Goal: Book appointment/travel/reservation

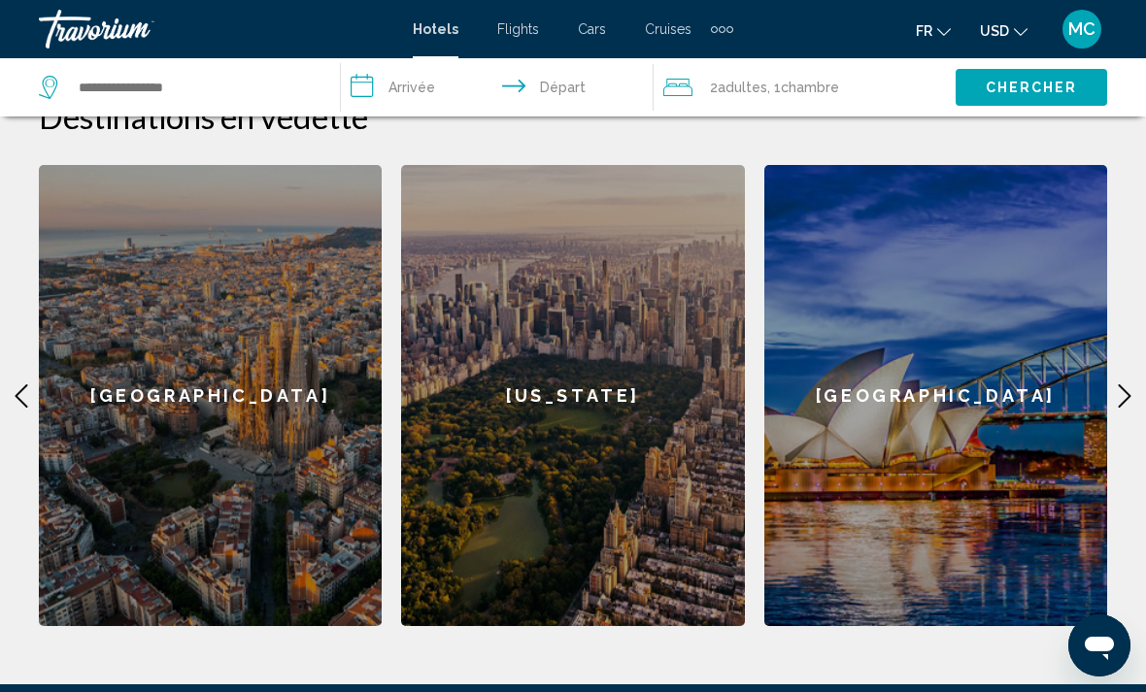
scroll to position [786, 0]
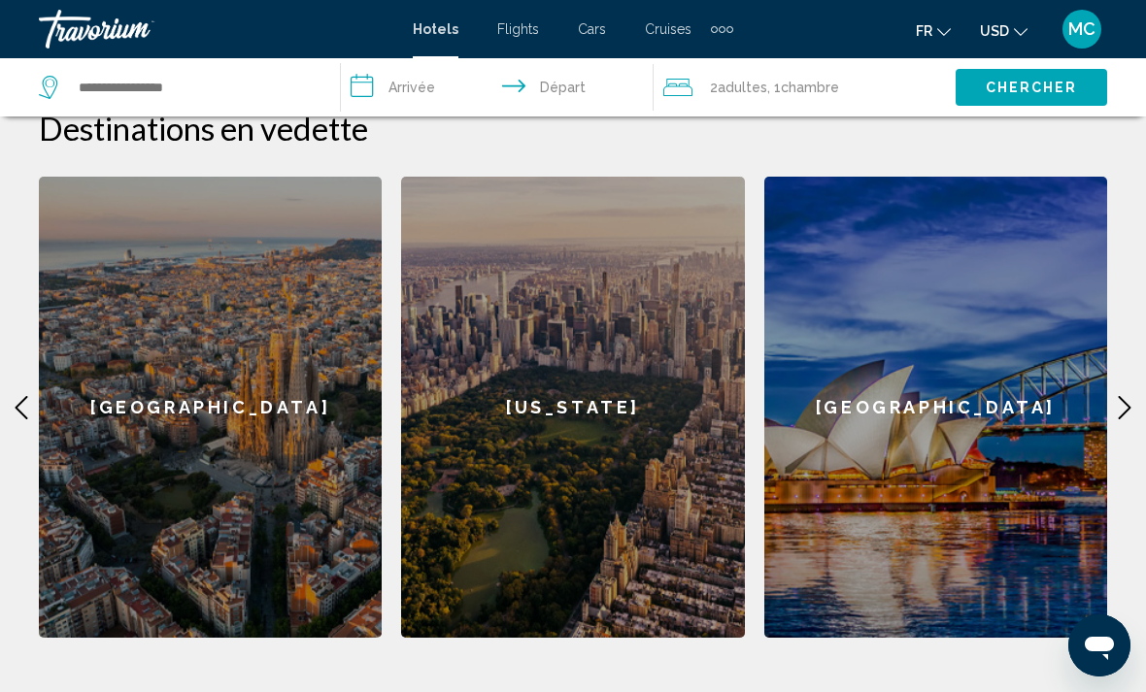
click at [1117, 396] on icon "Main content" at bounding box center [1124, 407] width 23 height 23
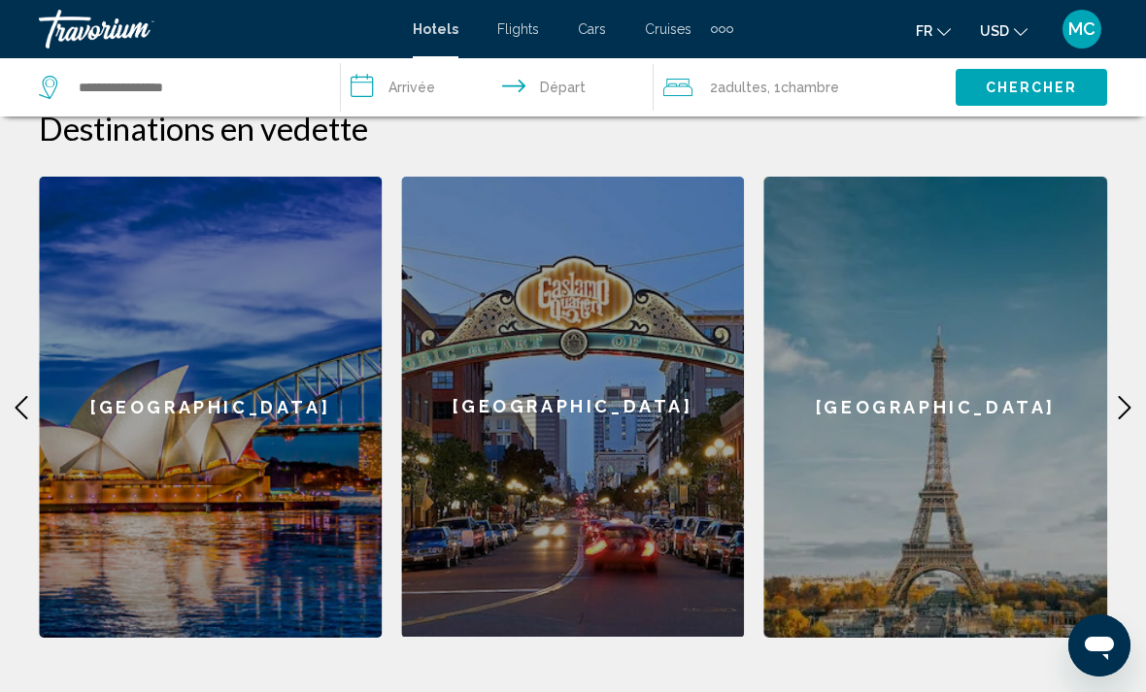
click at [1114, 396] on icon "Main content" at bounding box center [1124, 407] width 23 height 23
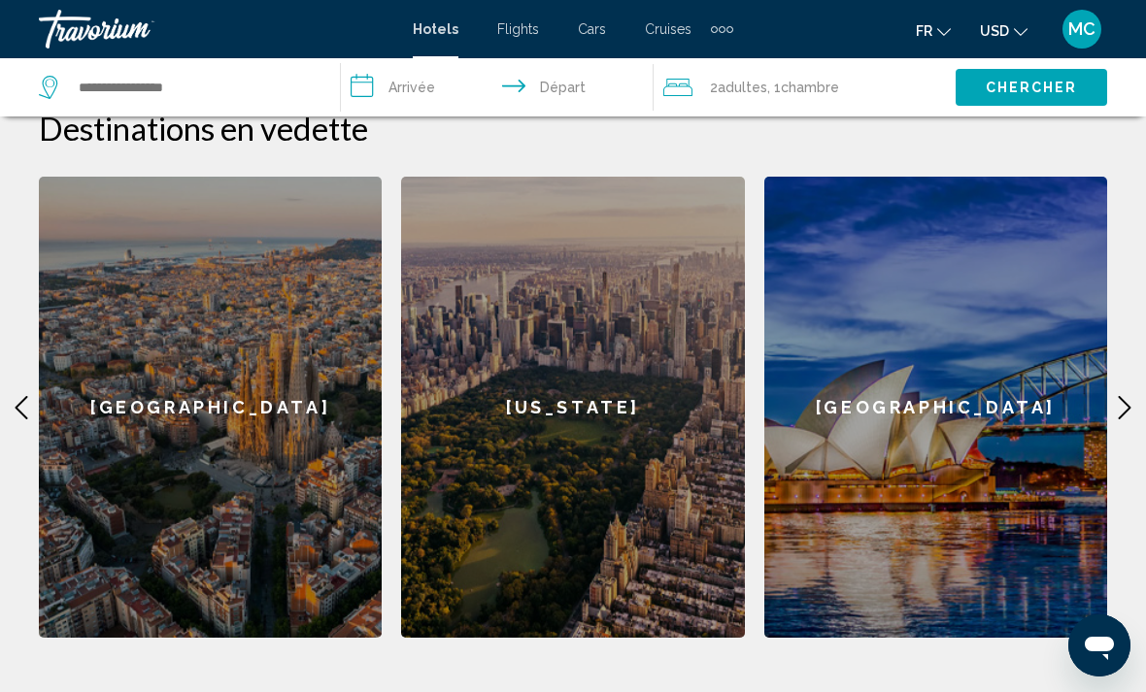
click at [23, 396] on icon "Main content" at bounding box center [22, 407] width 13 height 23
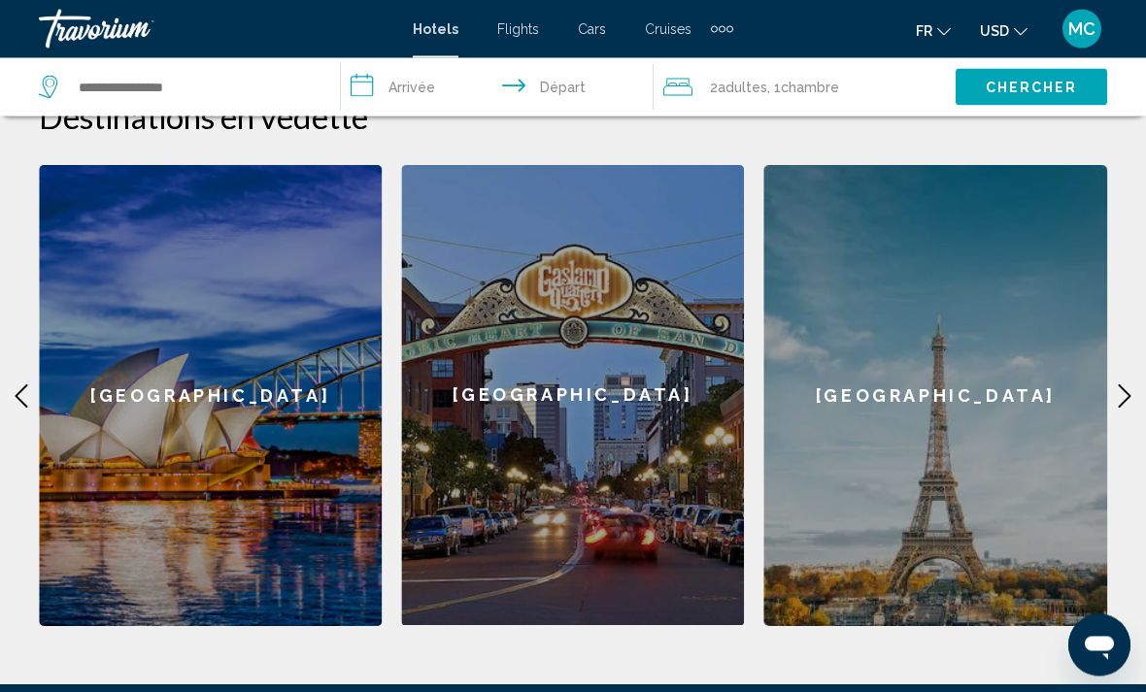
scroll to position [781, 0]
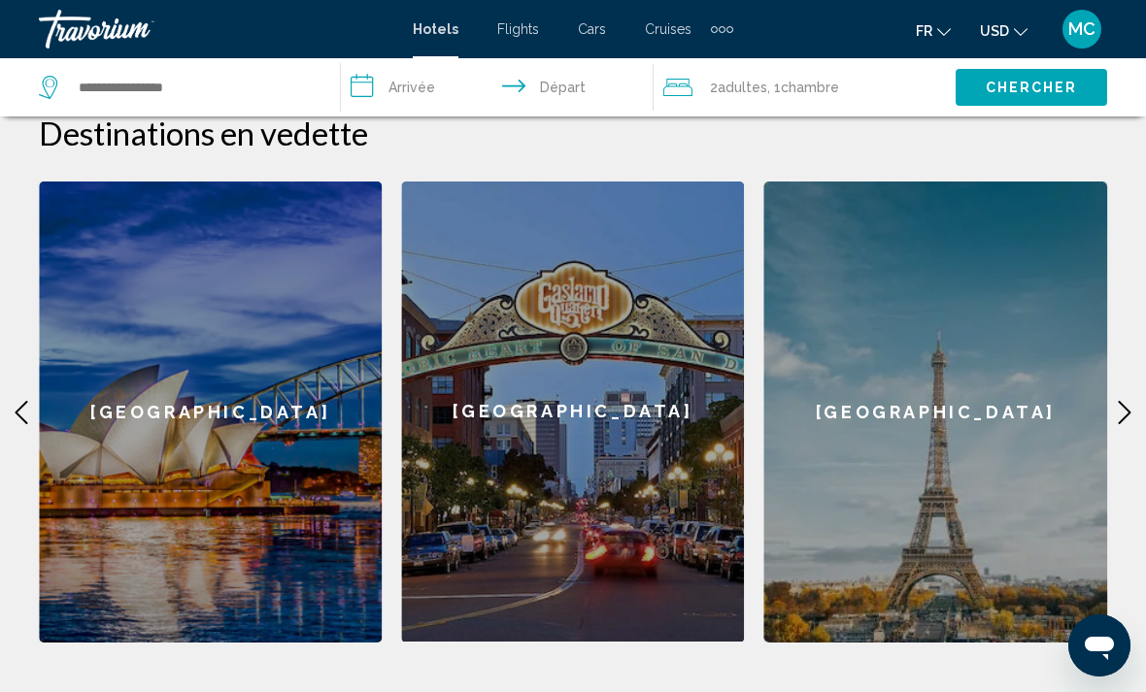
click at [1130, 401] on icon "Main content" at bounding box center [1125, 412] width 13 height 23
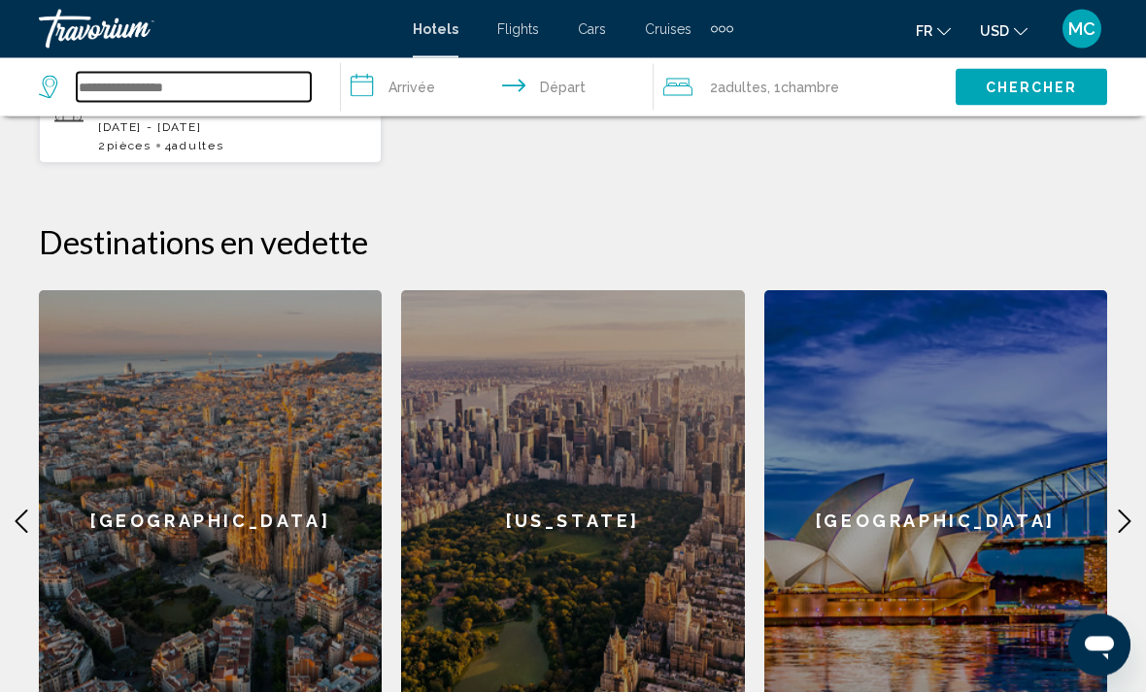
click at [123, 95] on input "Search widget" at bounding box center [194, 87] width 234 height 29
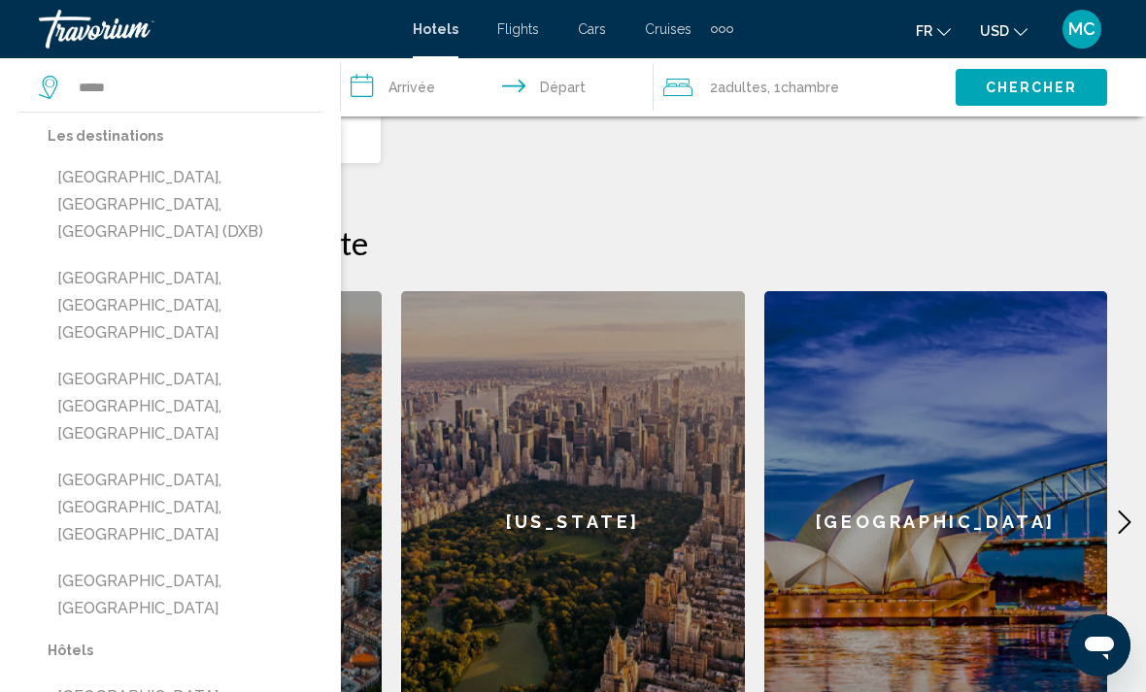
click at [208, 184] on button "[GEOGRAPHIC_DATA], [GEOGRAPHIC_DATA], [GEOGRAPHIC_DATA] (DXB)" at bounding box center [185, 204] width 274 height 91
type input "**********"
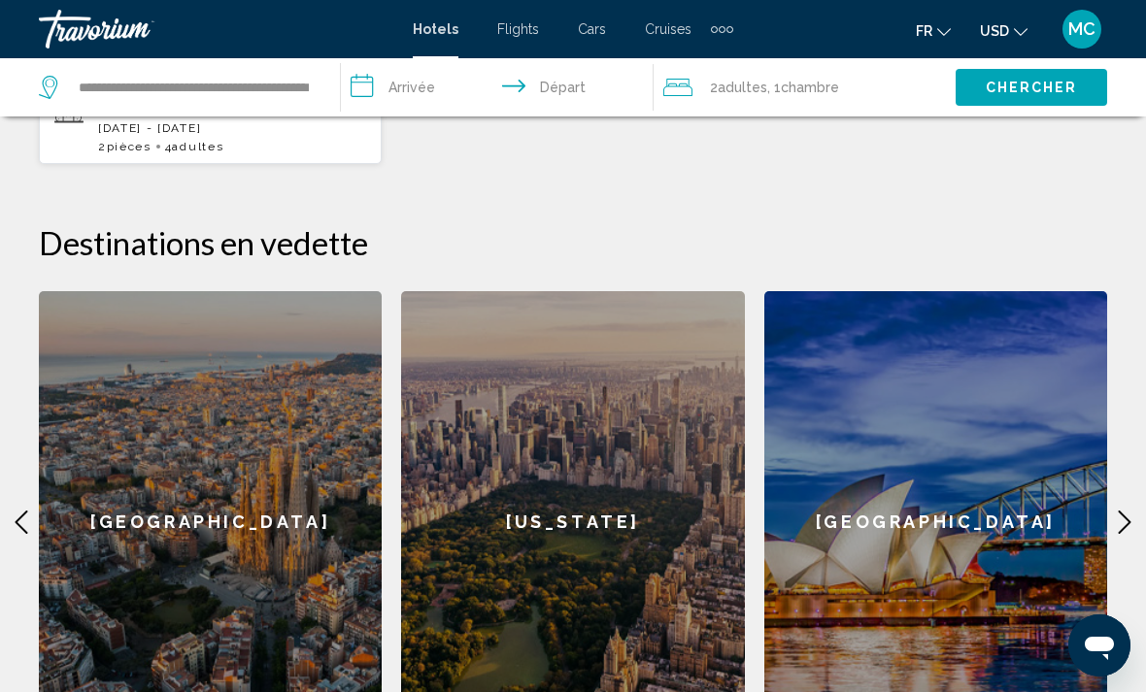
click at [418, 84] on input "**********" at bounding box center [501, 90] width 320 height 64
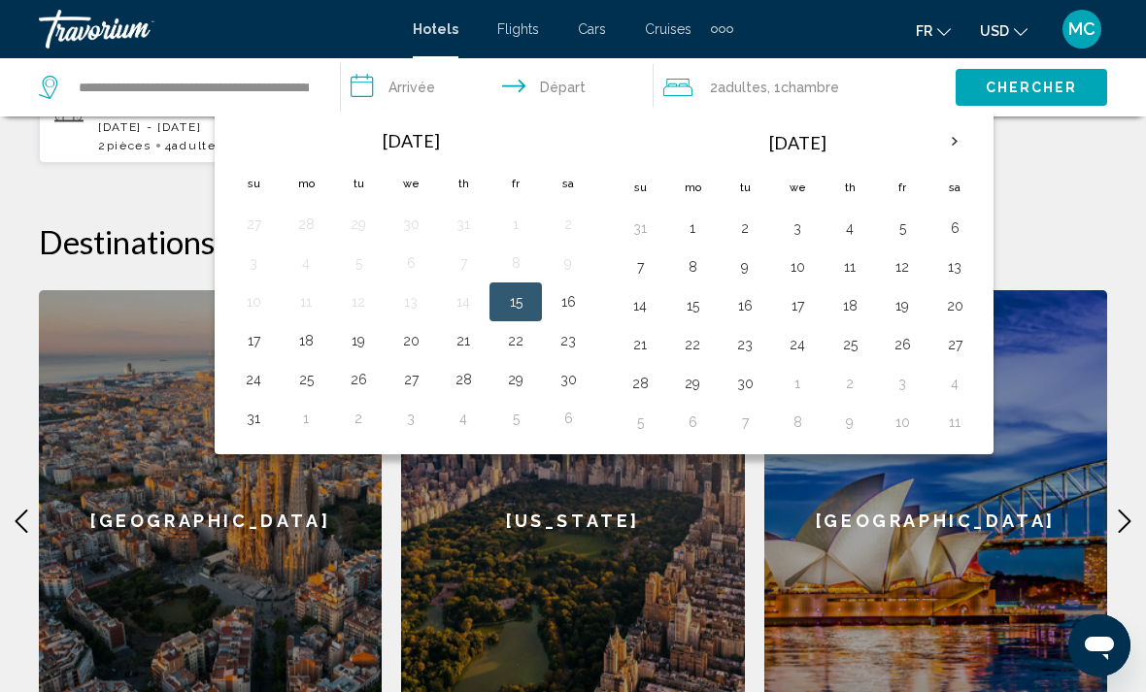
click at [944, 138] on th "Next month" at bounding box center [955, 141] width 52 height 43
click at [950, 144] on th "Next month" at bounding box center [955, 141] width 52 height 43
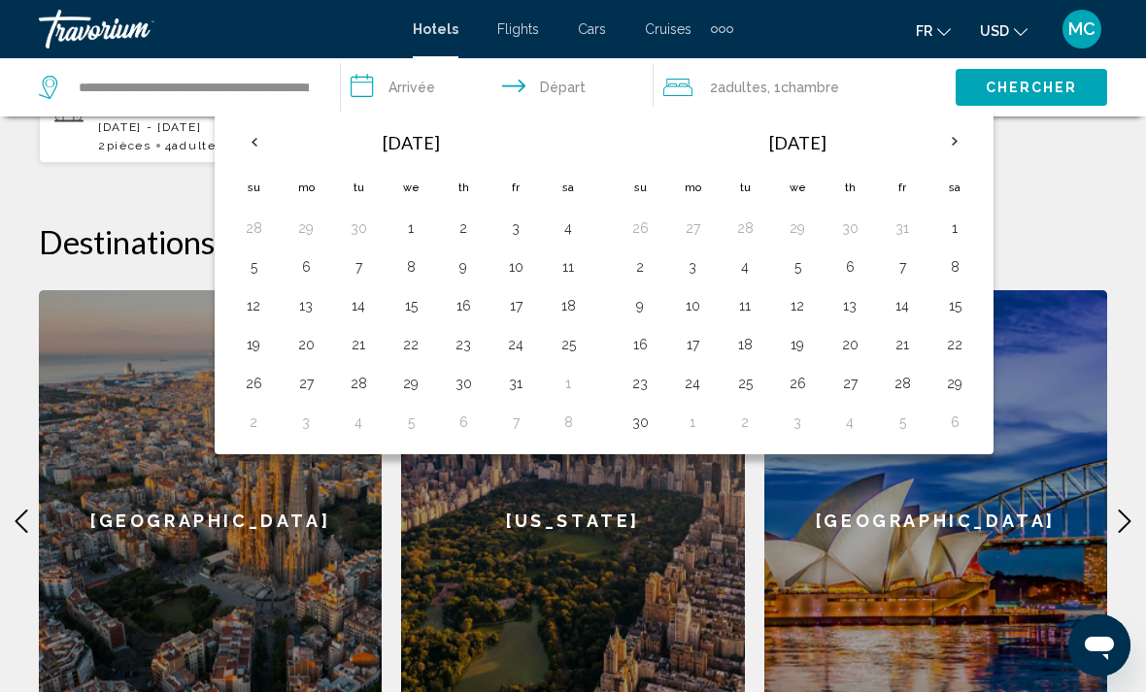
click at [951, 224] on button "1" at bounding box center [954, 228] width 31 height 27
click at [953, 262] on button "8" at bounding box center [954, 266] width 31 height 27
type input "**********"
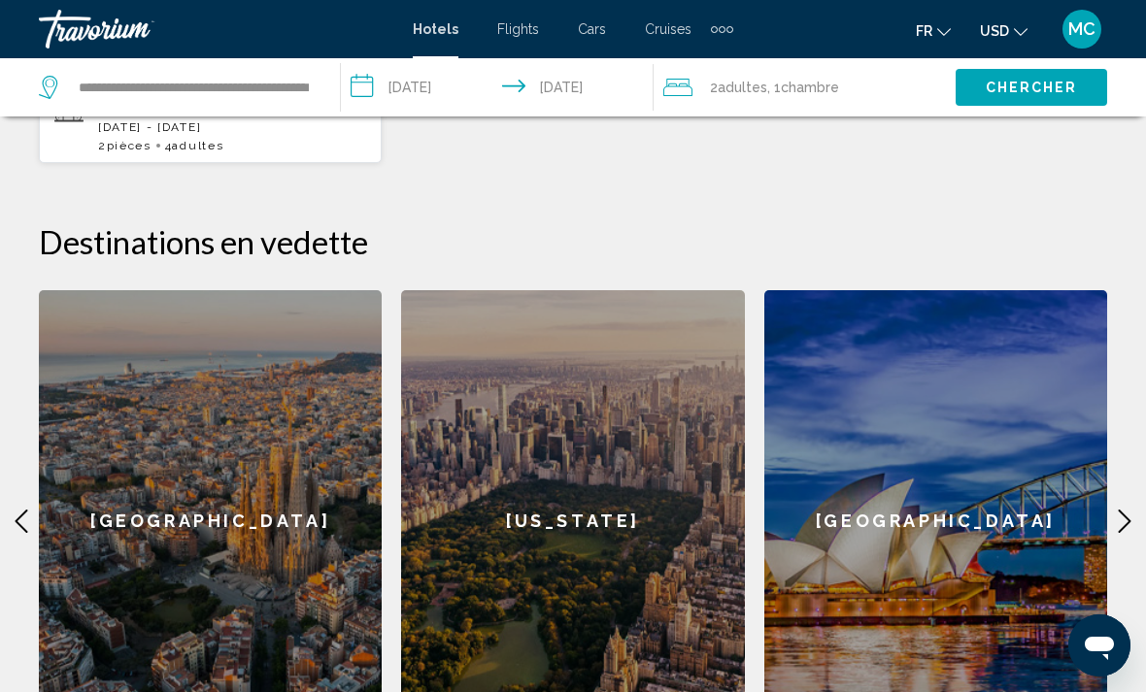
click at [755, 91] on span "Adultes" at bounding box center [743, 88] width 50 height 16
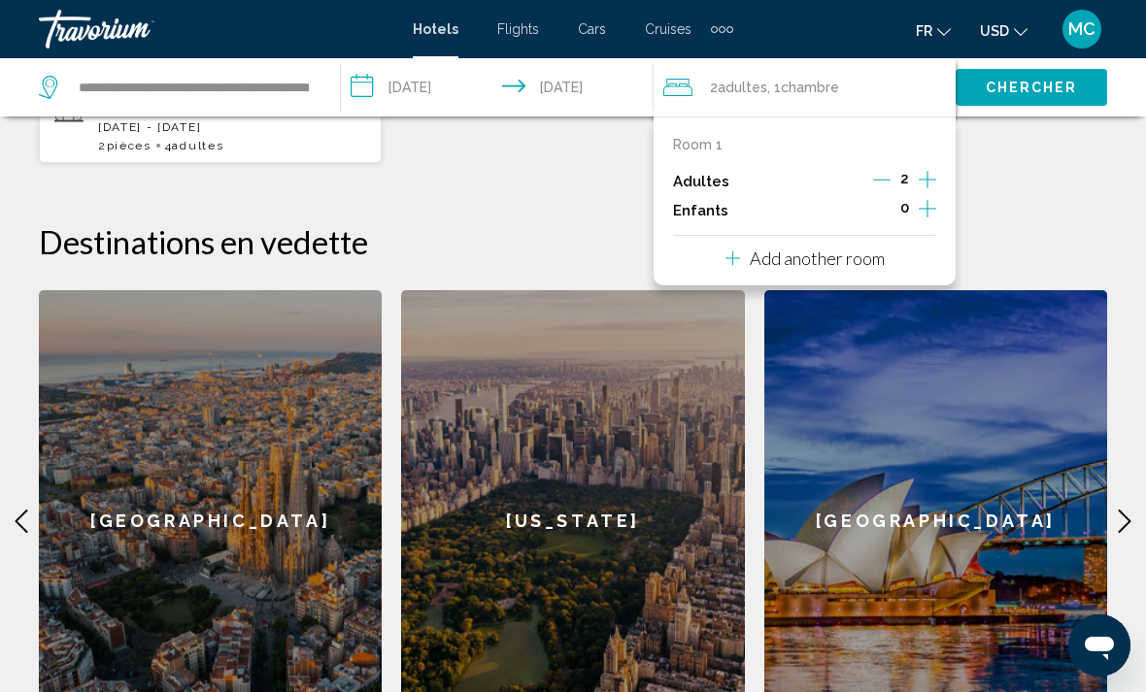
click at [880, 178] on icon "Decrement adults" at bounding box center [881, 179] width 17 height 17
click at [1049, 179] on div "**********" at bounding box center [573, 316] width 1146 height 891
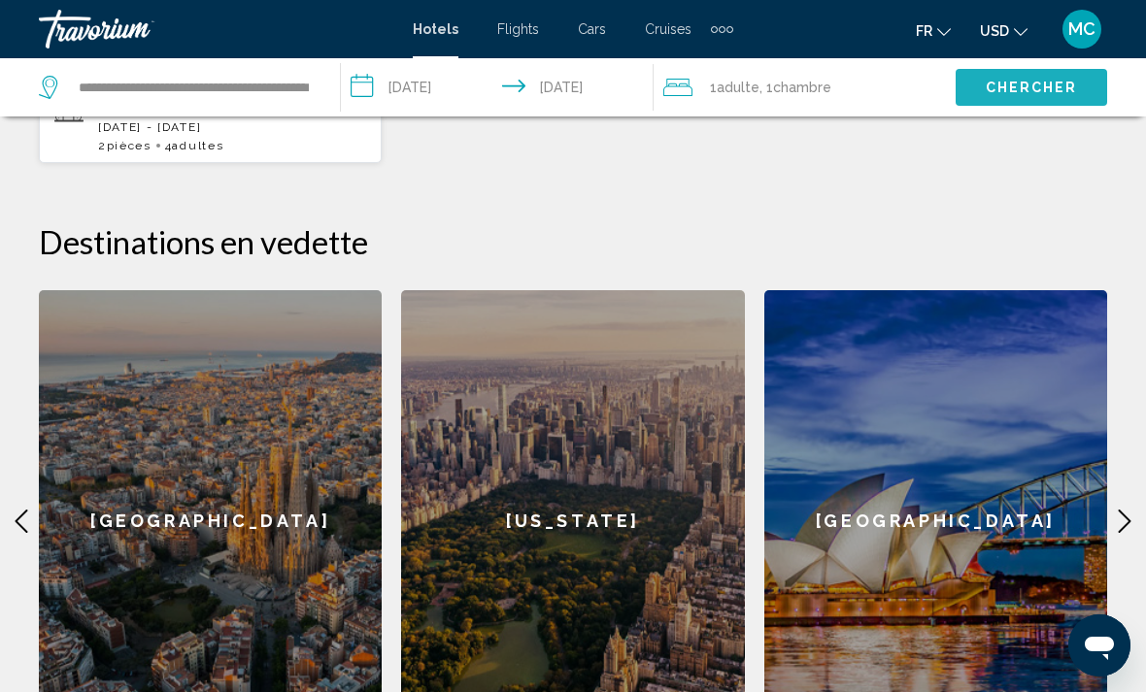
click at [1031, 87] on span "Chercher" at bounding box center [1032, 89] width 92 height 16
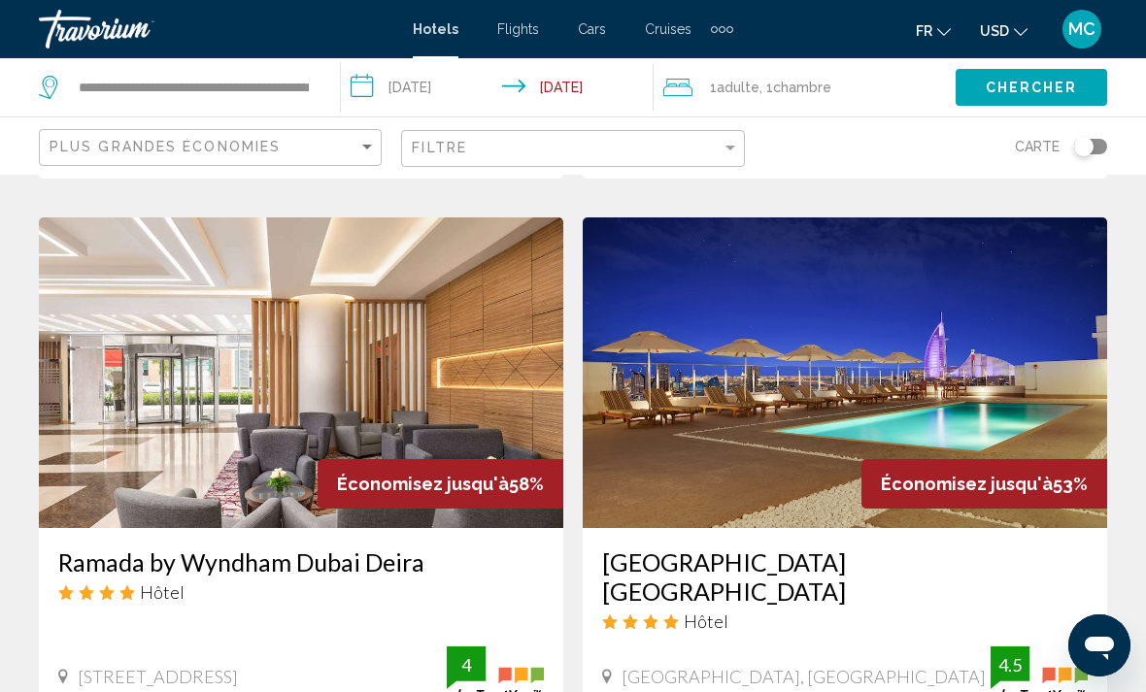
scroll to position [1418, 0]
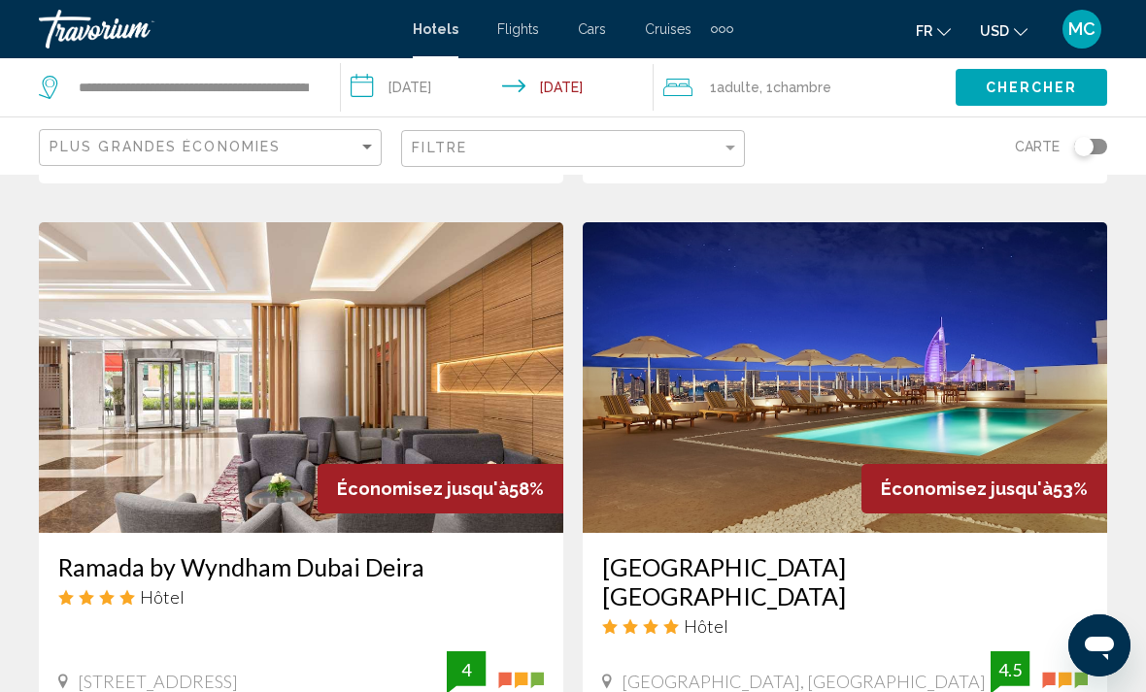
click at [830, 401] on img "Main content" at bounding box center [845, 377] width 524 height 311
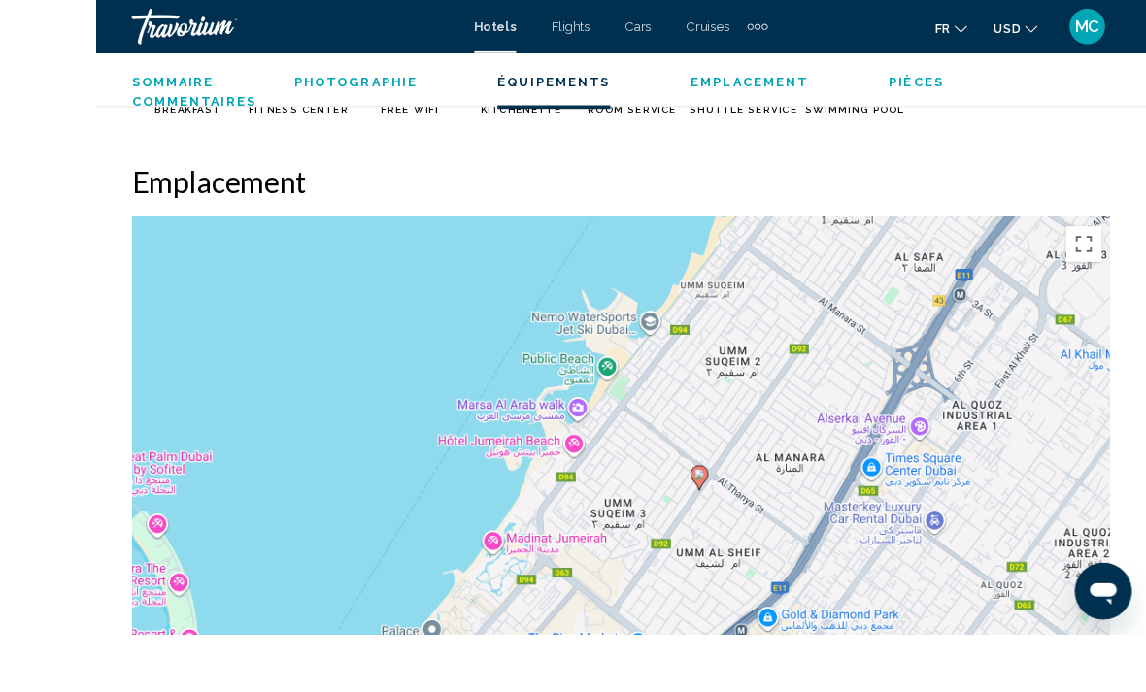
scroll to position [2100, 0]
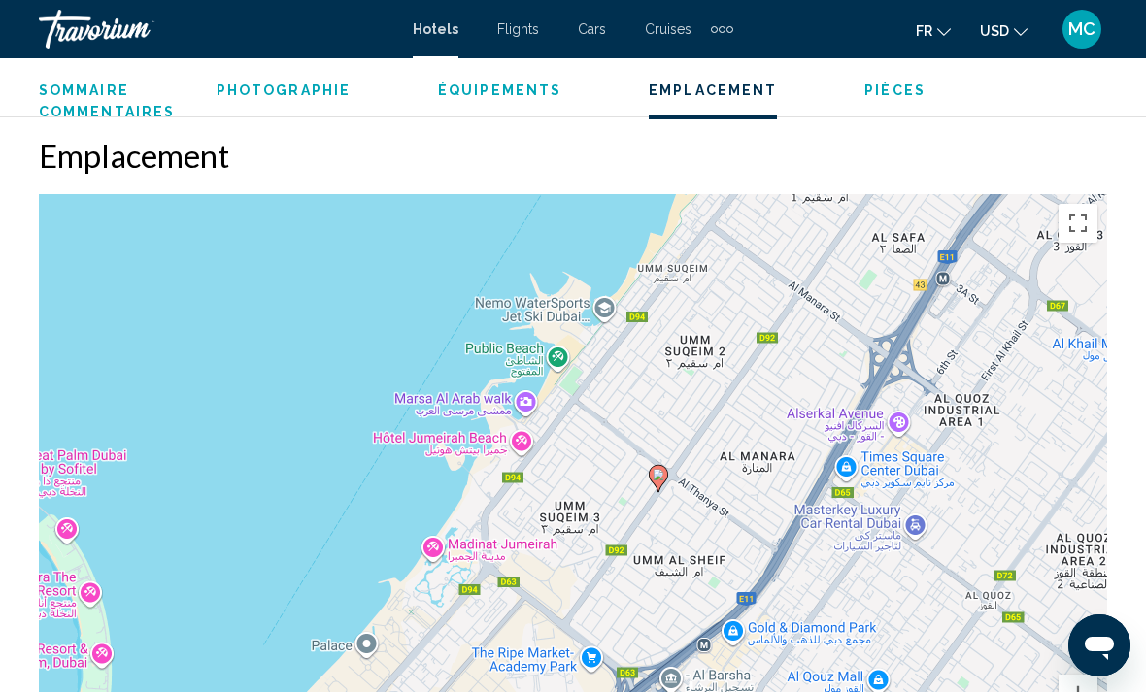
click at [296, 88] on span "Photographie" at bounding box center [284, 91] width 134 height 16
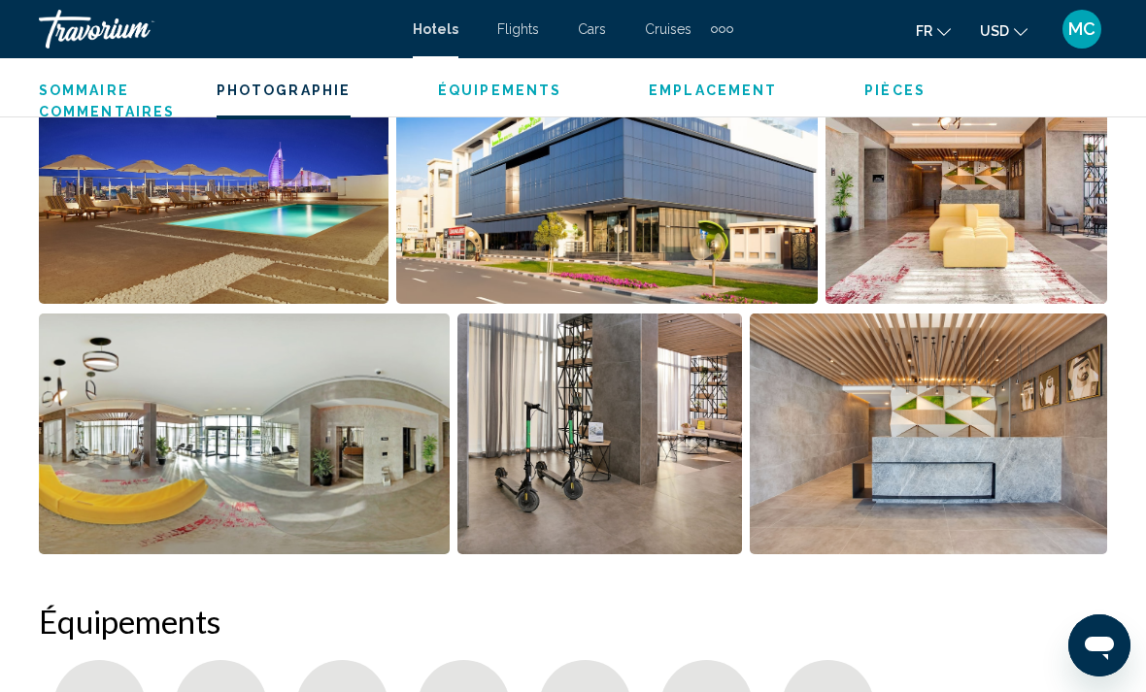
scroll to position [1290, 0]
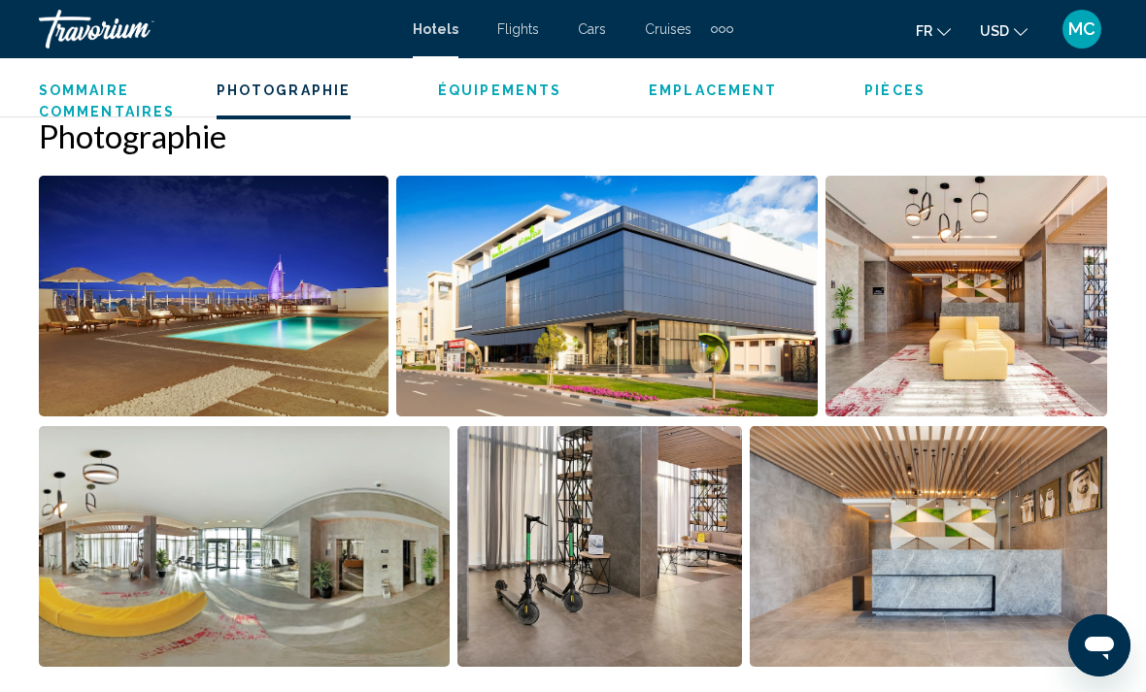
click at [495, 86] on span "Équipements" at bounding box center [499, 91] width 123 height 16
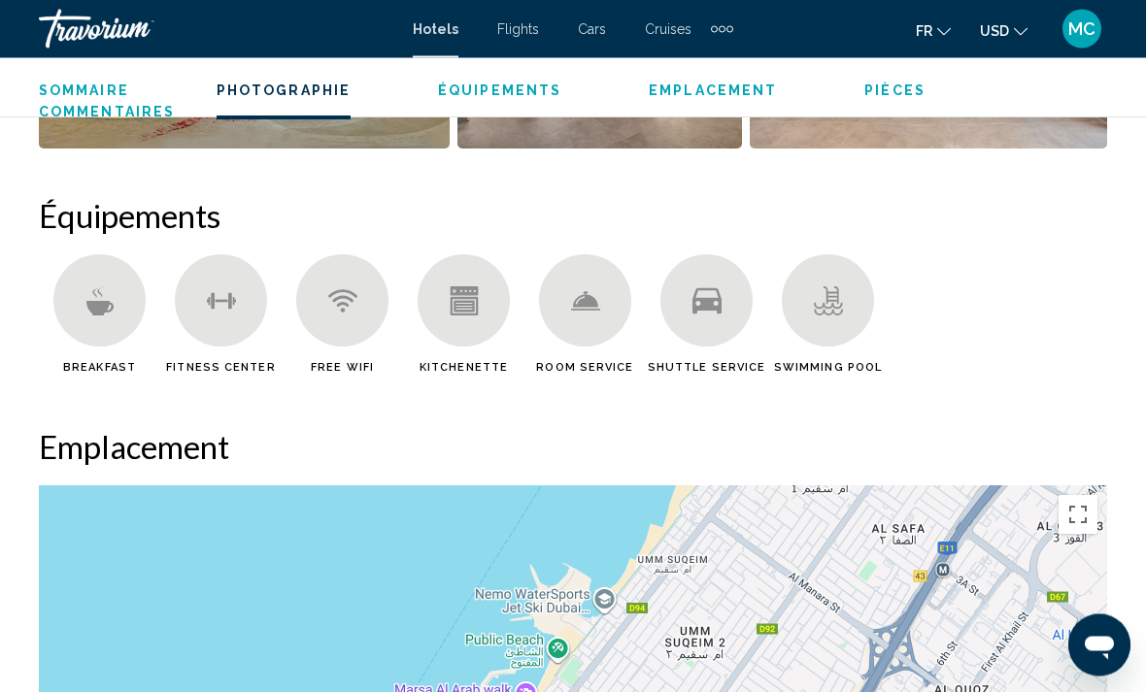
scroll to position [1888, 0]
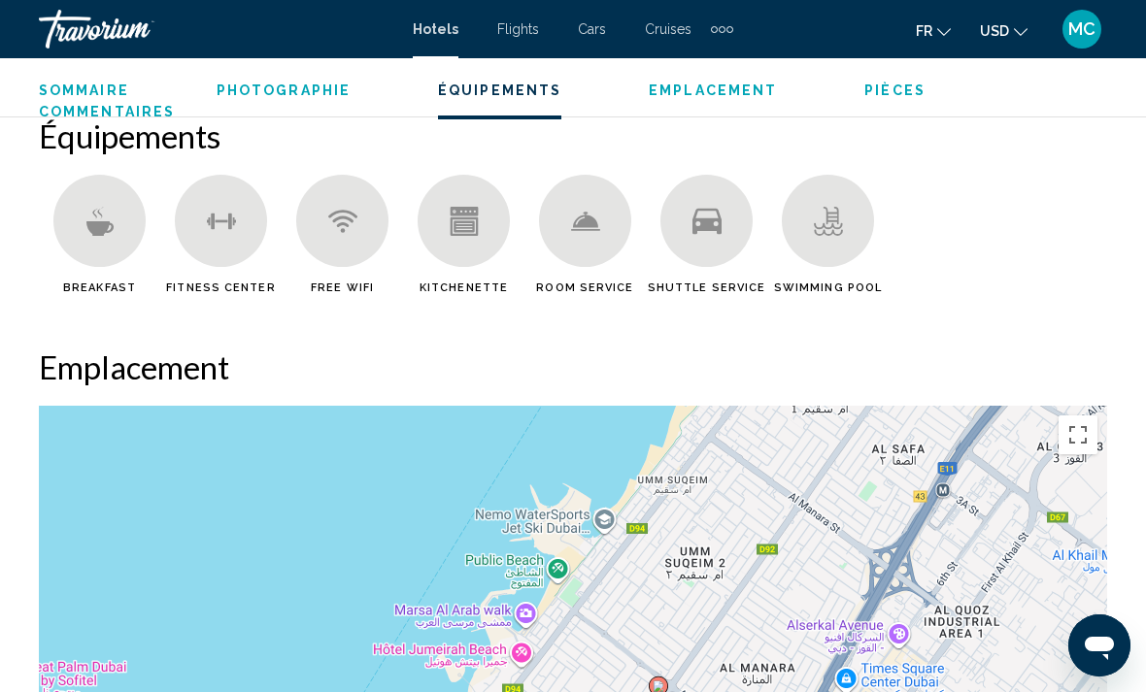
click at [887, 90] on span "Pièces" at bounding box center [894, 91] width 61 height 16
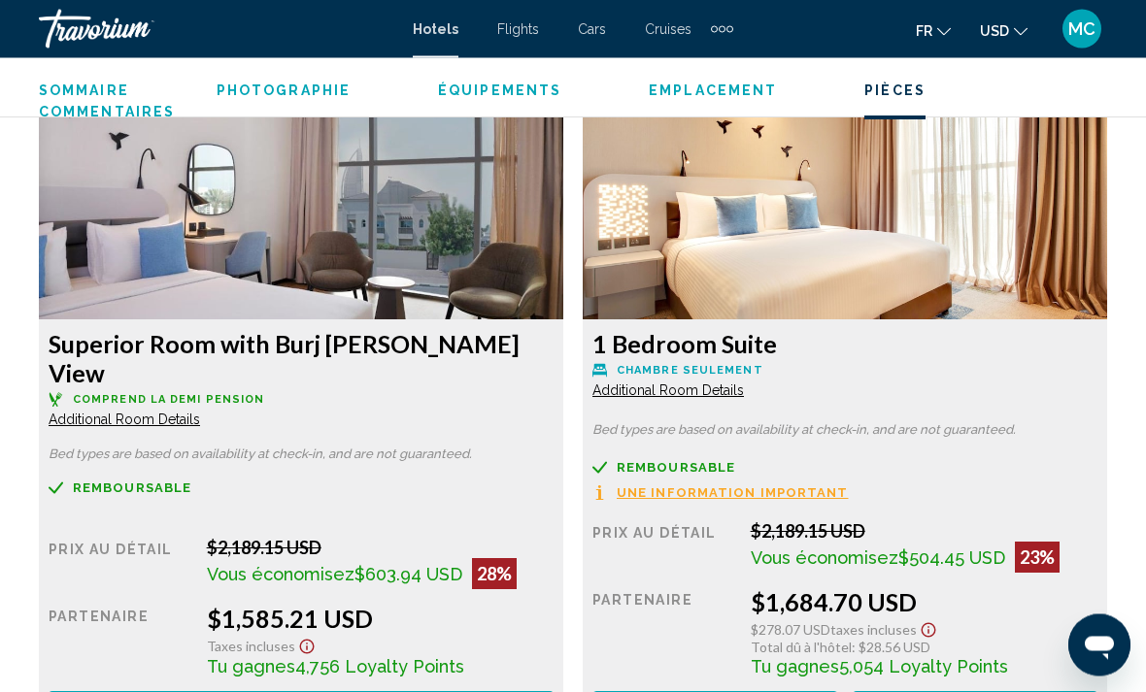
scroll to position [3685, 0]
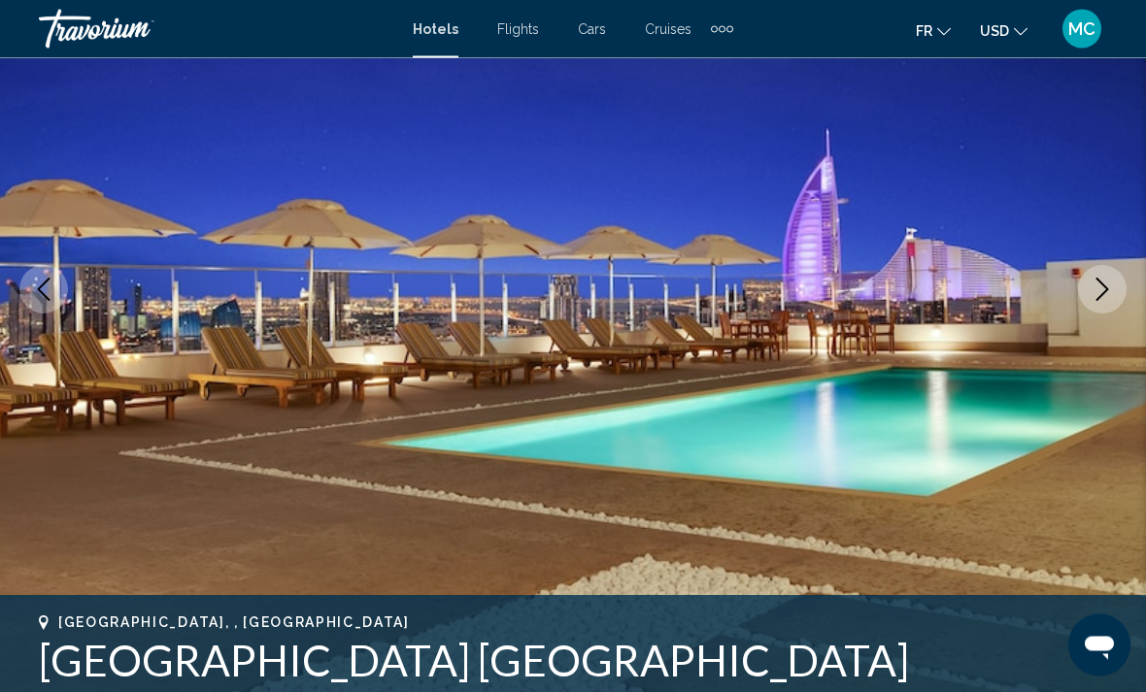
scroll to position [222, 0]
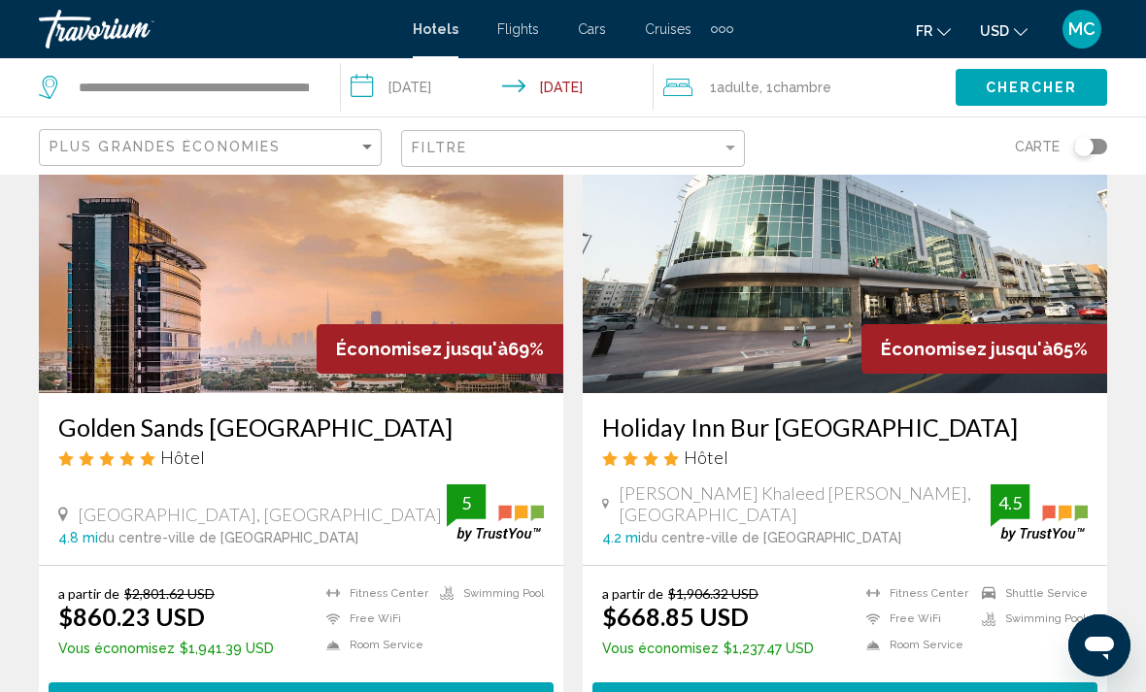
scroll to position [185, 0]
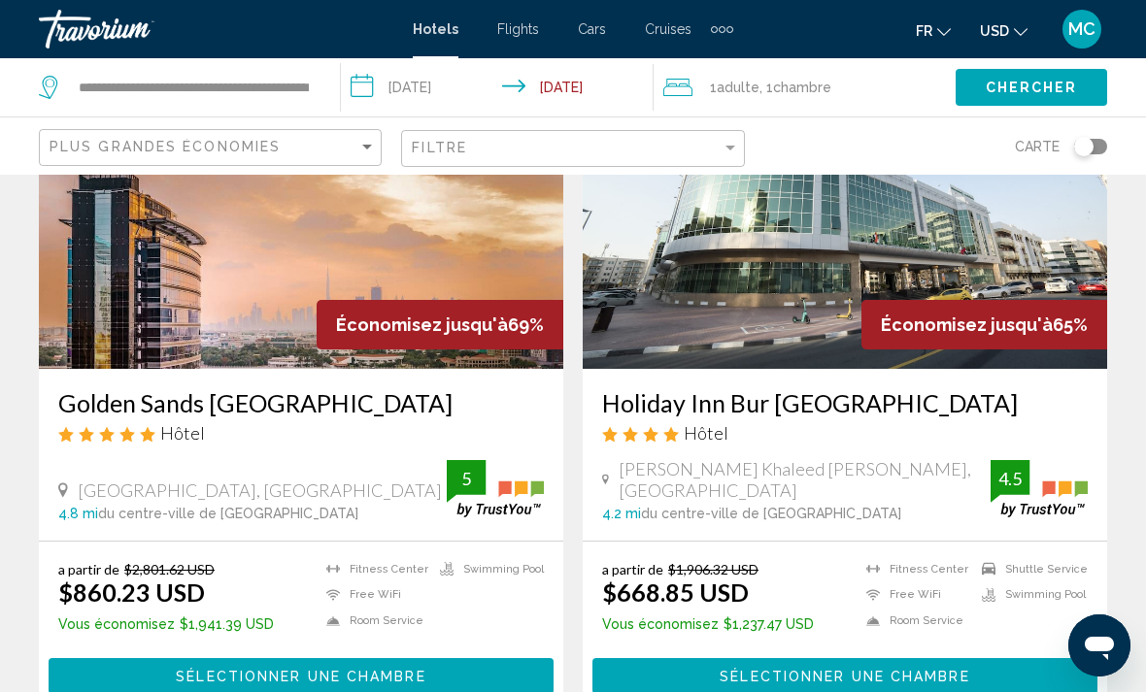
click at [302, 280] on img "Main content" at bounding box center [301, 213] width 524 height 311
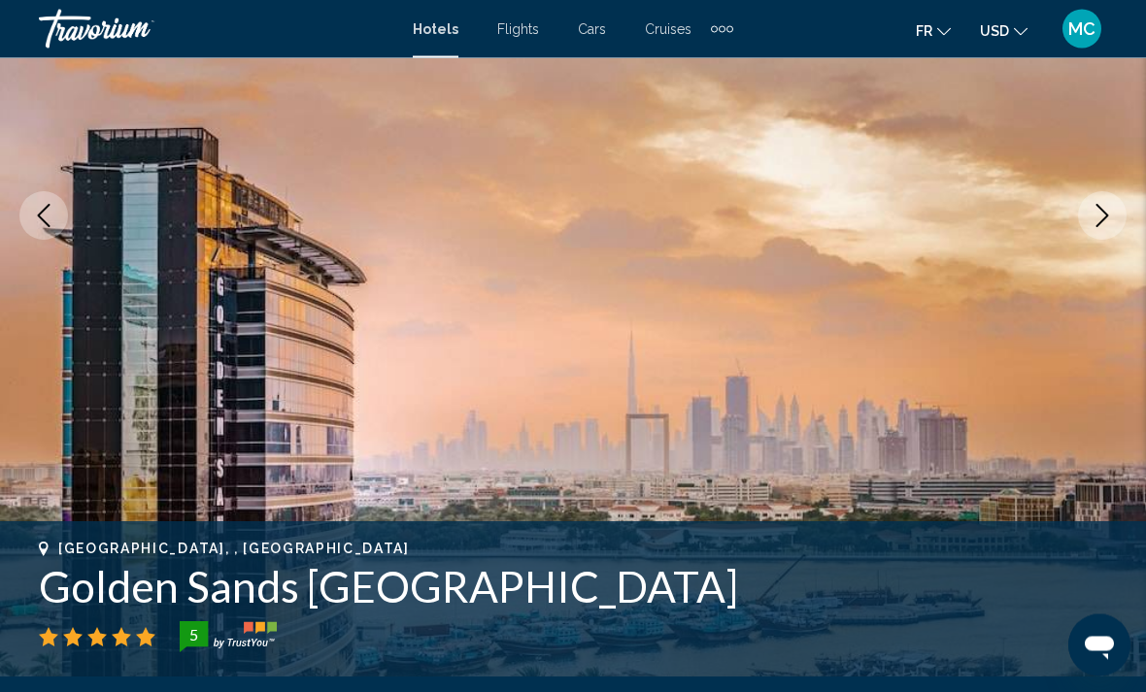
scroll to position [304, 0]
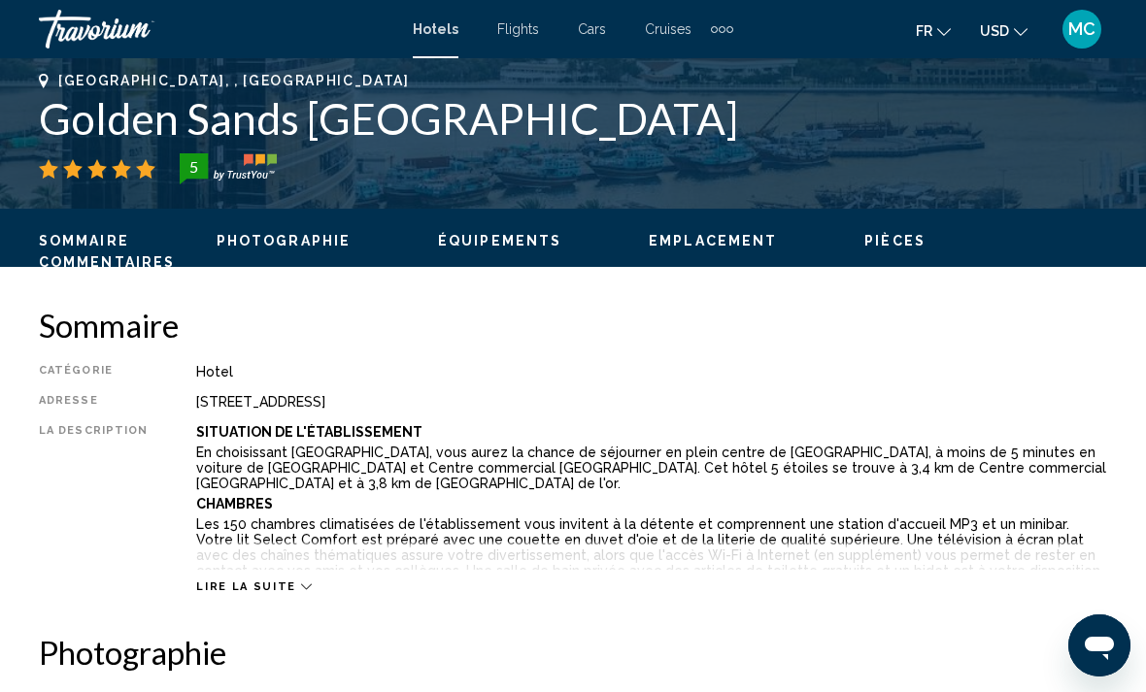
click at [695, 240] on span "Emplacement" at bounding box center [713, 241] width 128 height 16
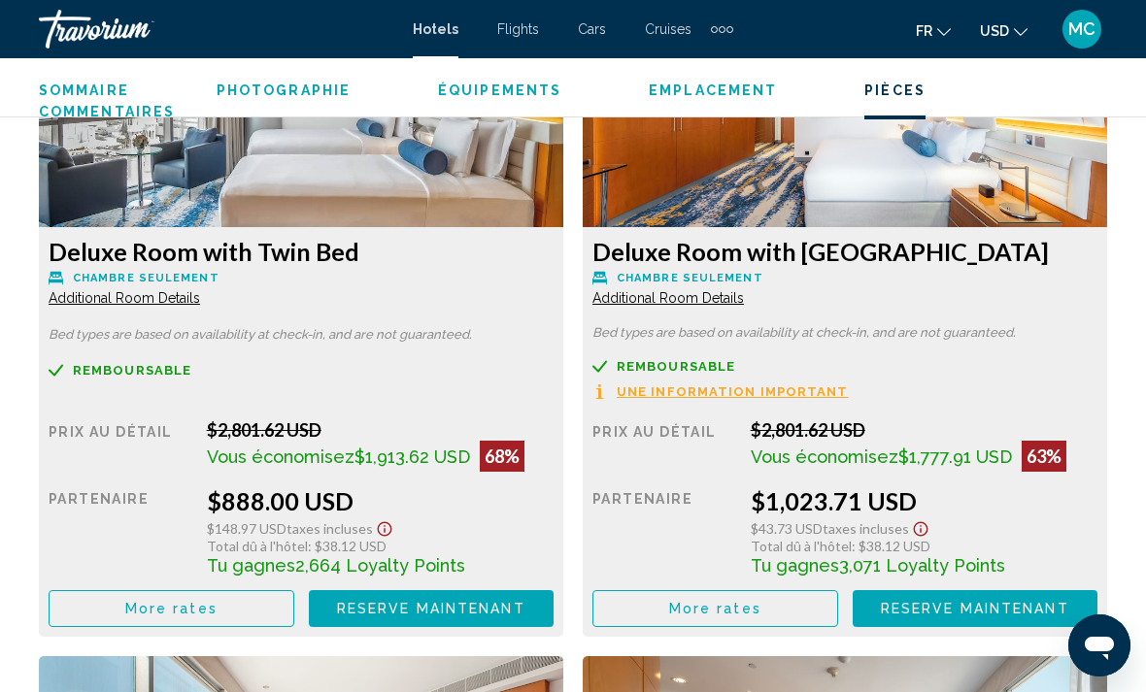
scroll to position [3774, 0]
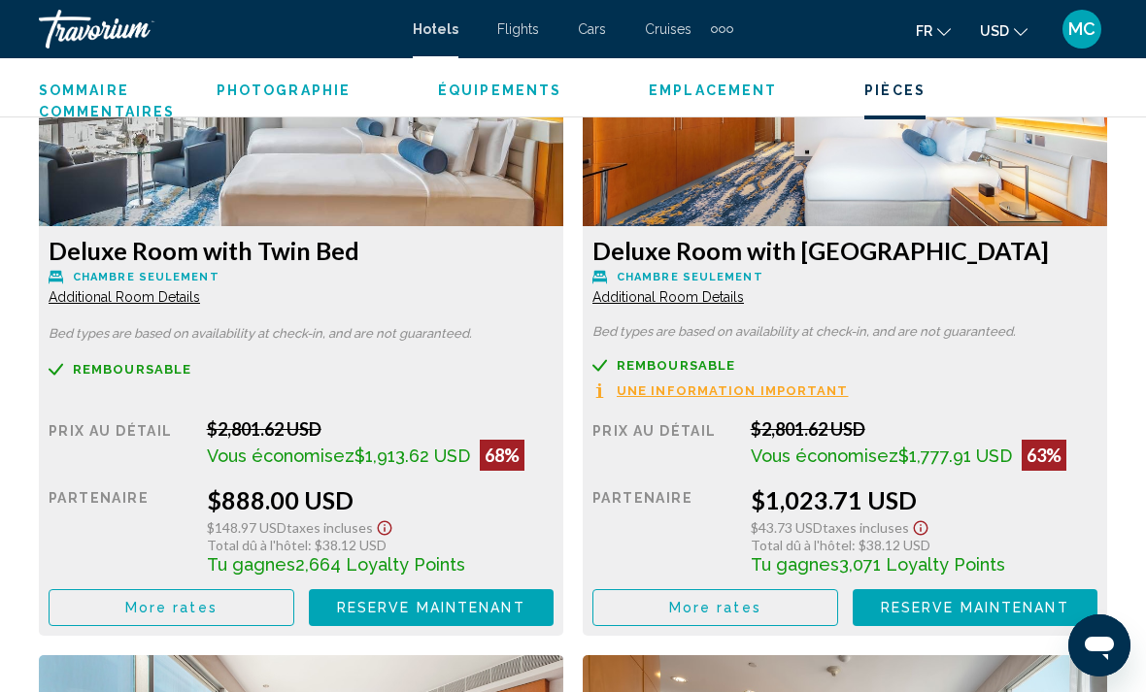
click at [712, 391] on span "Une information important" at bounding box center [733, 391] width 232 height 13
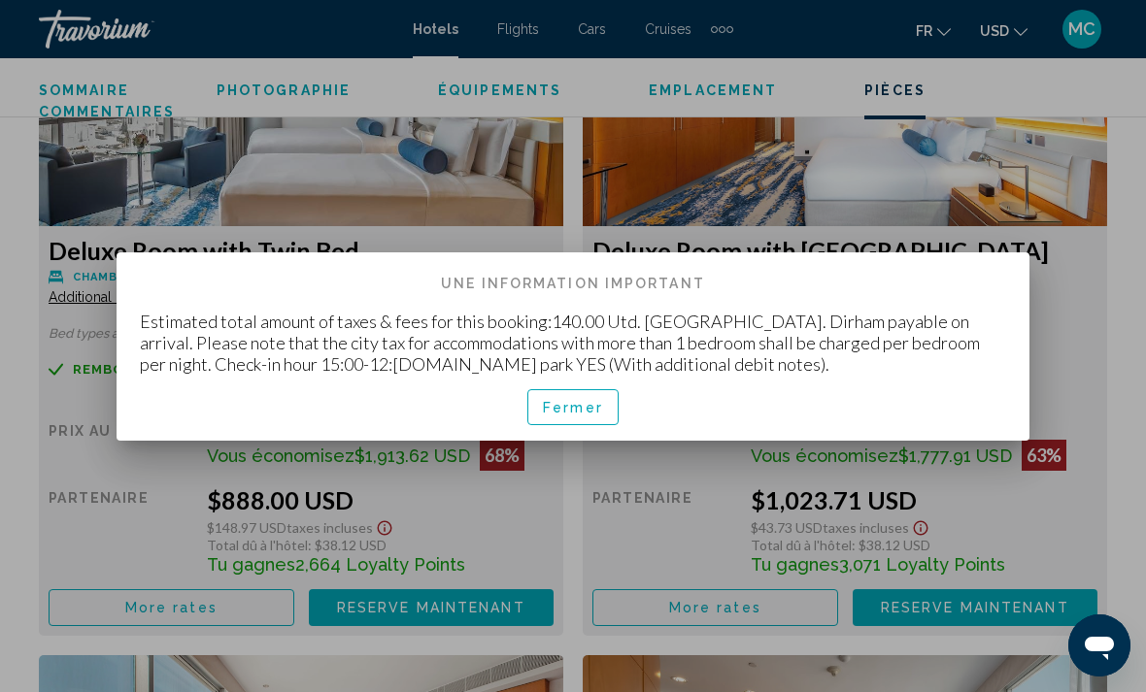
scroll to position [0, 0]
click at [579, 405] on span "Fermer" at bounding box center [573, 408] width 60 height 16
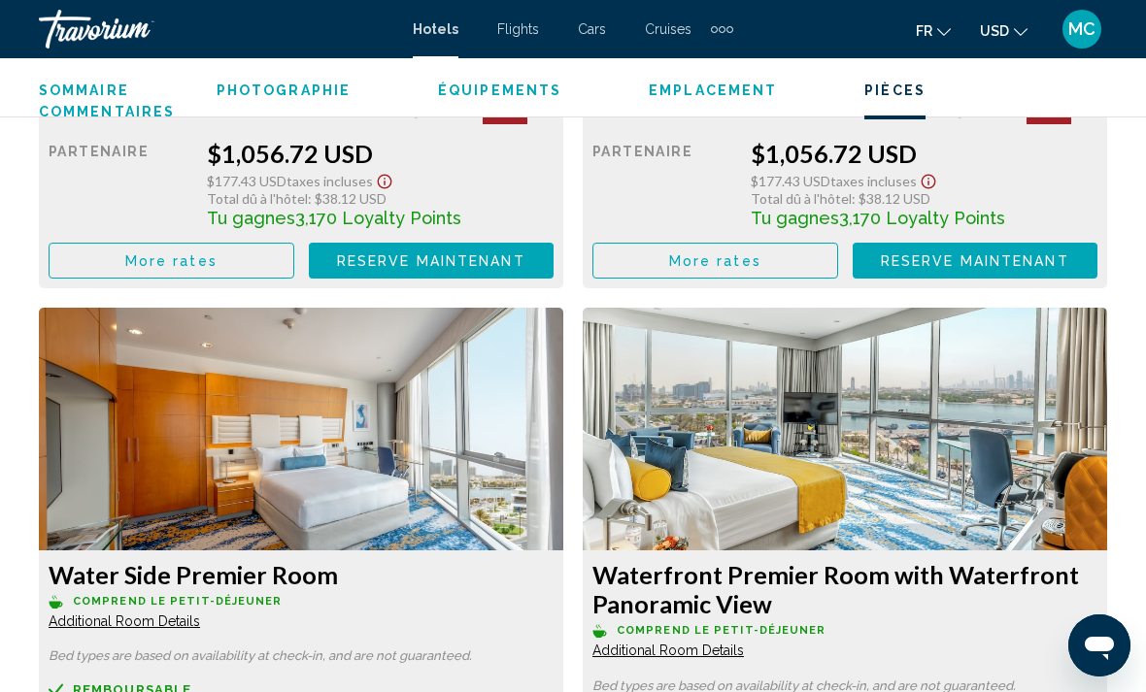
scroll to position [4788, 0]
click at [275, 91] on span "Photographie" at bounding box center [284, 91] width 134 height 16
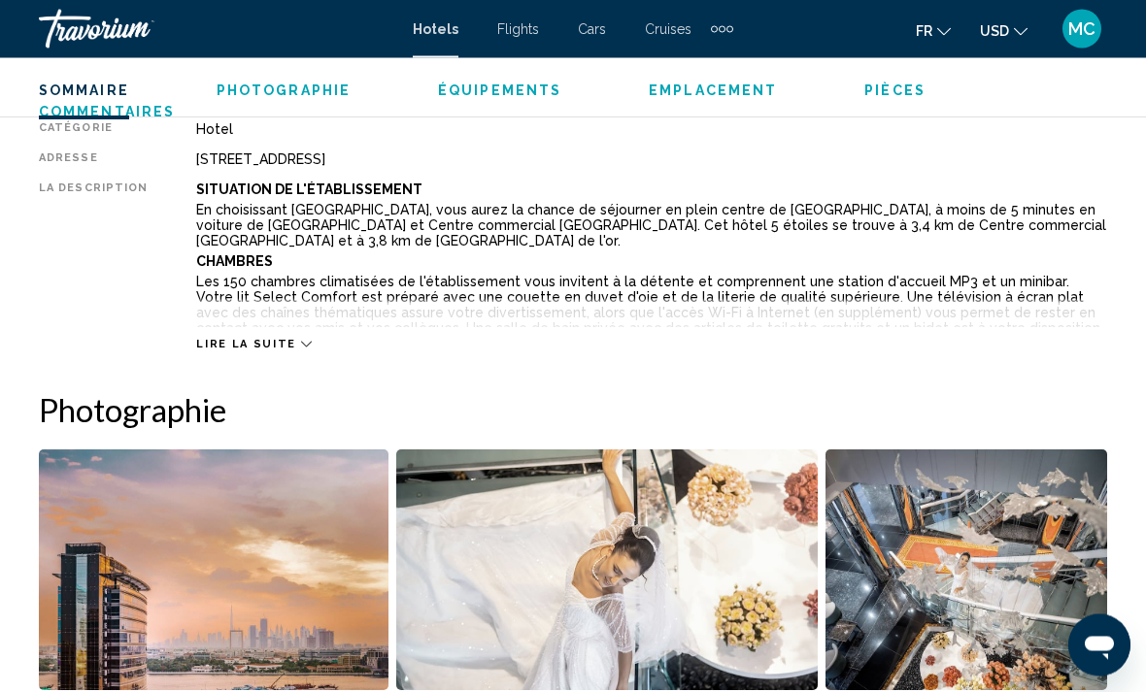
scroll to position [1017, 0]
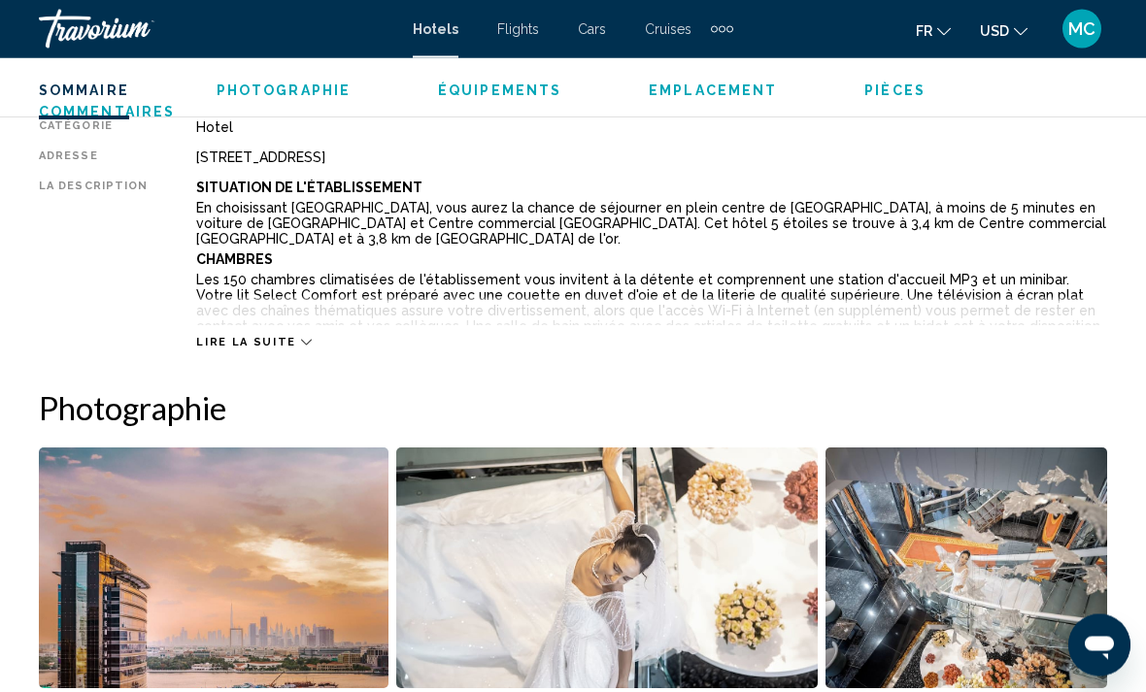
click at [1044, 574] on img "Open full-screen image slider" at bounding box center [967, 569] width 282 height 241
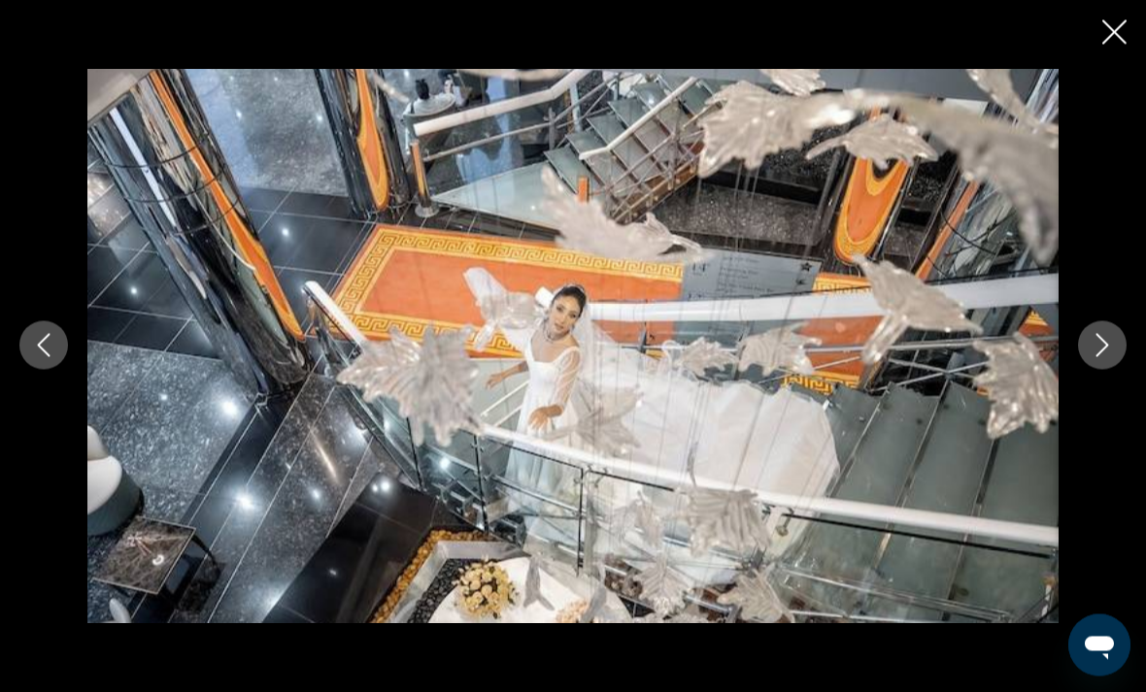
scroll to position [1018, 0]
click at [30, 363] on button "Previous image" at bounding box center [43, 345] width 49 height 49
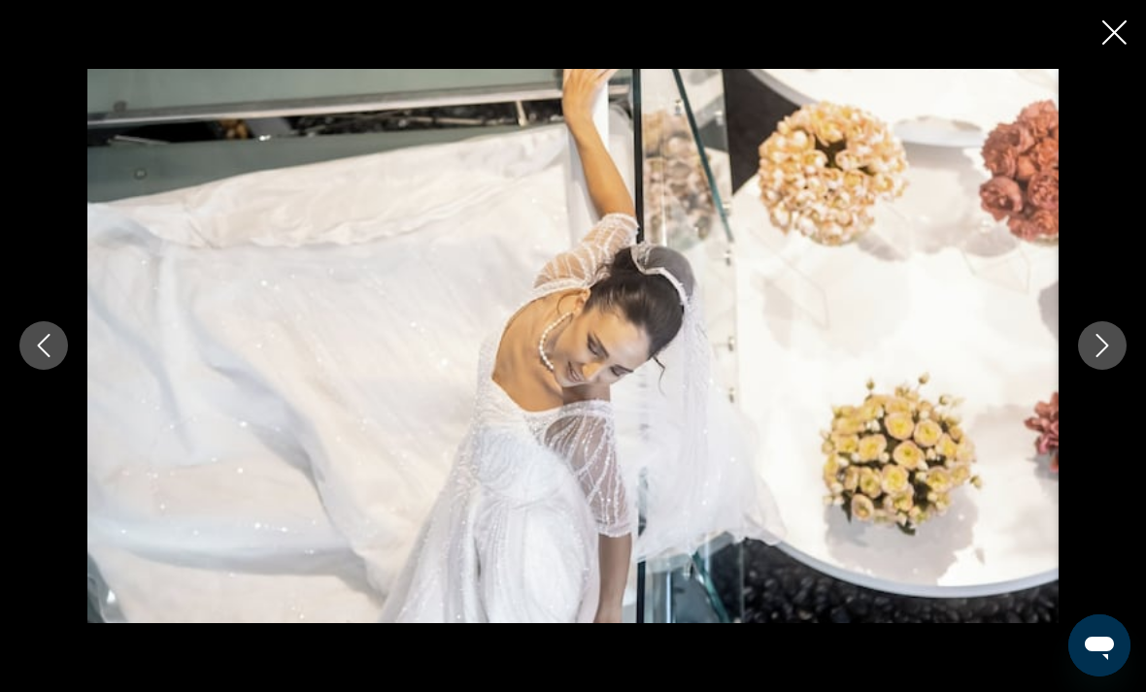
click at [1108, 28] on icon "Close slideshow" at bounding box center [1114, 32] width 24 height 24
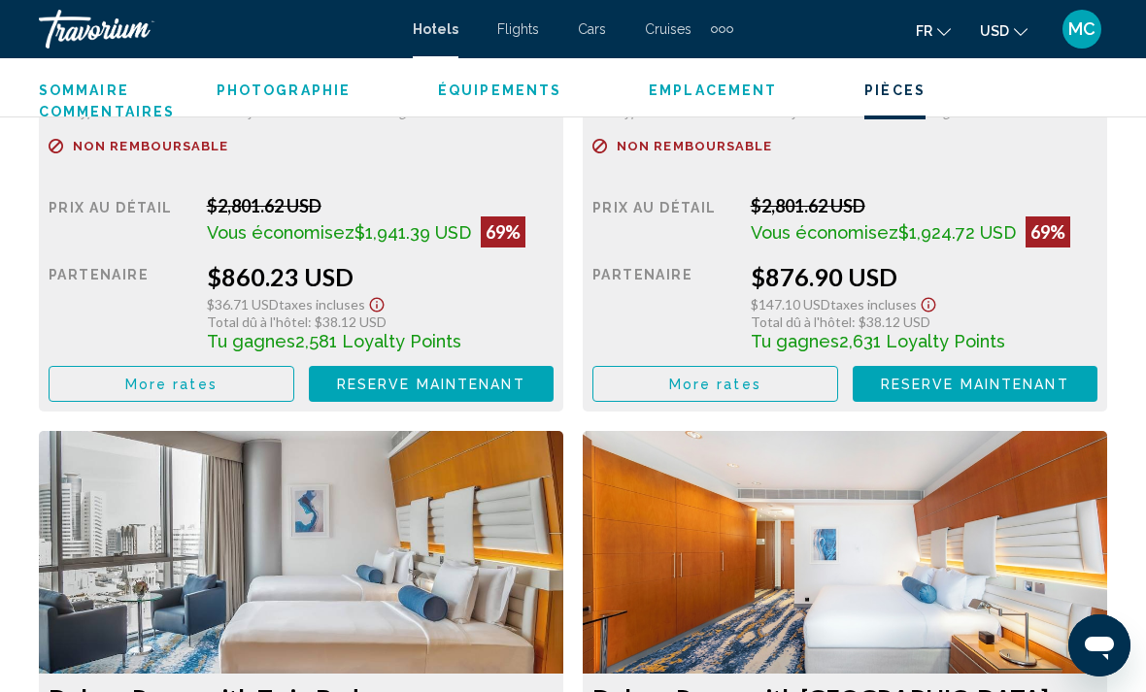
scroll to position [3323, 0]
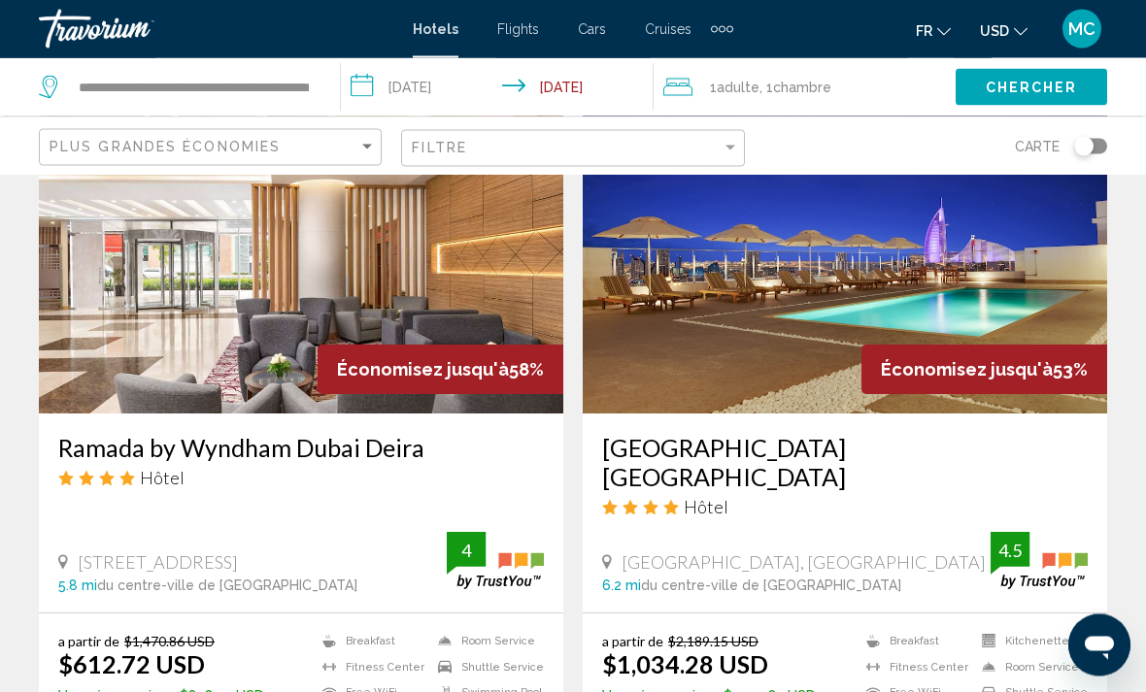
scroll to position [1540, 0]
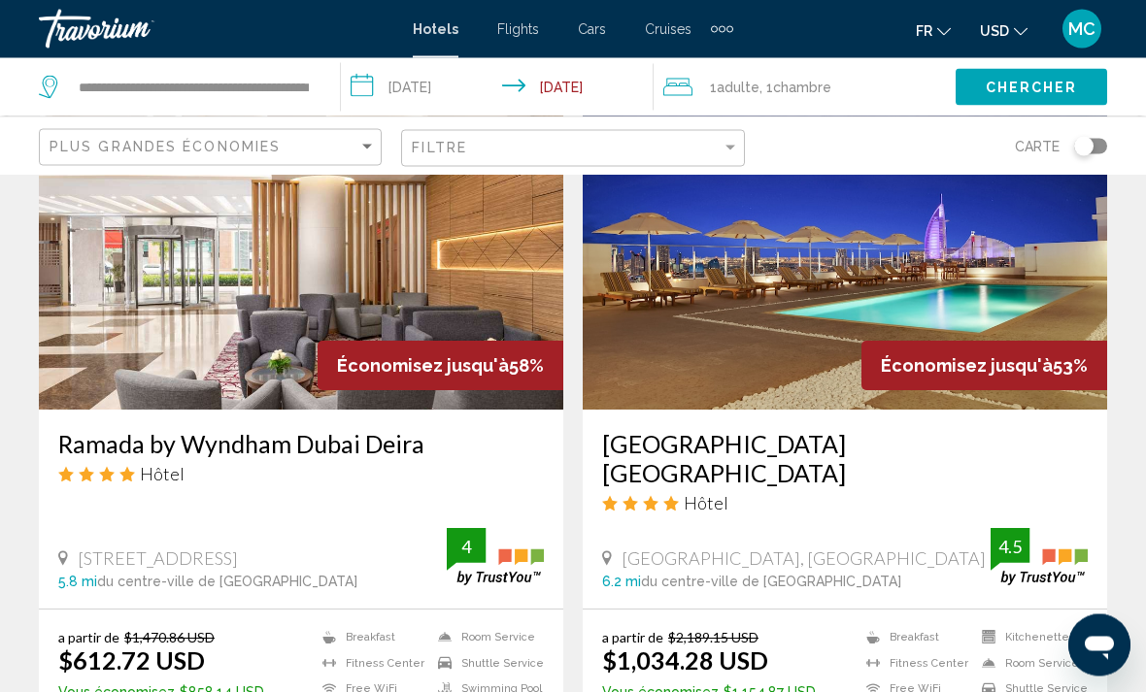
click at [807, 337] on img "Main content" at bounding box center [845, 255] width 524 height 311
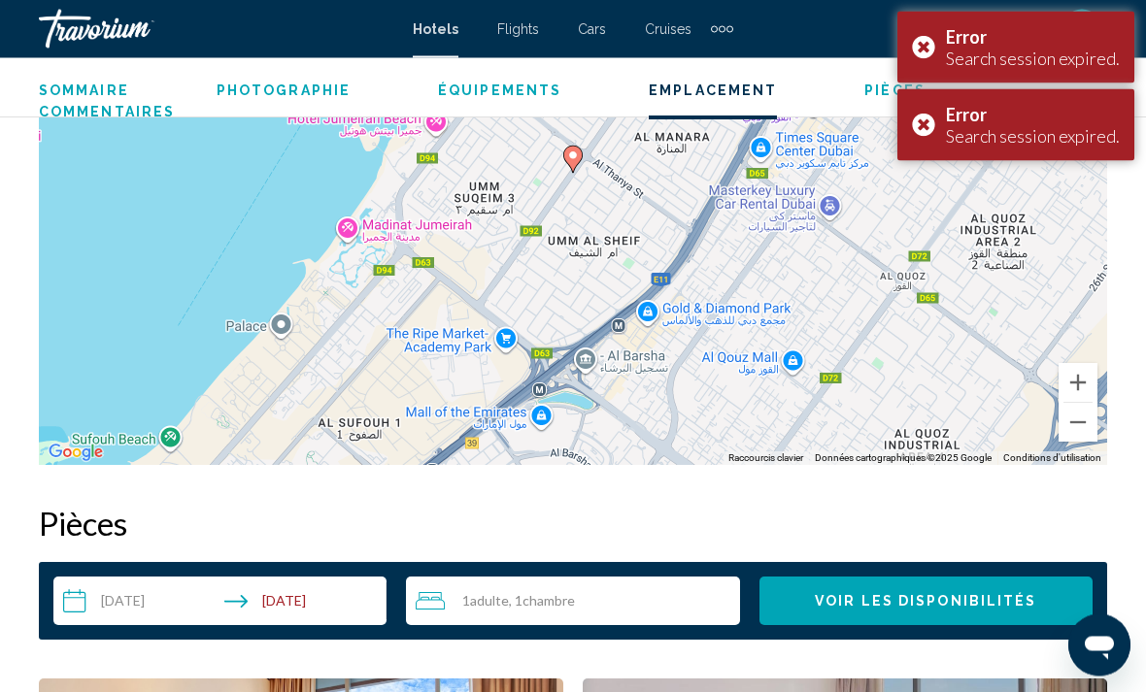
scroll to position [2374, 0]
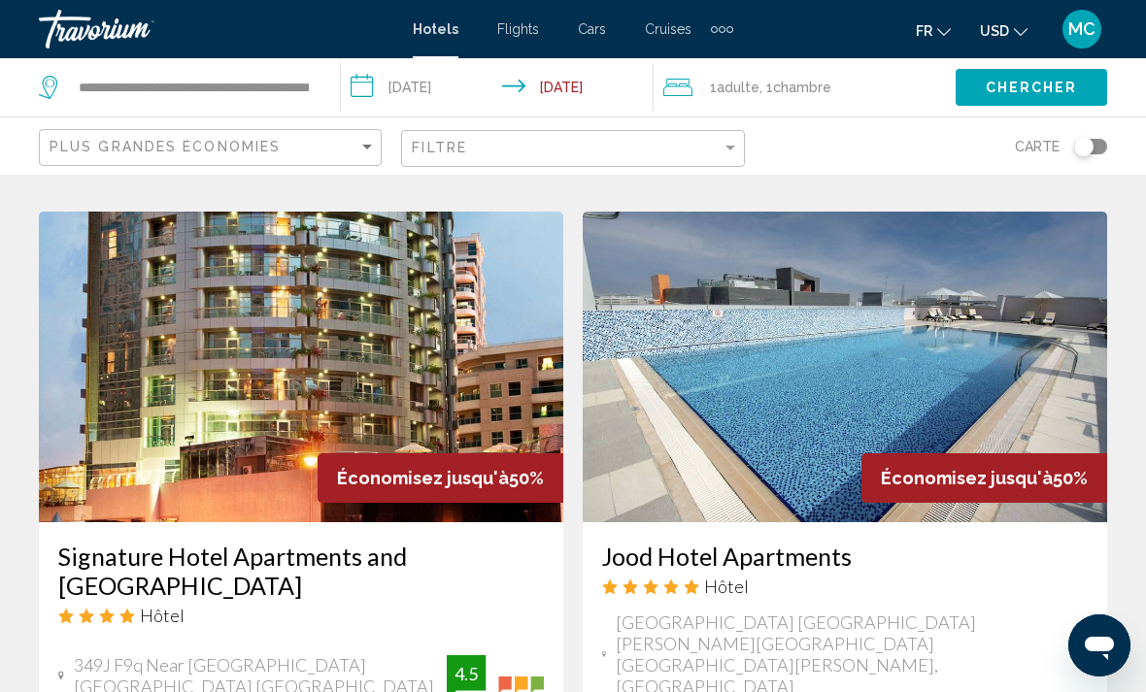
scroll to position [3576, 0]
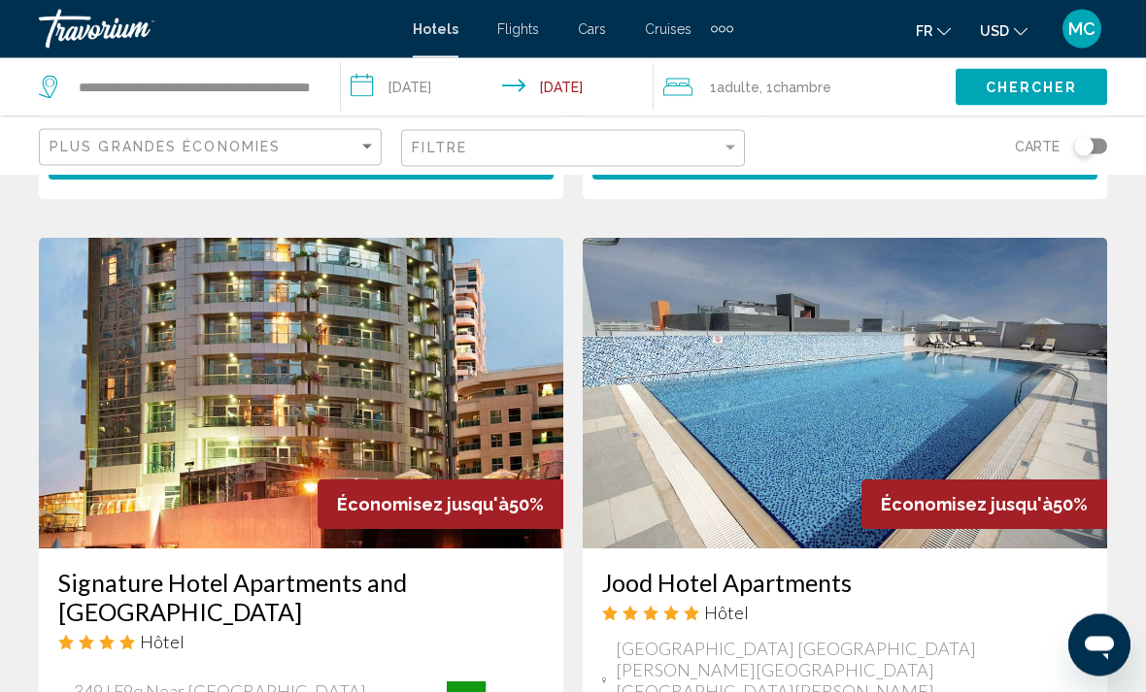
click at [308, 322] on img "Main content" at bounding box center [301, 394] width 524 height 311
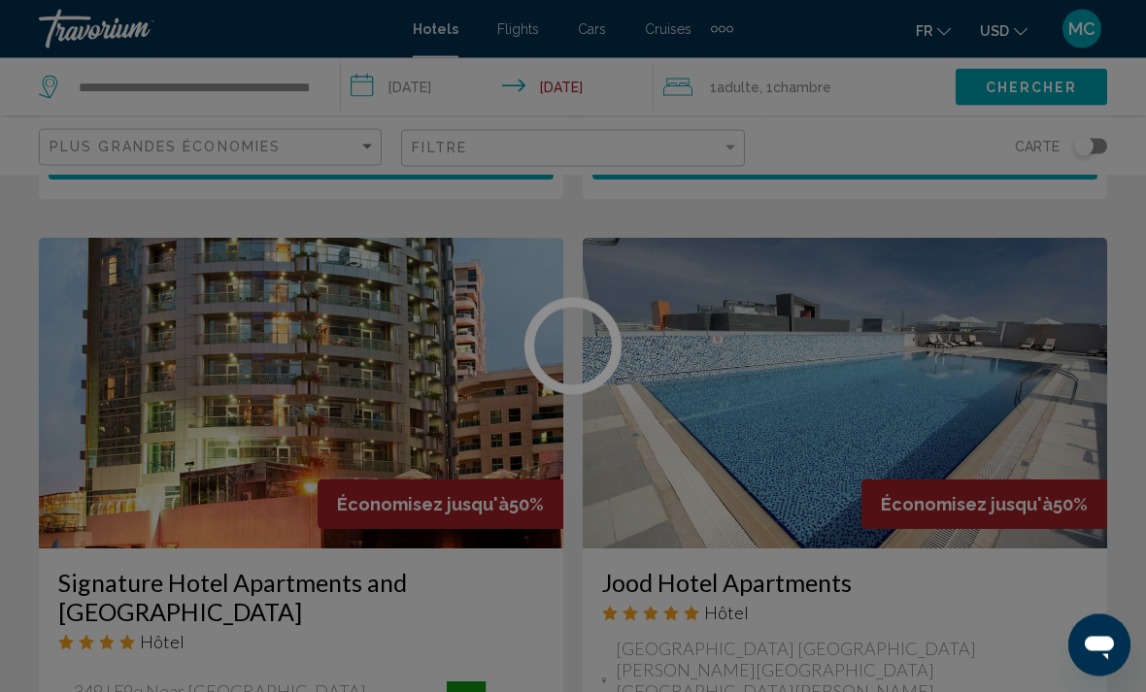
scroll to position [3577, 0]
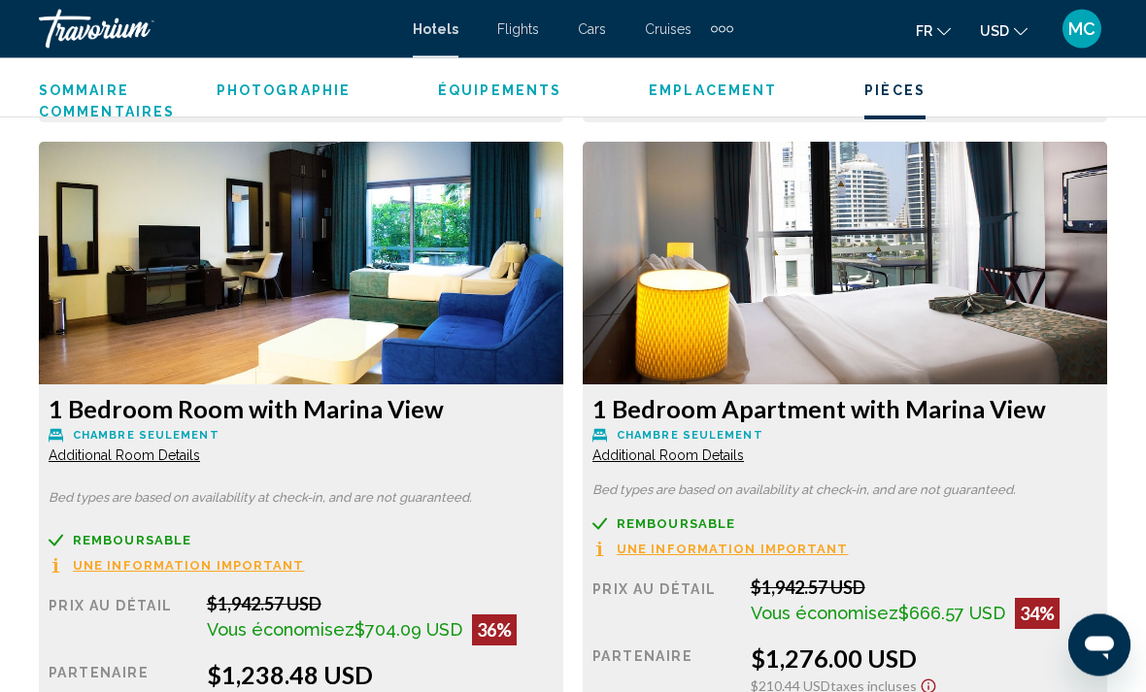
scroll to position [4273, 0]
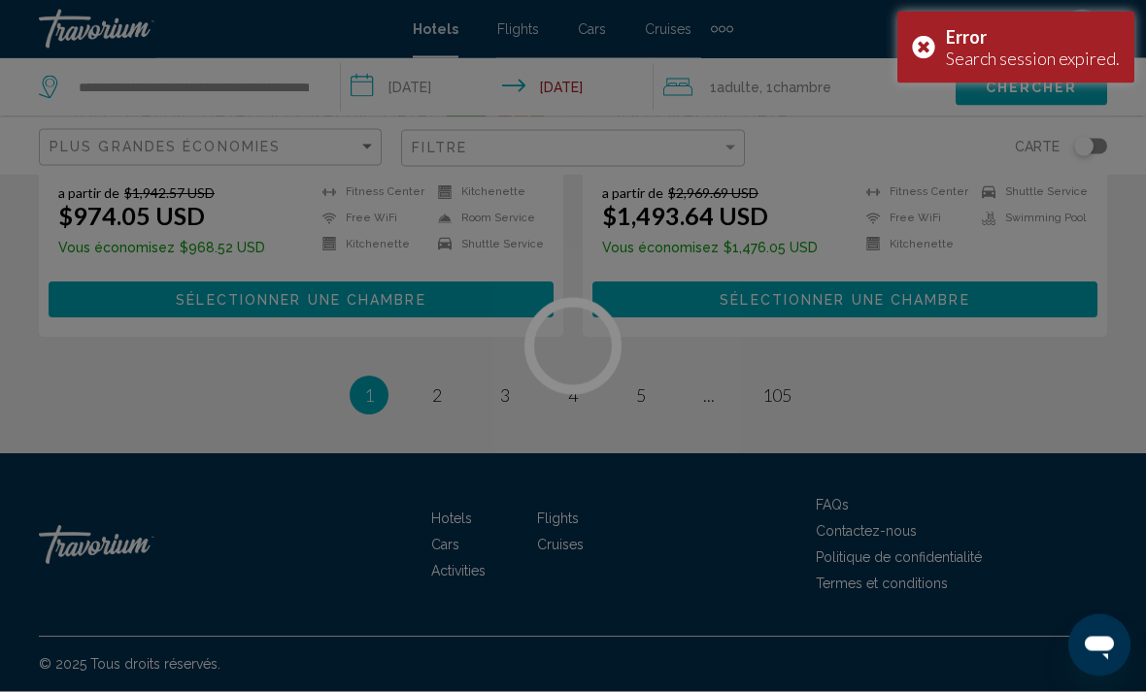
scroll to position [4059, 0]
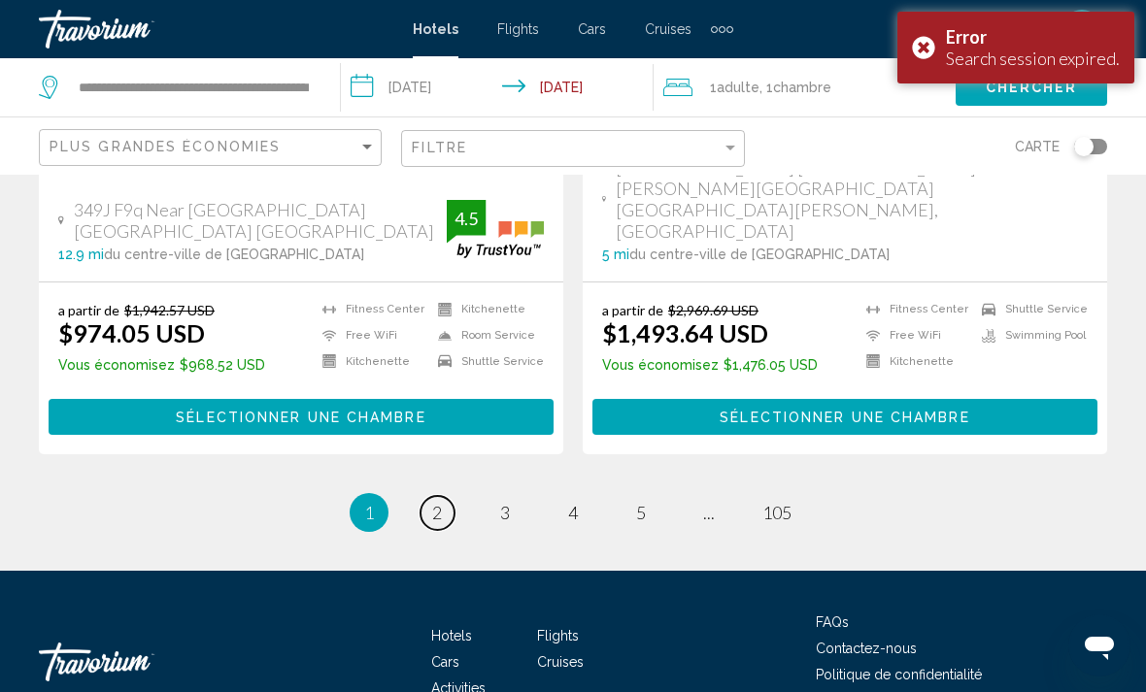
click at [438, 502] on span "2" at bounding box center [437, 512] width 10 height 21
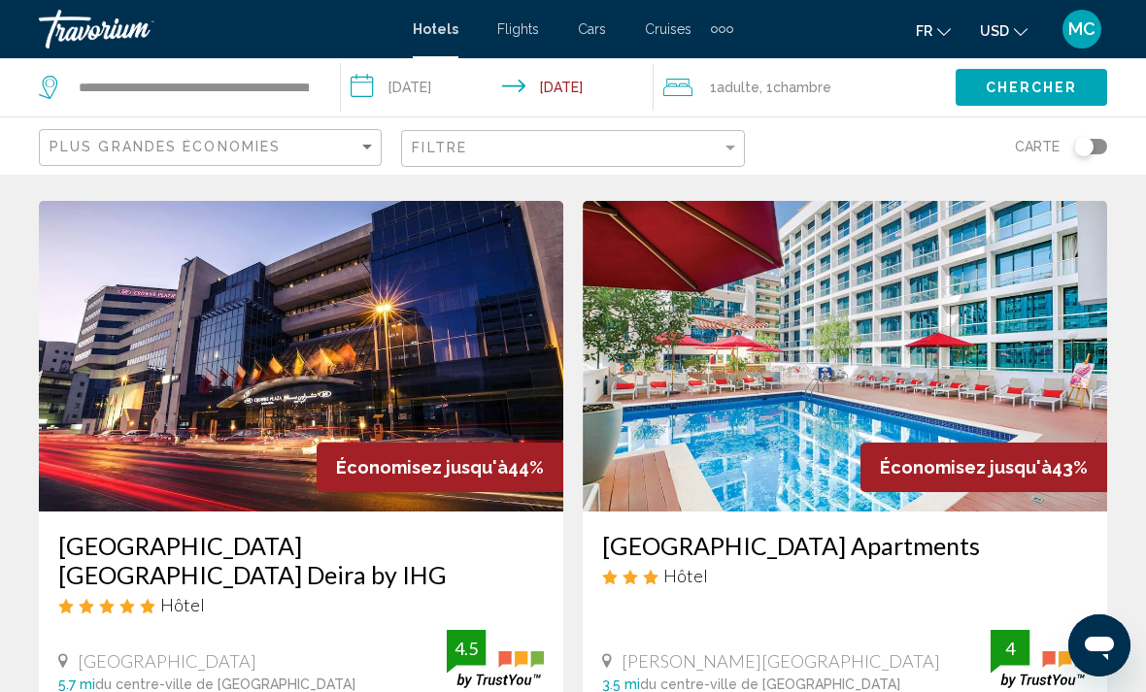
scroll to position [1459, 0]
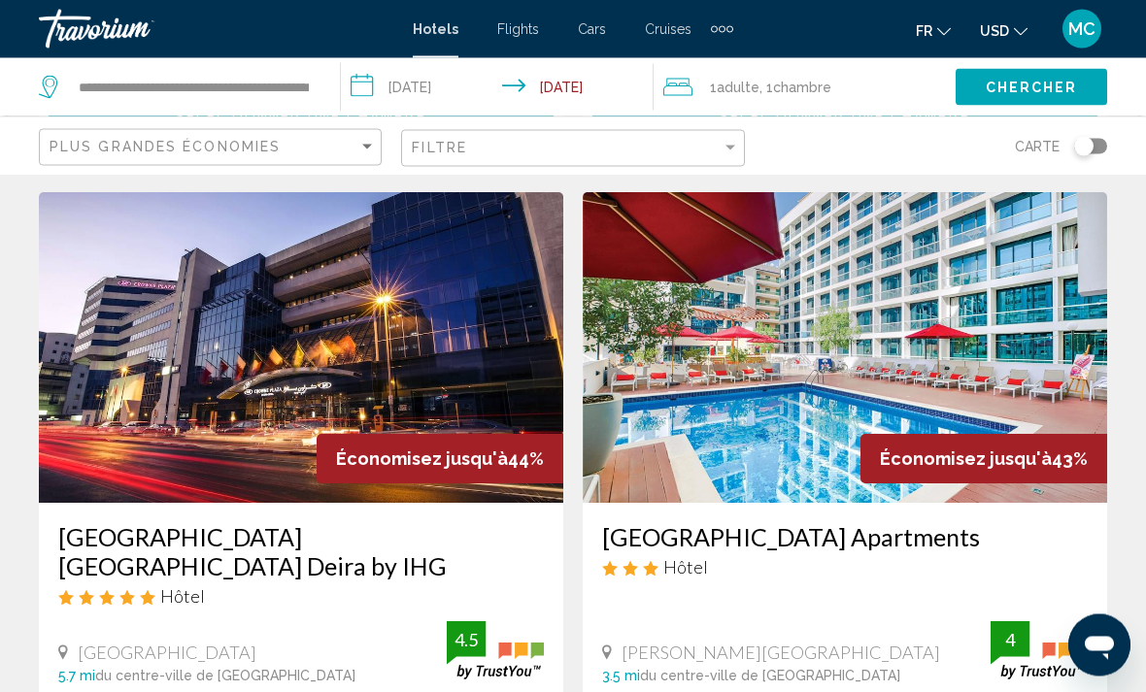
click at [369, 378] on img "Main content" at bounding box center [301, 348] width 524 height 311
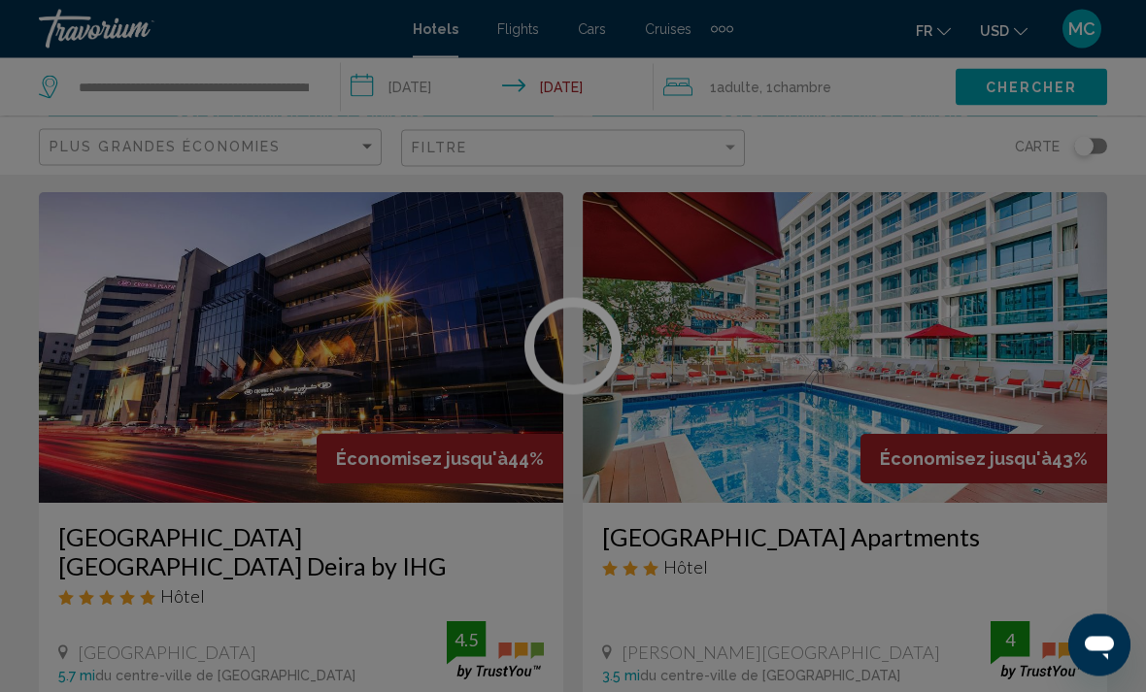
scroll to position [1460, 0]
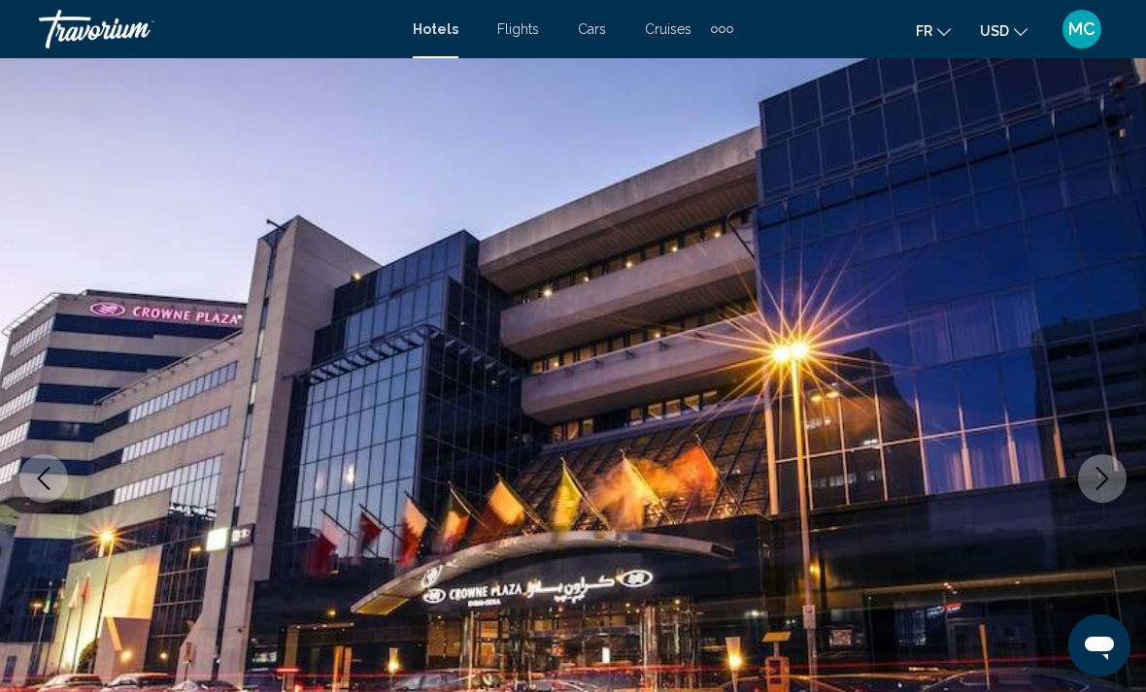
scroll to position [45, 0]
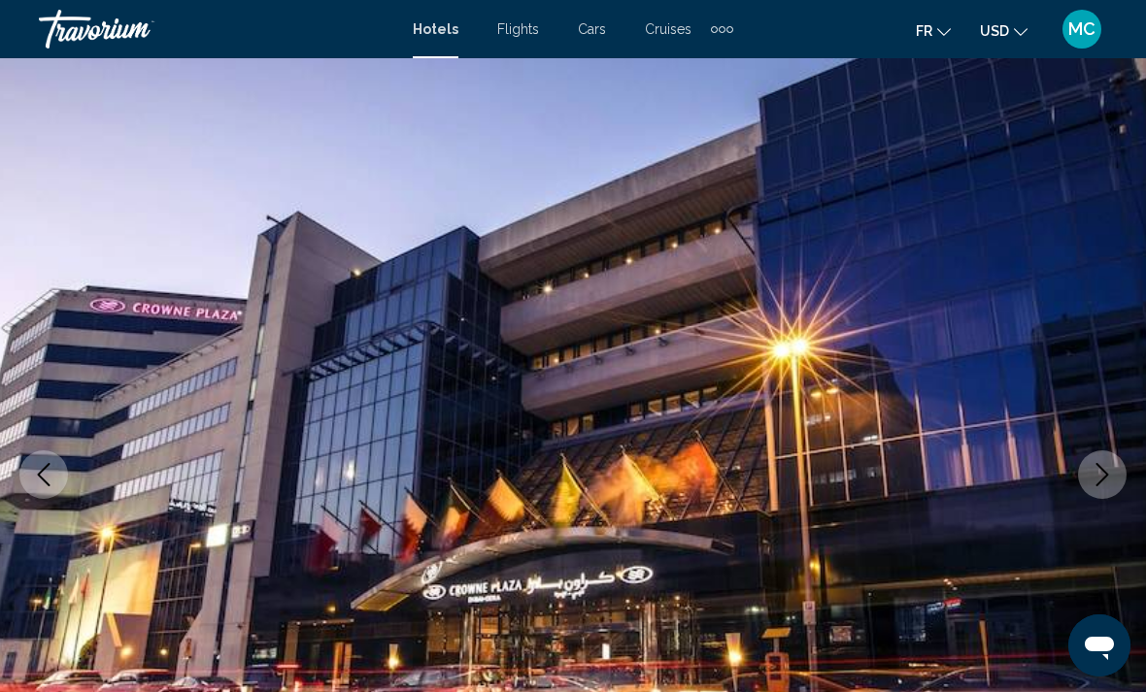
click at [1101, 452] on button "Next image" at bounding box center [1102, 475] width 49 height 49
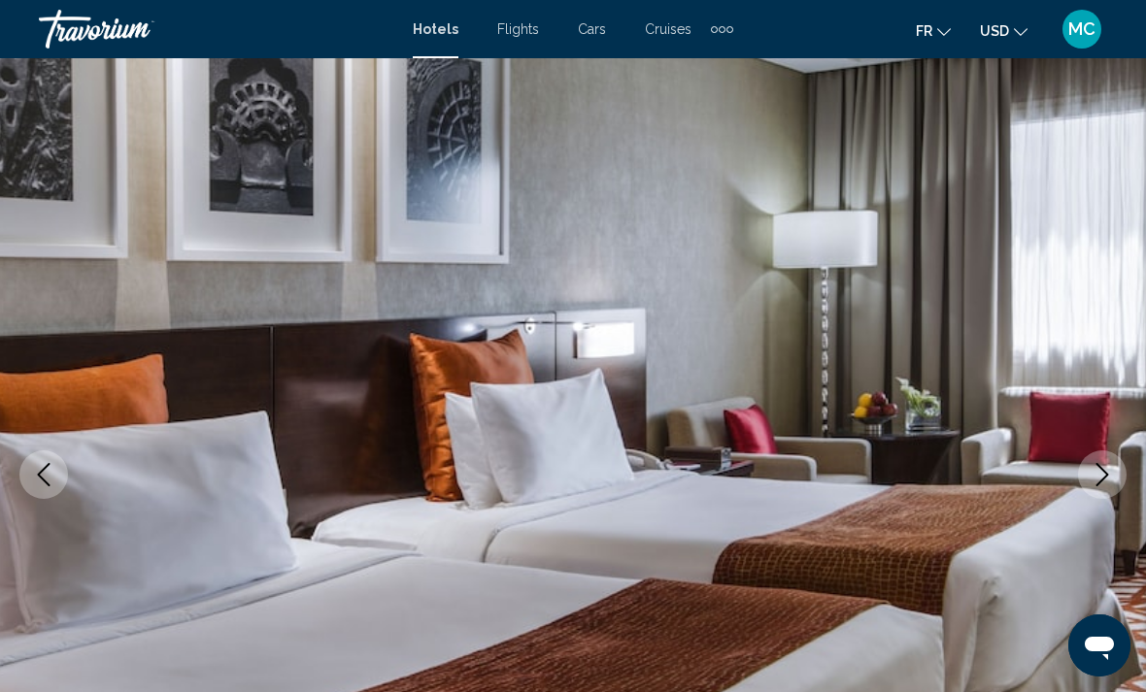
click at [1097, 468] on icon "Next image" at bounding box center [1102, 474] width 23 height 23
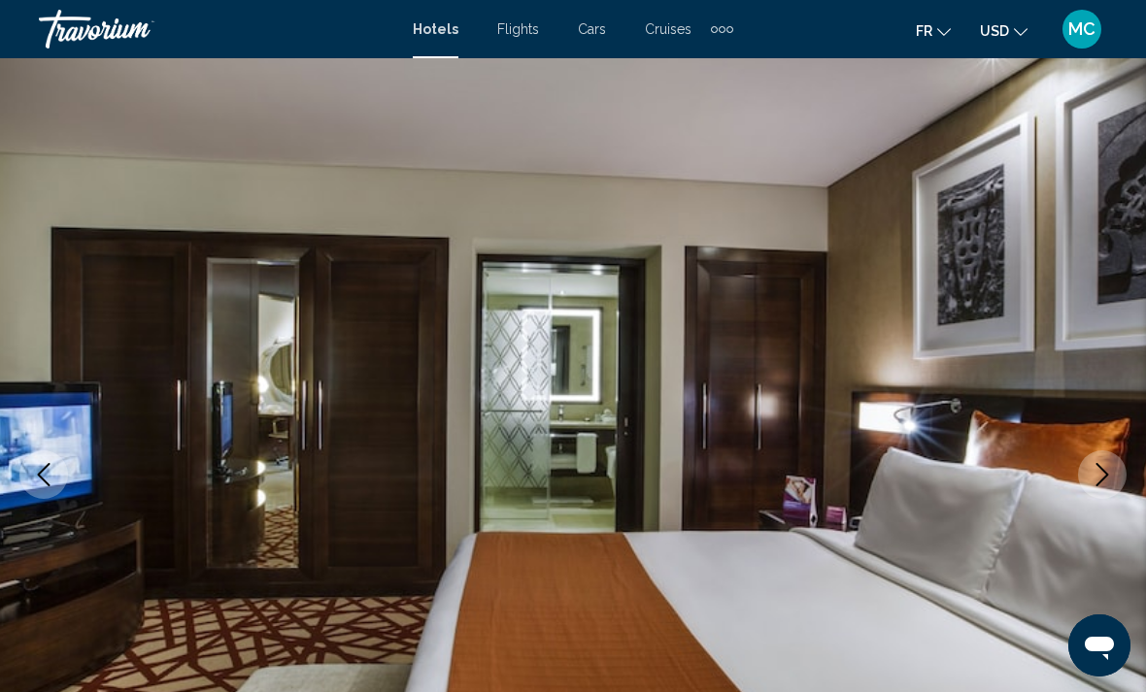
click at [1095, 474] on icon "Next image" at bounding box center [1102, 474] width 23 height 23
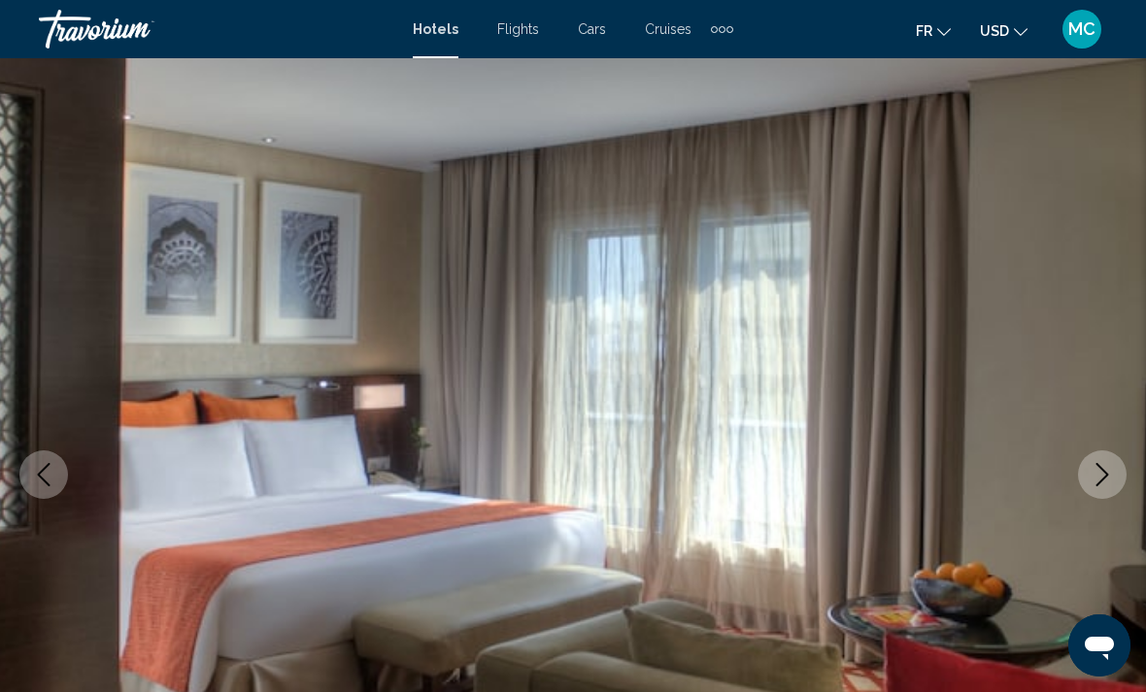
click at [1088, 477] on button "Next image" at bounding box center [1102, 475] width 49 height 49
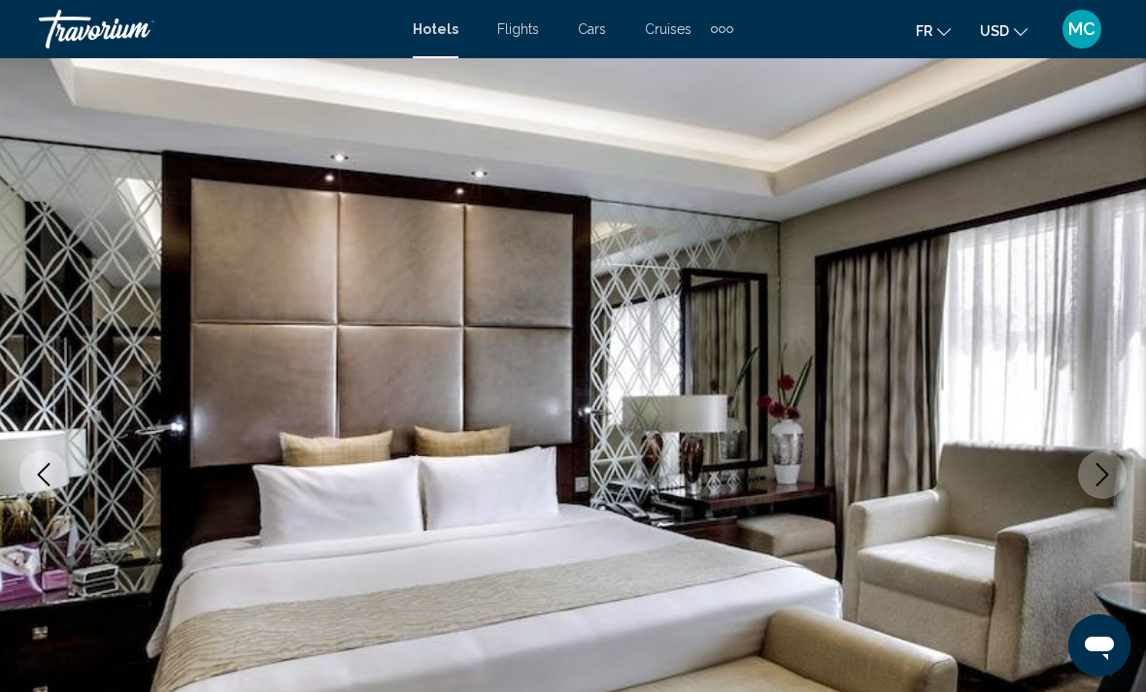
click at [1098, 471] on icon "Next image" at bounding box center [1102, 474] width 23 height 23
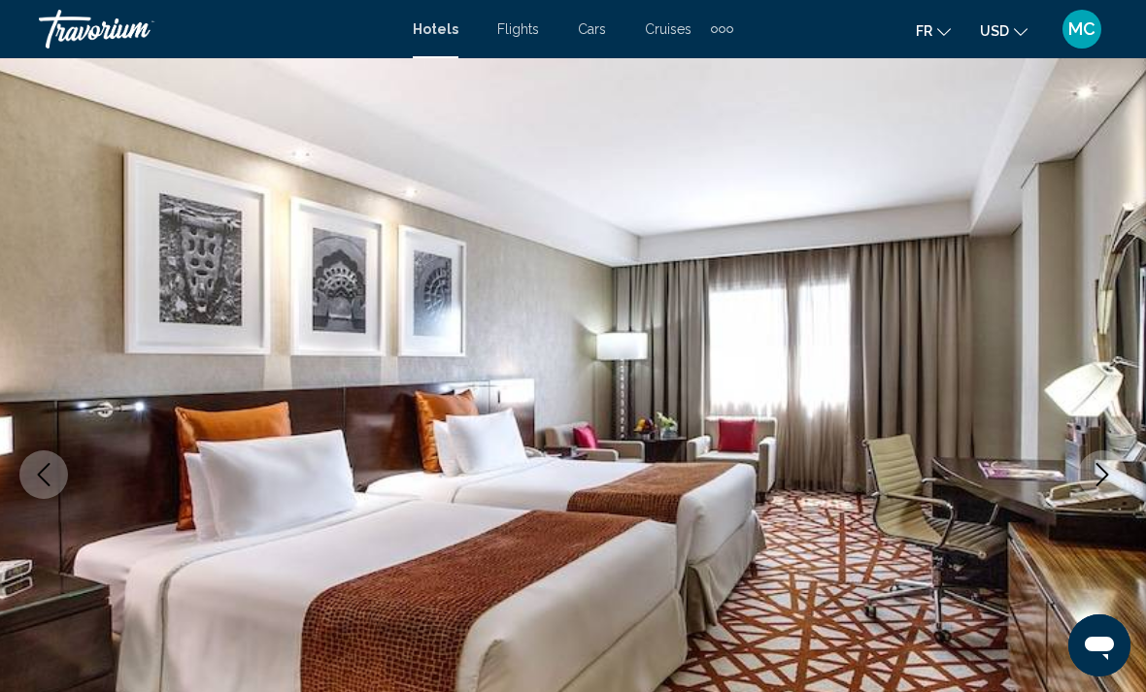
click at [1094, 473] on icon "Next image" at bounding box center [1102, 474] width 23 height 23
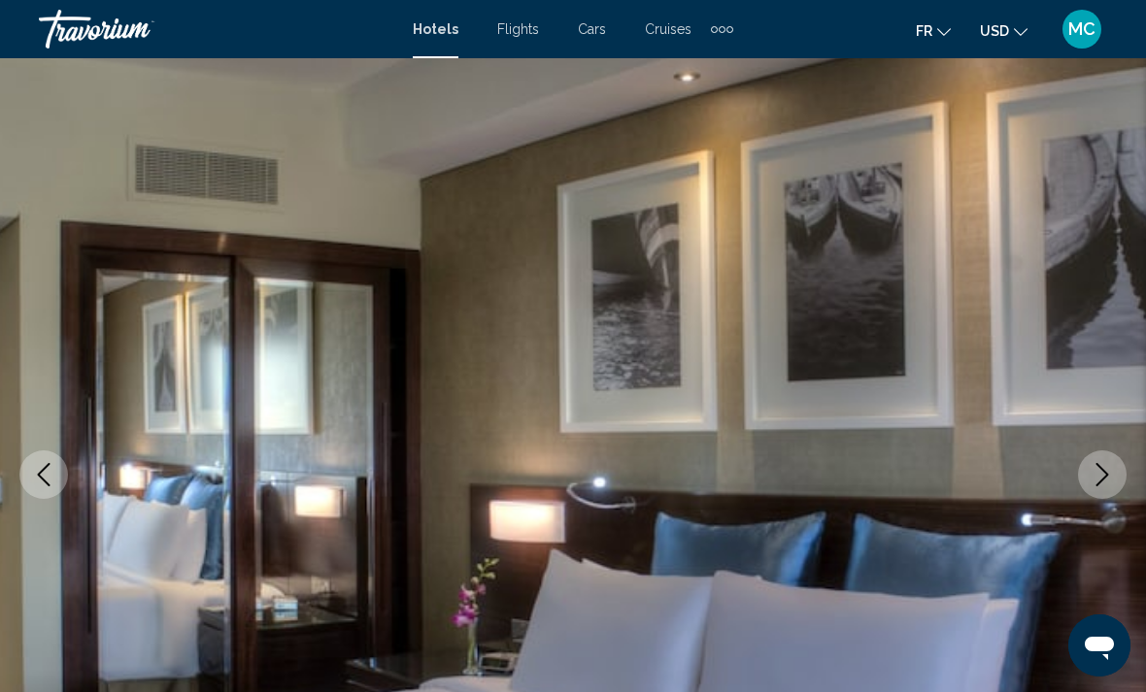
click at [1094, 472] on icon "Next image" at bounding box center [1102, 474] width 23 height 23
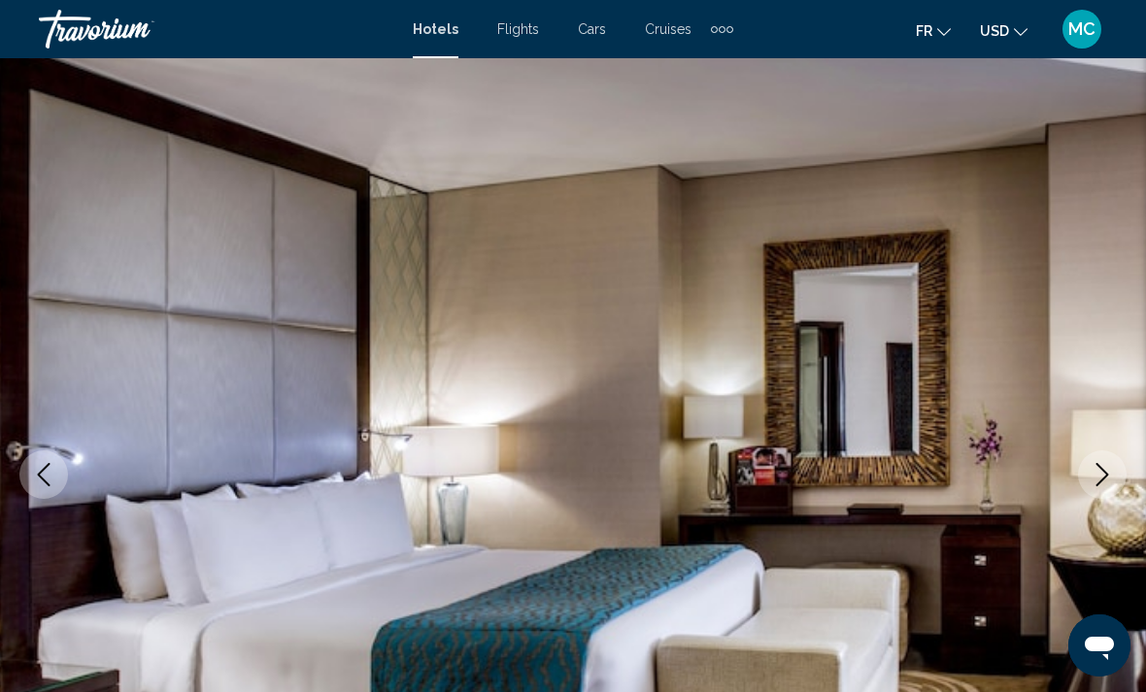
click at [1096, 472] on icon "Next image" at bounding box center [1102, 474] width 23 height 23
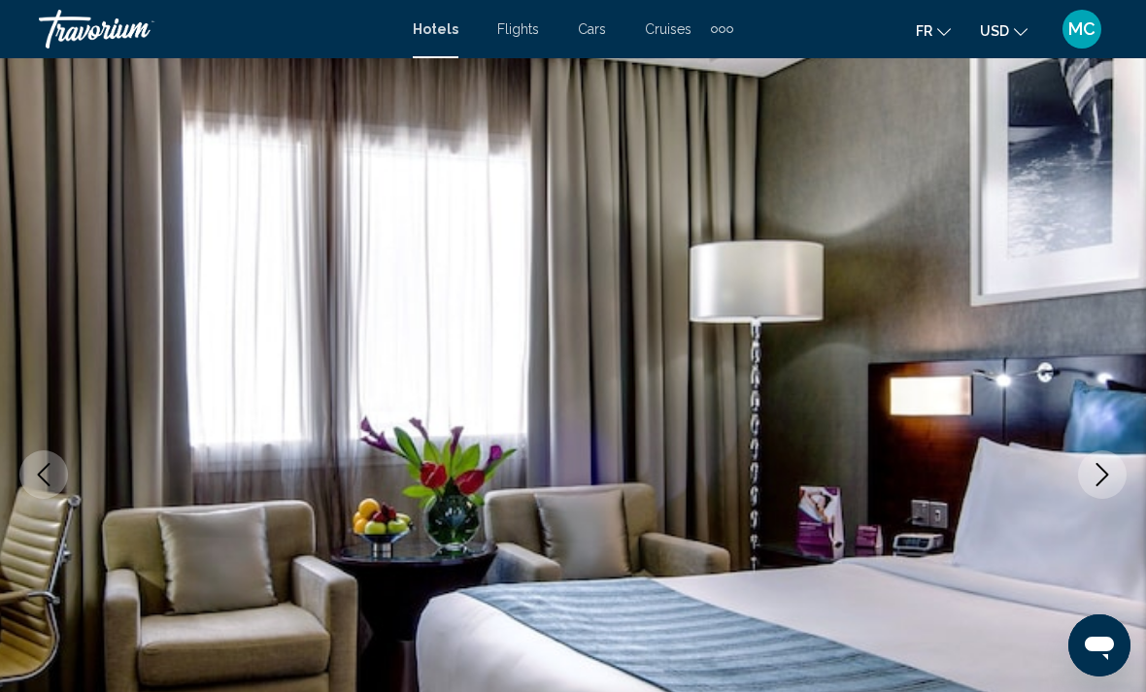
click at [1091, 470] on icon "Next image" at bounding box center [1102, 474] width 23 height 23
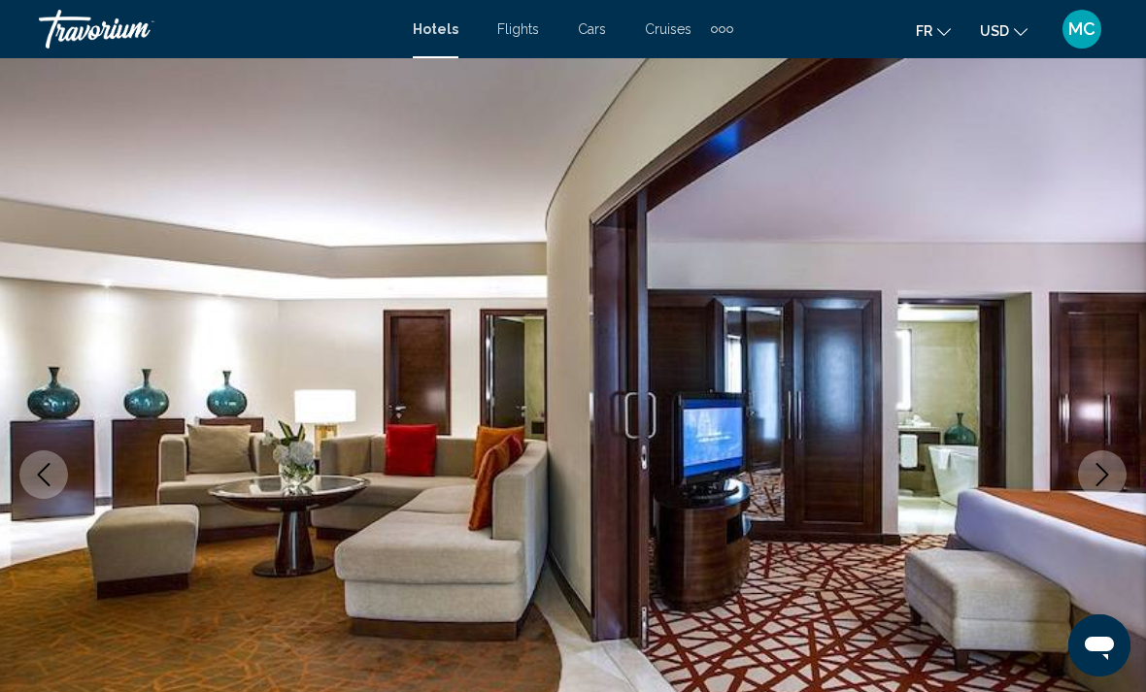
click at [1096, 471] on icon "Next image" at bounding box center [1102, 474] width 23 height 23
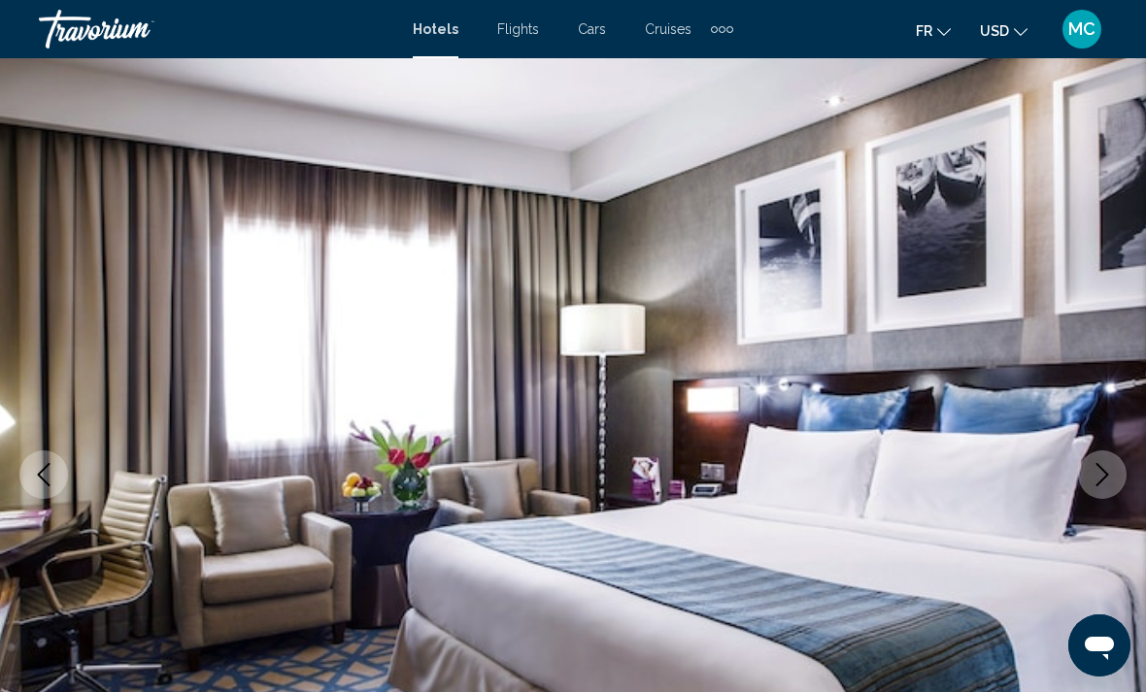
click at [1093, 468] on icon "Next image" at bounding box center [1102, 474] width 23 height 23
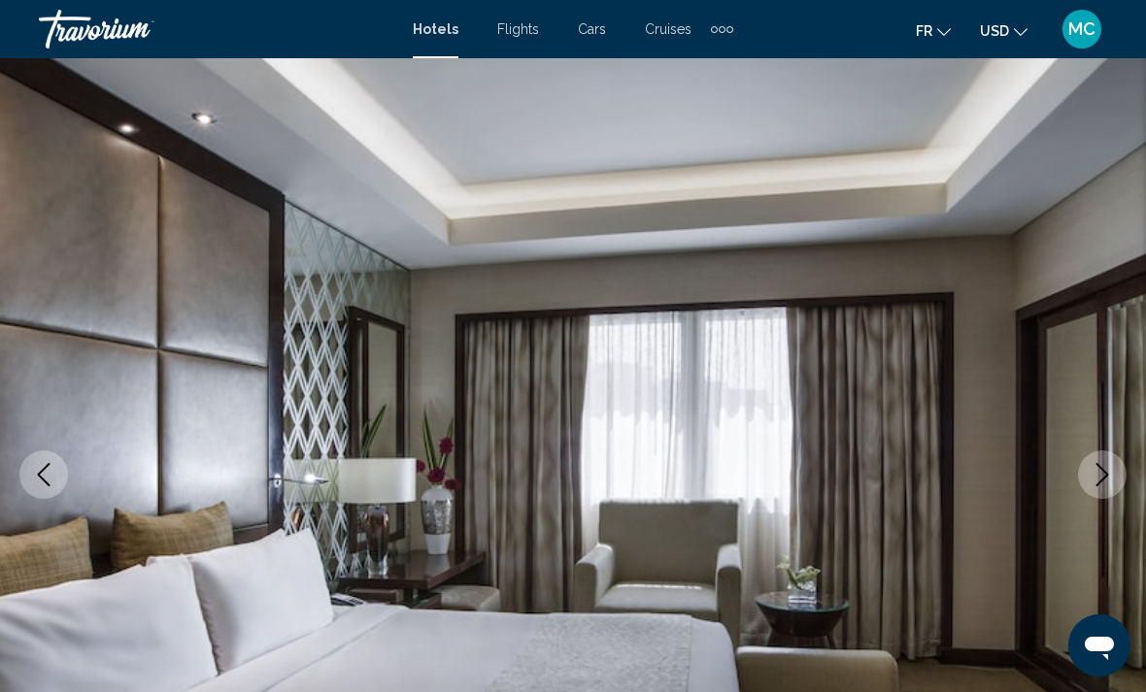
click at [1091, 468] on icon "Next image" at bounding box center [1102, 474] width 23 height 23
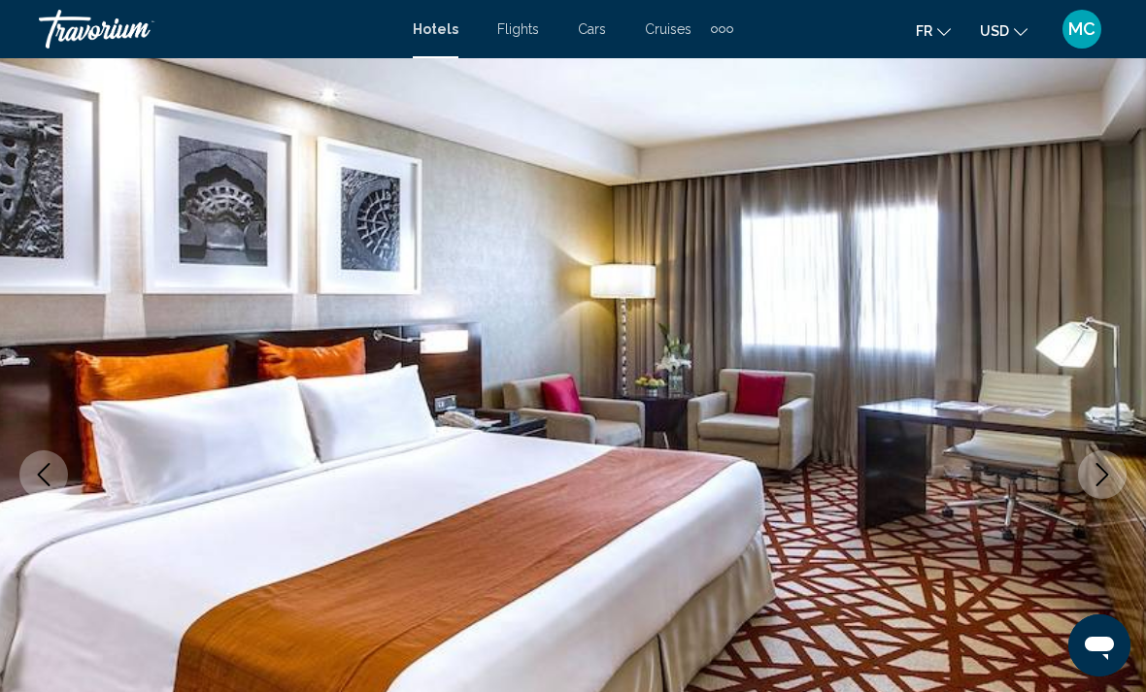
click at [1091, 465] on icon "Next image" at bounding box center [1102, 474] width 23 height 23
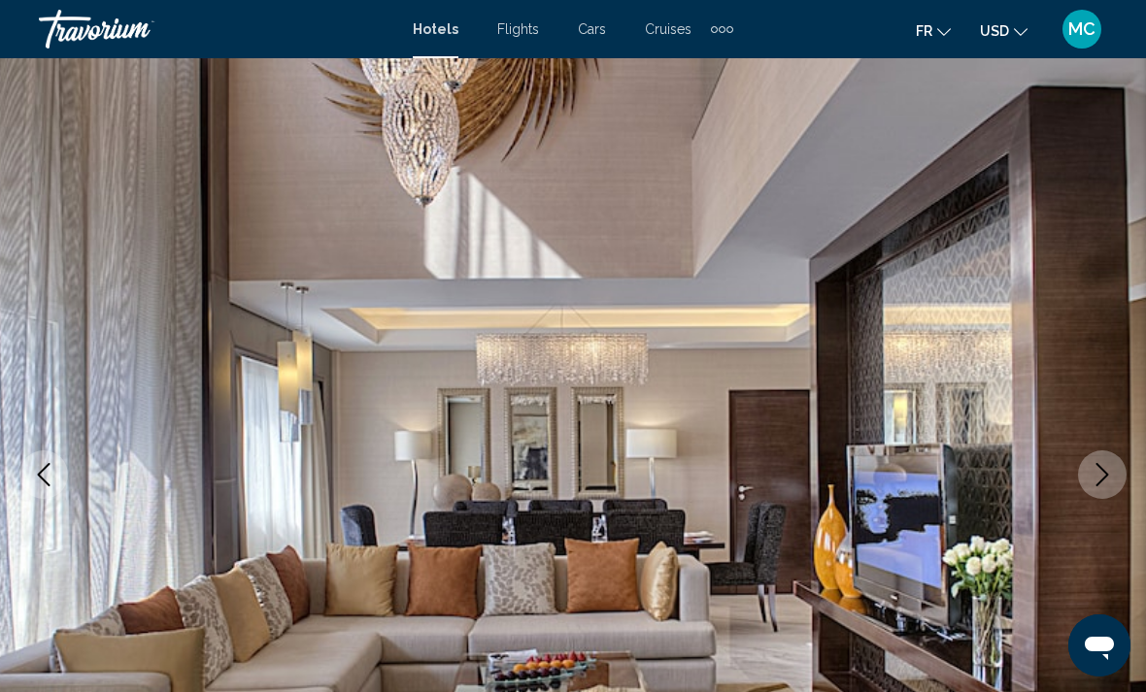
click at [1093, 464] on icon "Next image" at bounding box center [1102, 474] width 23 height 23
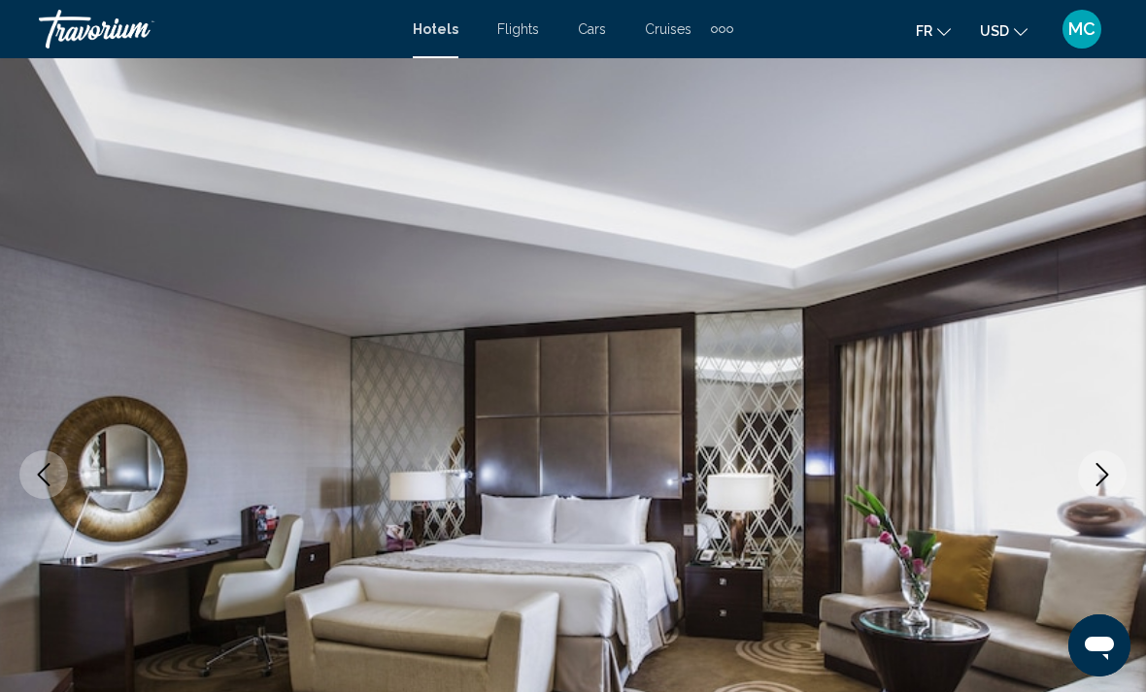
click at [1092, 463] on icon "Next image" at bounding box center [1102, 474] width 23 height 23
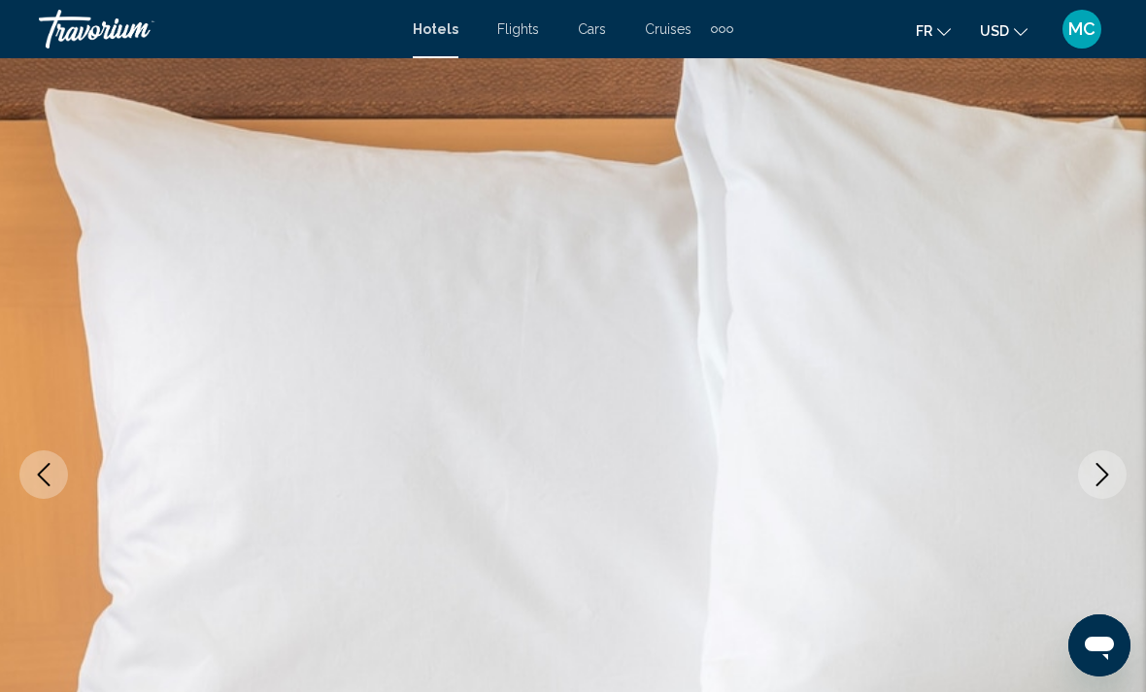
click at [1092, 463] on icon "Next image" at bounding box center [1102, 474] width 23 height 23
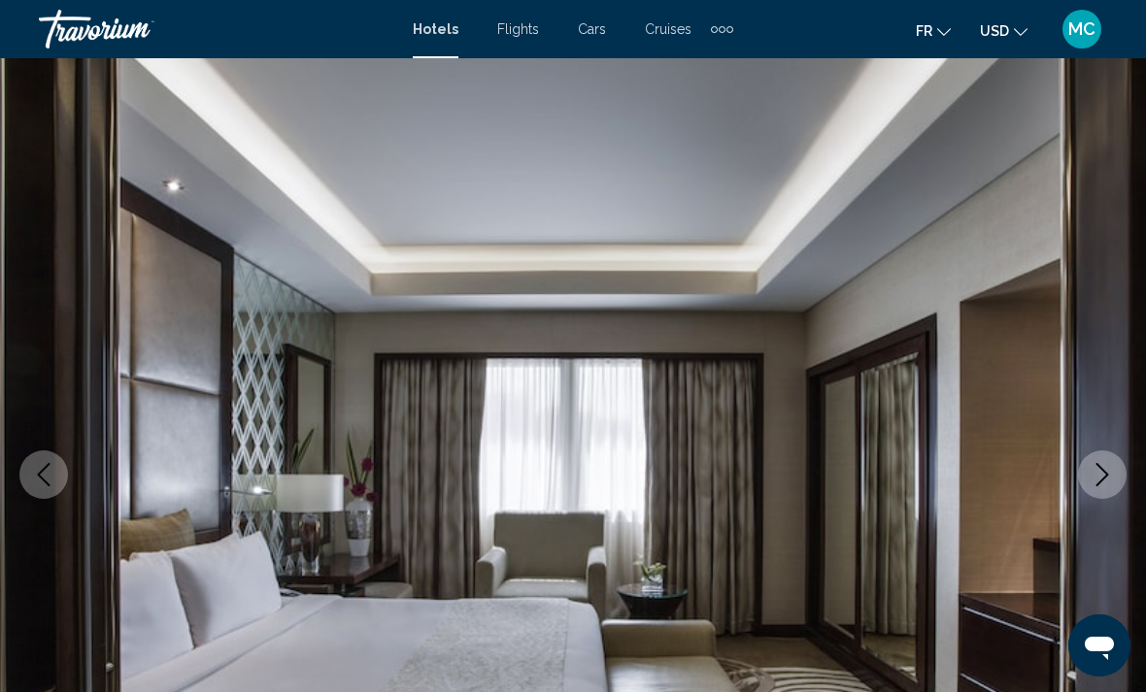
click at [1093, 462] on button "Next image" at bounding box center [1102, 475] width 49 height 49
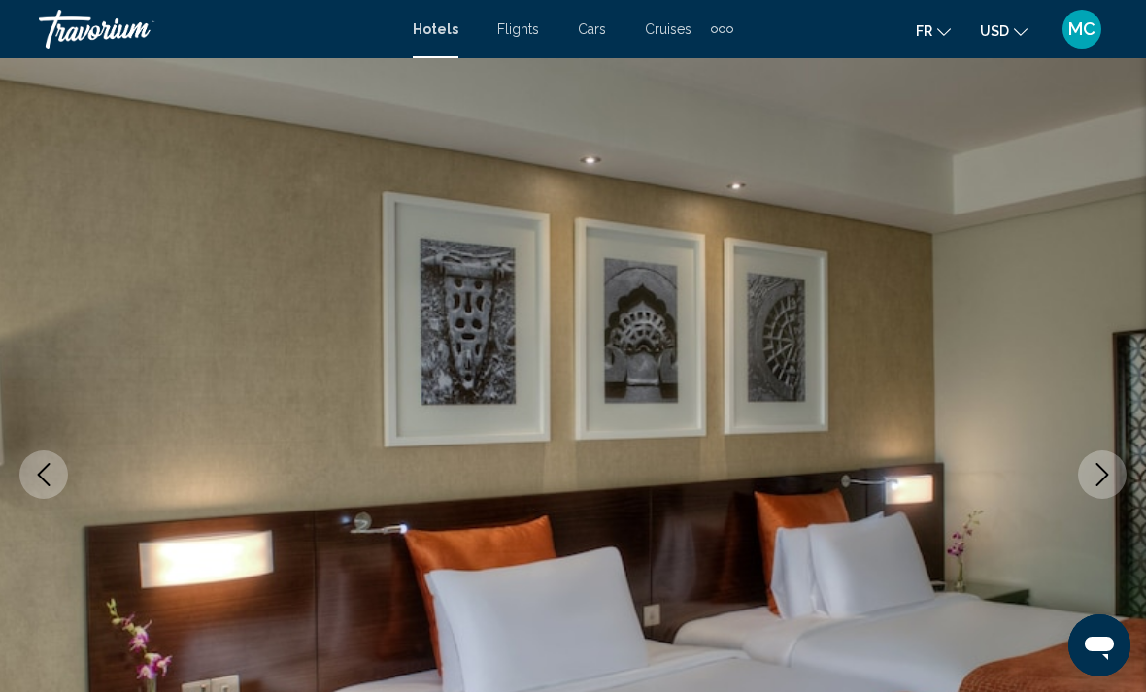
click at [1092, 462] on button "Next image" at bounding box center [1102, 475] width 49 height 49
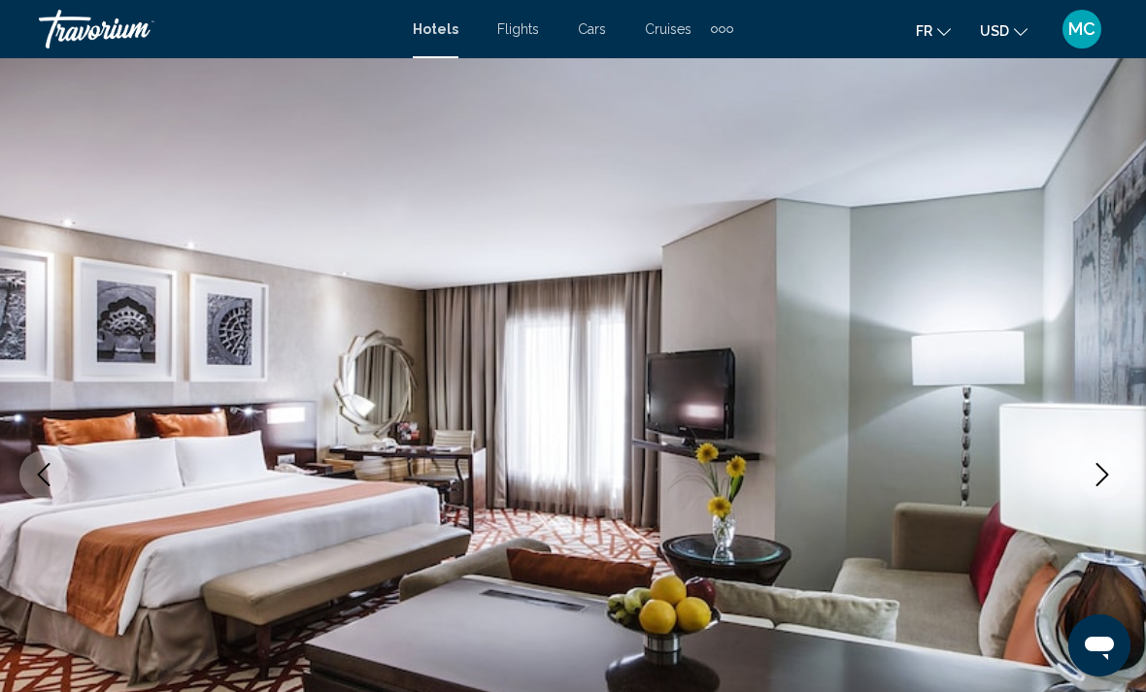
click at [1092, 462] on button "Next image" at bounding box center [1102, 475] width 49 height 49
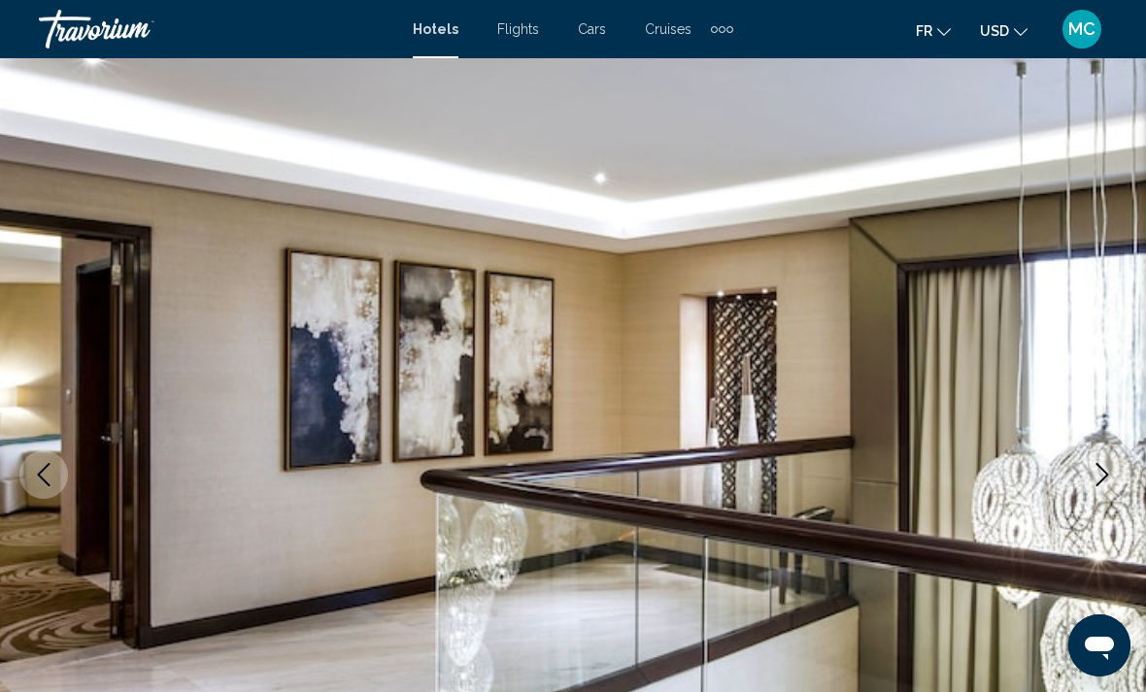
click at [1093, 460] on button "Next image" at bounding box center [1102, 475] width 49 height 49
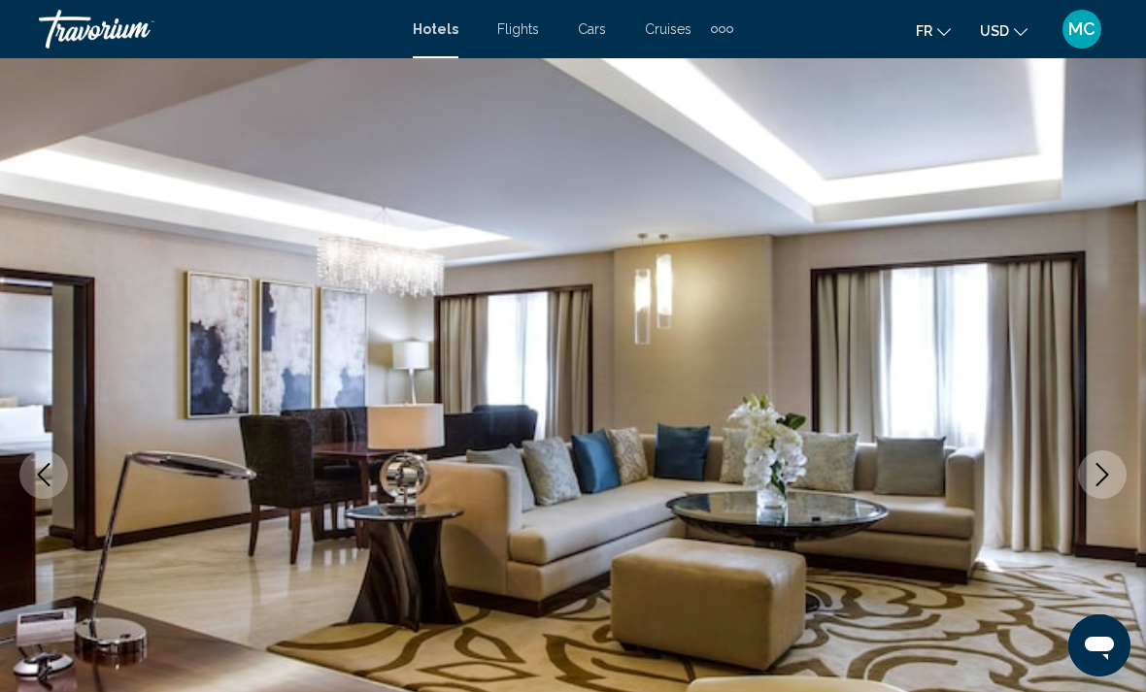
click at [1094, 460] on button "Next image" at bounding box center [1102, 475] width 49 height 49
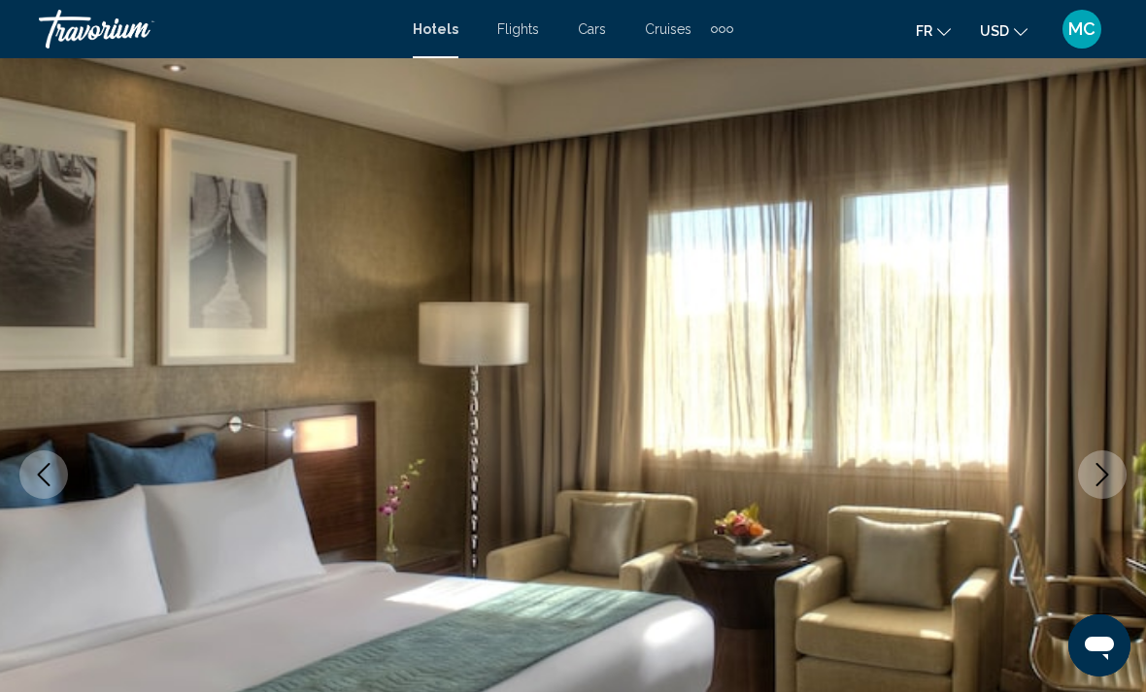
click at [1094, 462] on button "Next image" at bounding box center [1102, 475] width 49 height 49
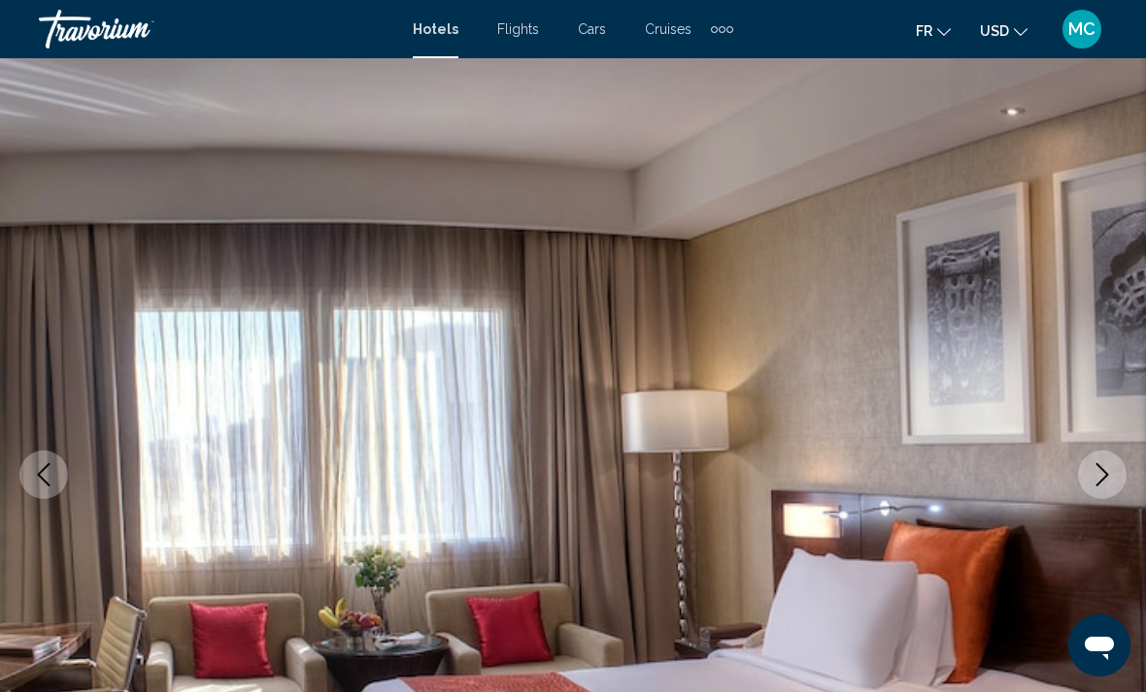
click at [1099, 460] on button "Next image" at bounding box center [1102, 475] width 49 height 49
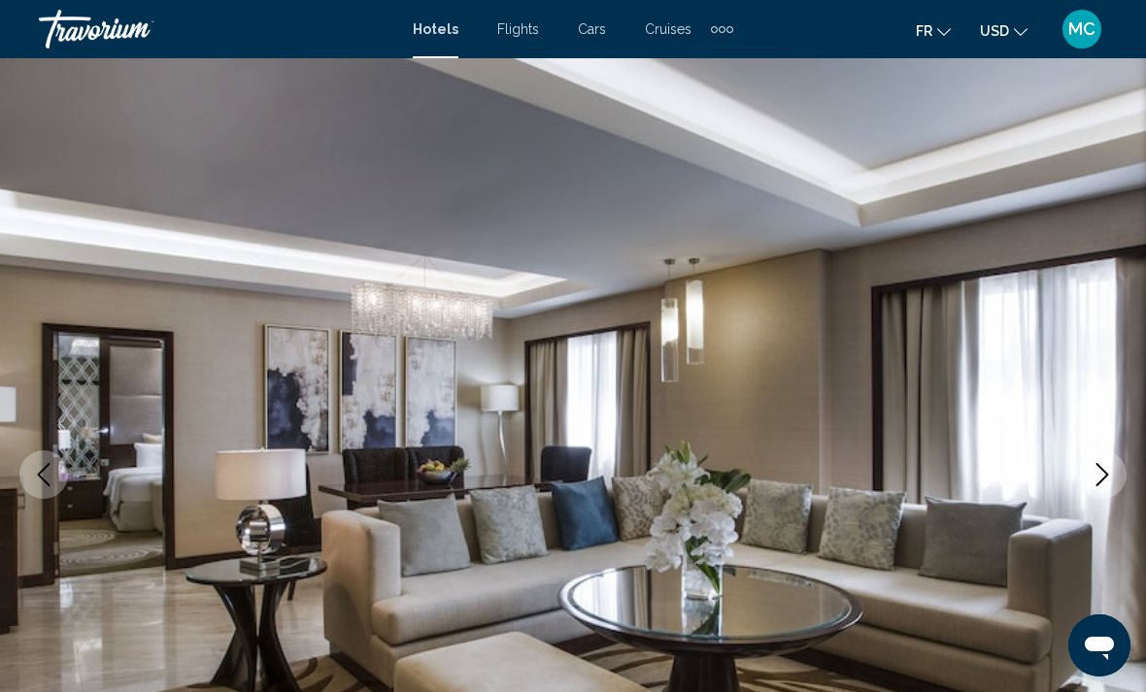
click at [1096, 464] on icon "Next image" at bounding box center [1102, 474] width 23 height 23
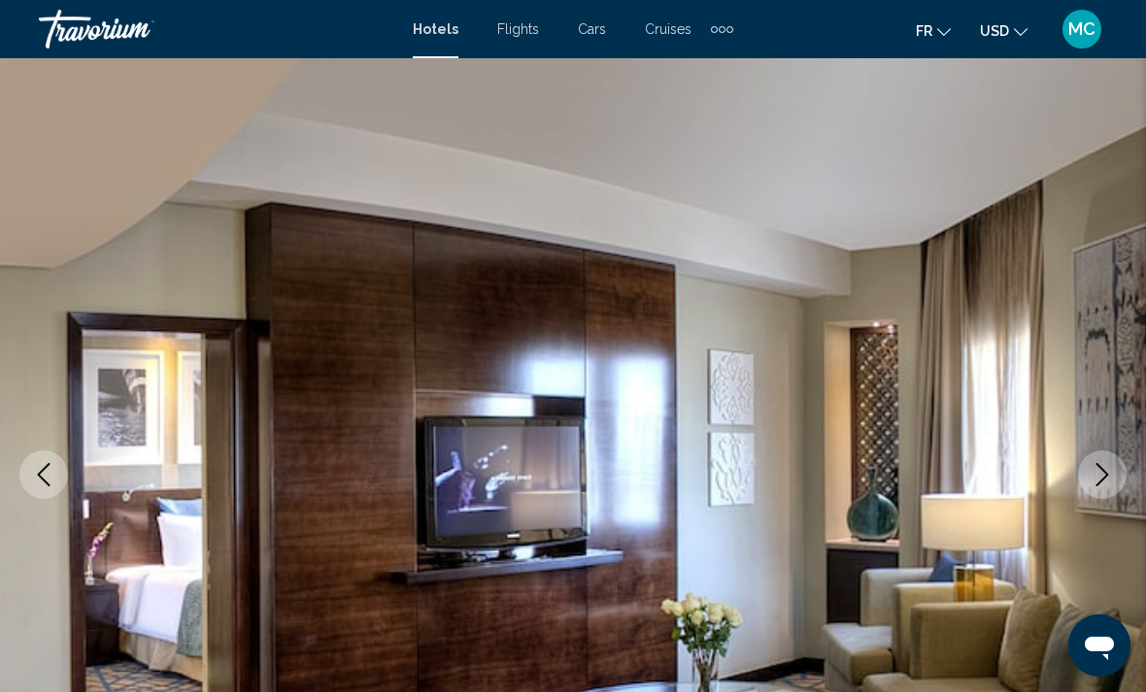
click at [1098, 459] on button "Next image" at bounding box center [1102, 475] width 49 height 49
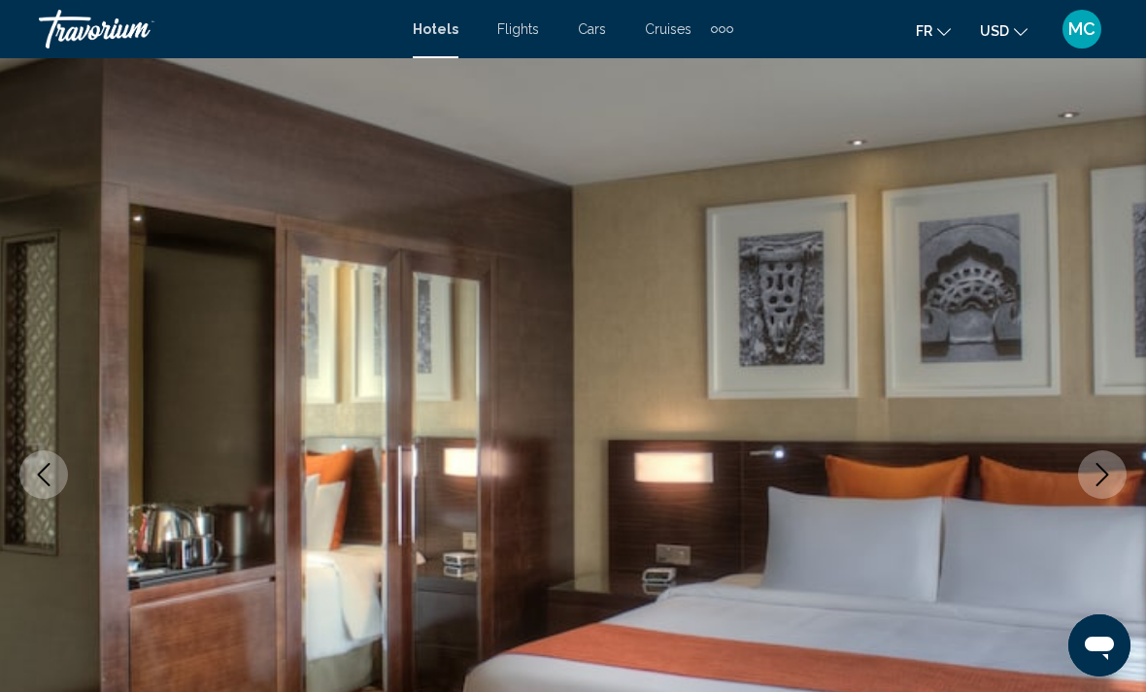
click at [1097, 460] on button "Next image" at bounding box center [1102, 475] width 49 height 49
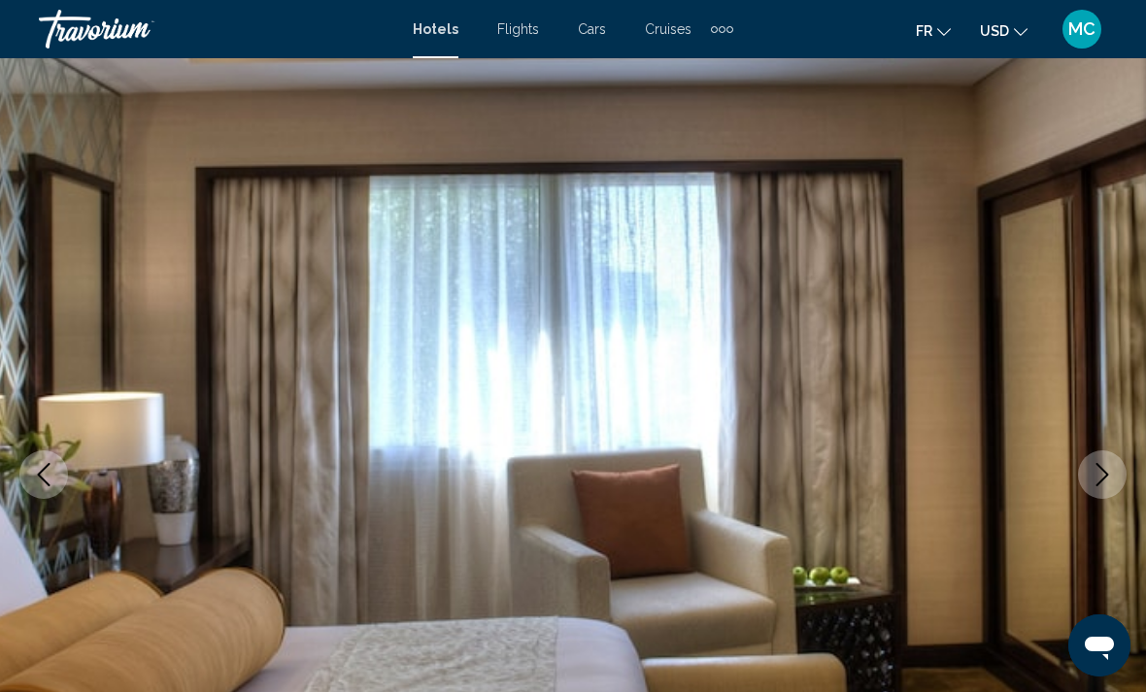
click at [1099, 458] on button "Next image" at bounding box center [1102, 475] width 49 height 49
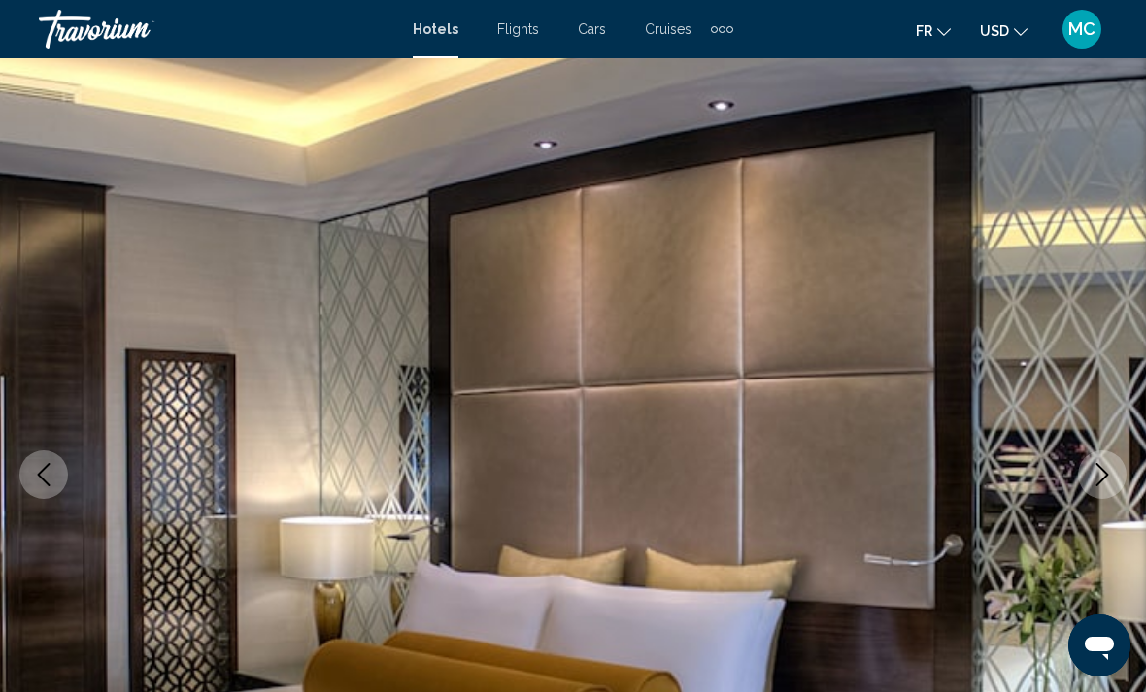
click at [1096, 460] on button "Next image" at bounding box center [1102, 475] width 49 height 49
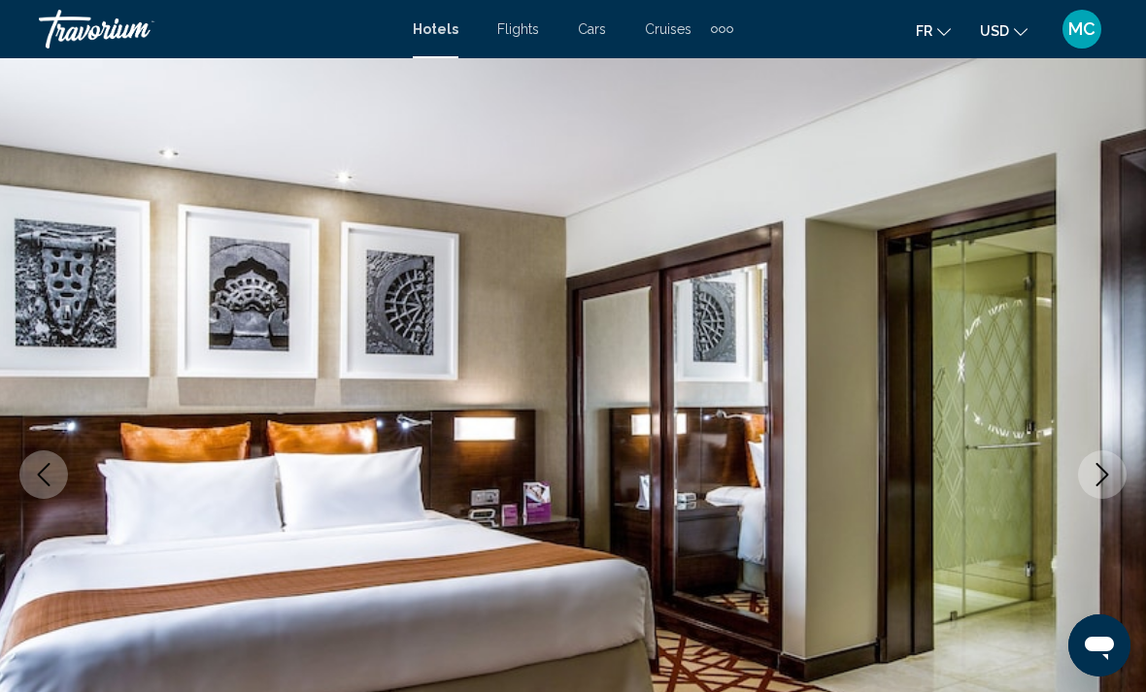
click at [1094, 462] on button "Next image" at bounding box center [1102, 475] width 49 height 49
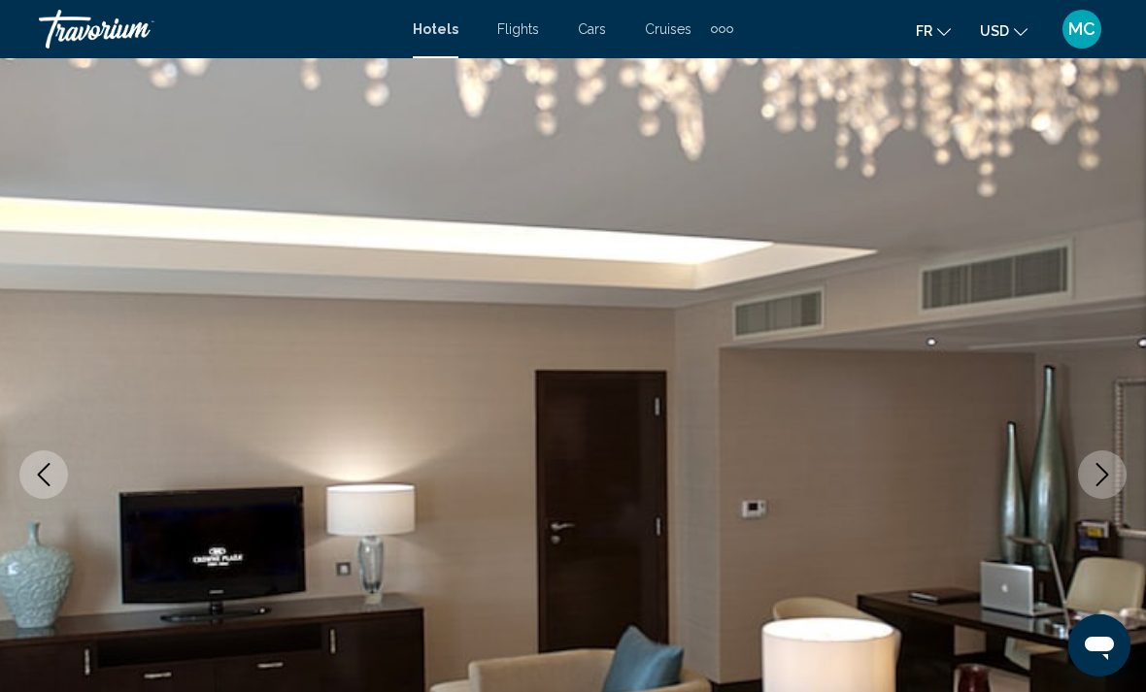
click at [1093, 462] on button "Next image" at bounding box center [1102, 475] width 49 height 49
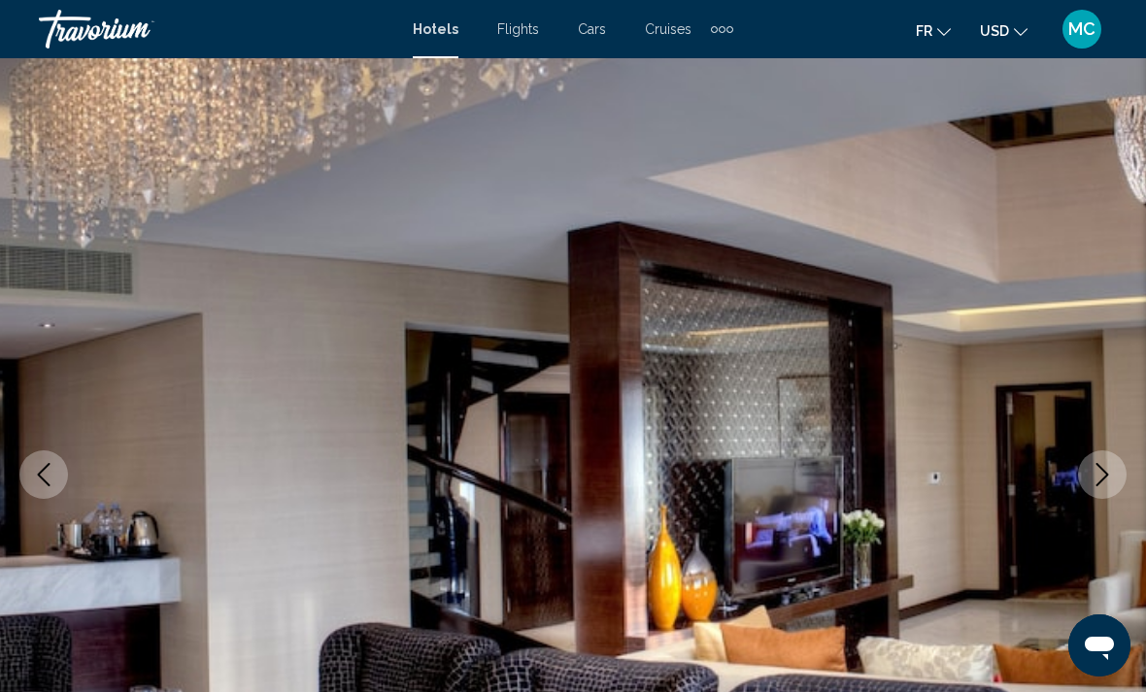
click at [1096, 460] on button "Next image" at bounding box center [1102, 475] width 49 height 49
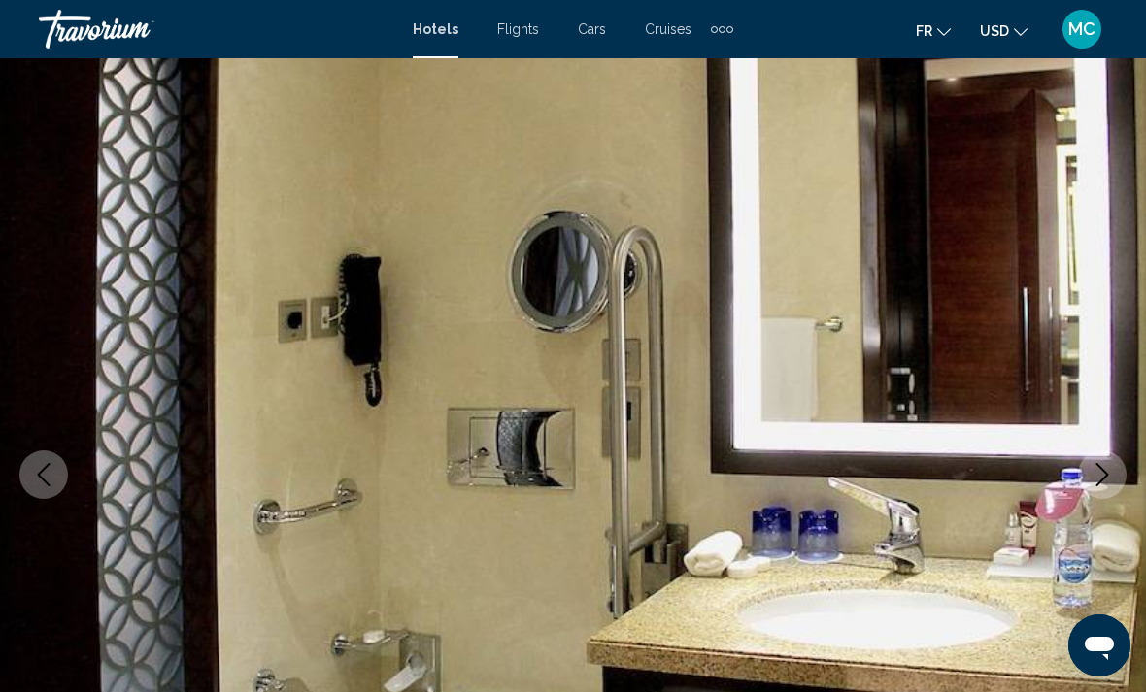
click at [1096, 461] on button "Next image" at bounding box center [1102, 475] width 49 height 49
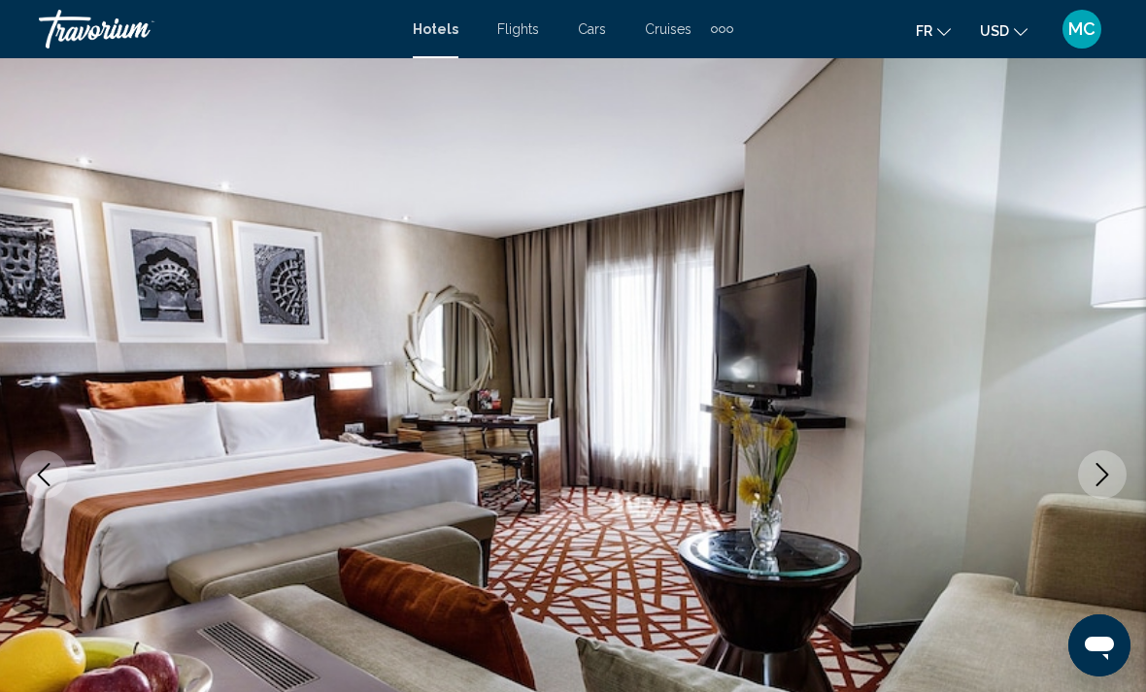
click at [1094, 464] on icon "Next image" at bounding box center [1102, 474] width 23 height 23
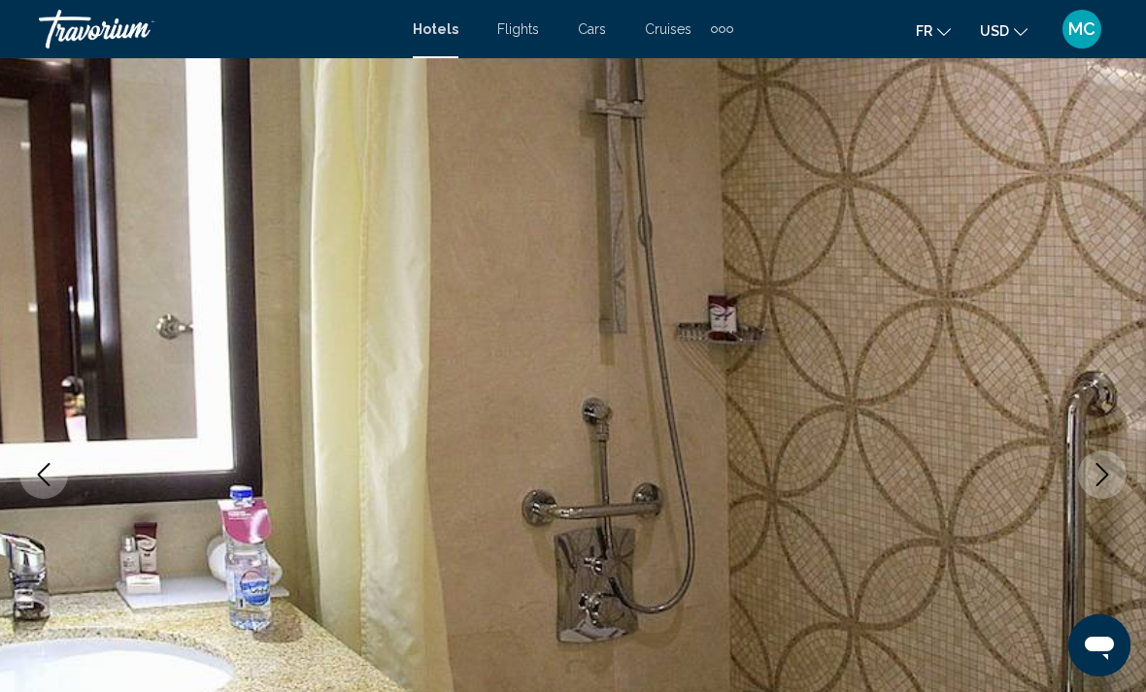
click at [1095, 465] on icon "Next image" at bounding box center [1102, 474] width 23 height 23
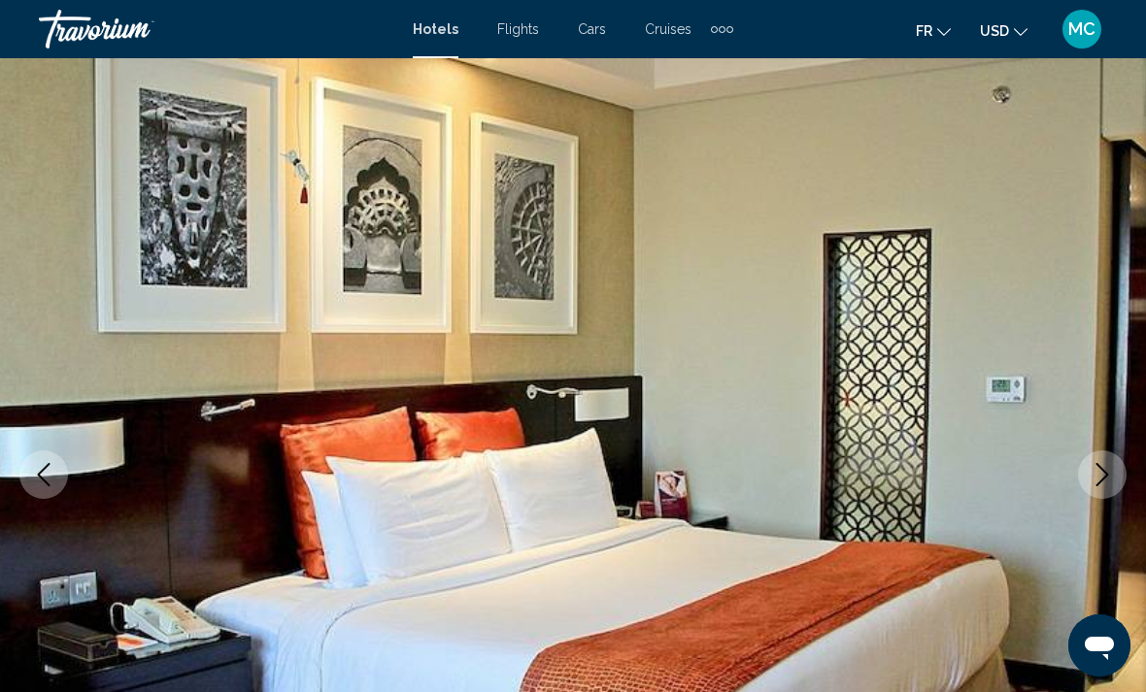
click at [1093, 467] on icon "Next image" at bounding box center [1102, 474] width 23 height 23
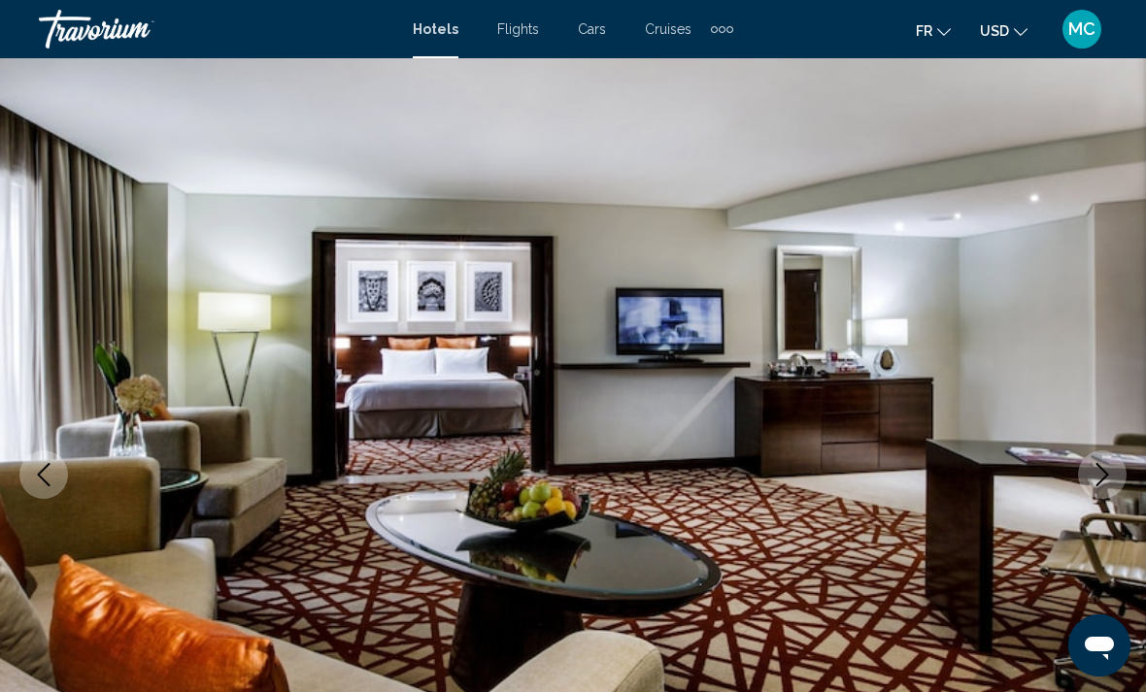
click at [1093, 465] on icon "Next image" at bounding box center [1102, 474] width 23 height 23
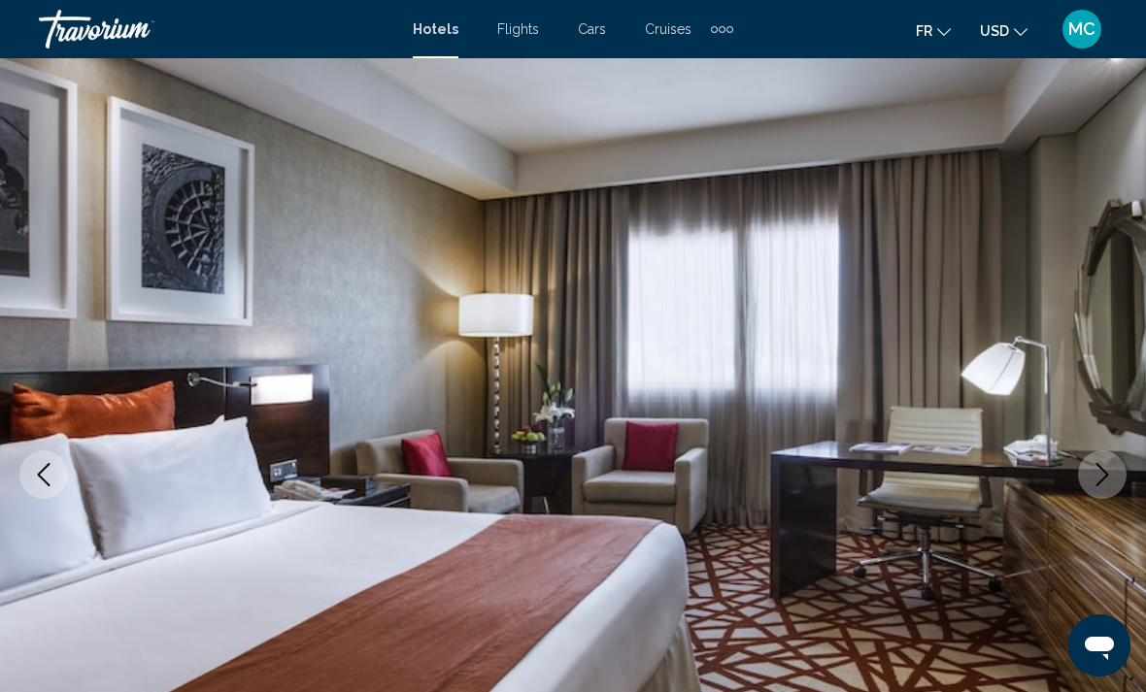
click at [1093, 465] on icon "Next image" at bounding box center [1102, 474] width 23 height 23
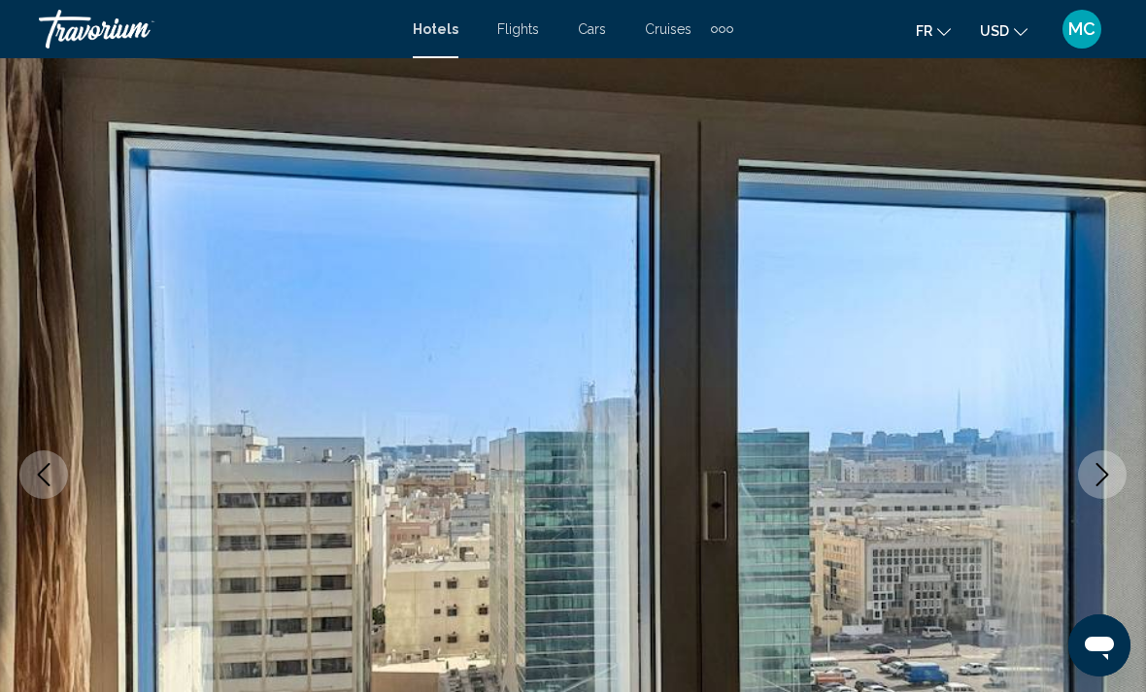
click at [1091, 465] on icon "Next image" at bounding box center [1102, 474] width 23 height 23
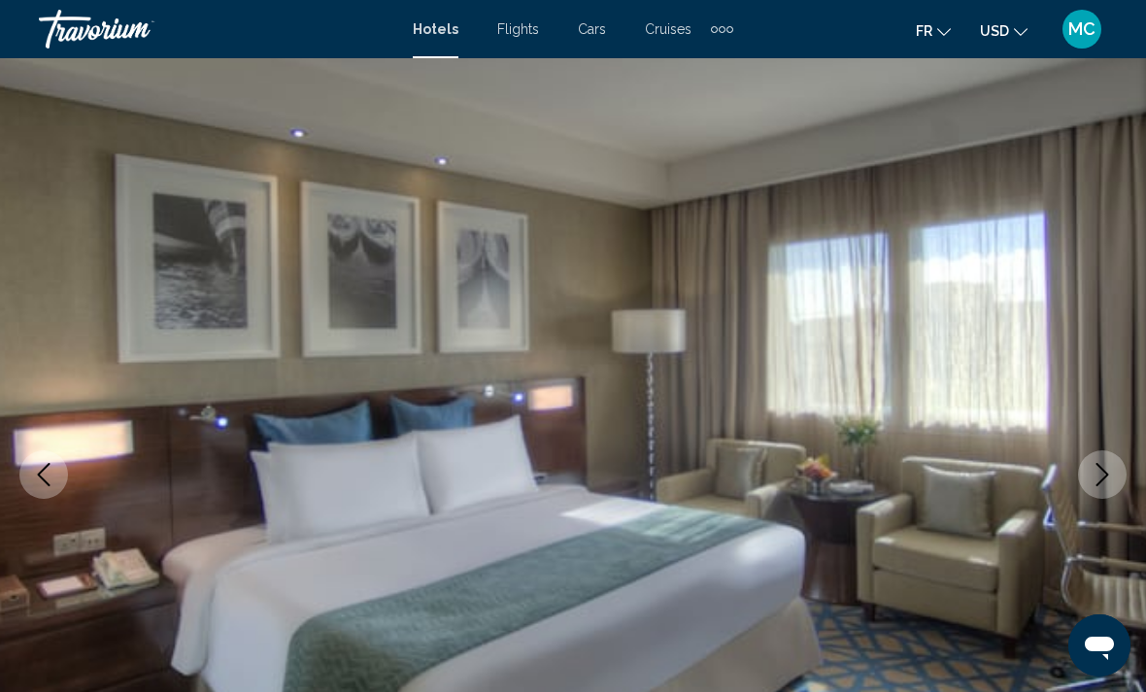
click at [1094, 464] on icon "Next image" at bounding box center [1102, 474] width 23 height 23
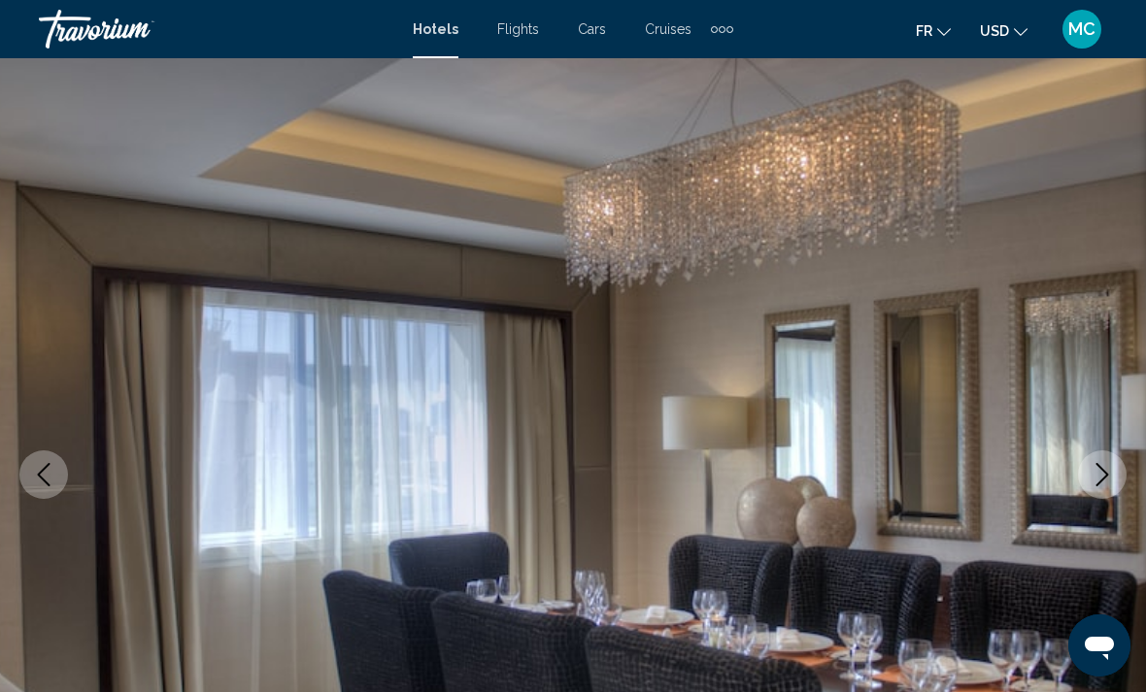
click at [1093, 464] on icon "Next image" at bounding box center [1102, 474] width 23 height 23
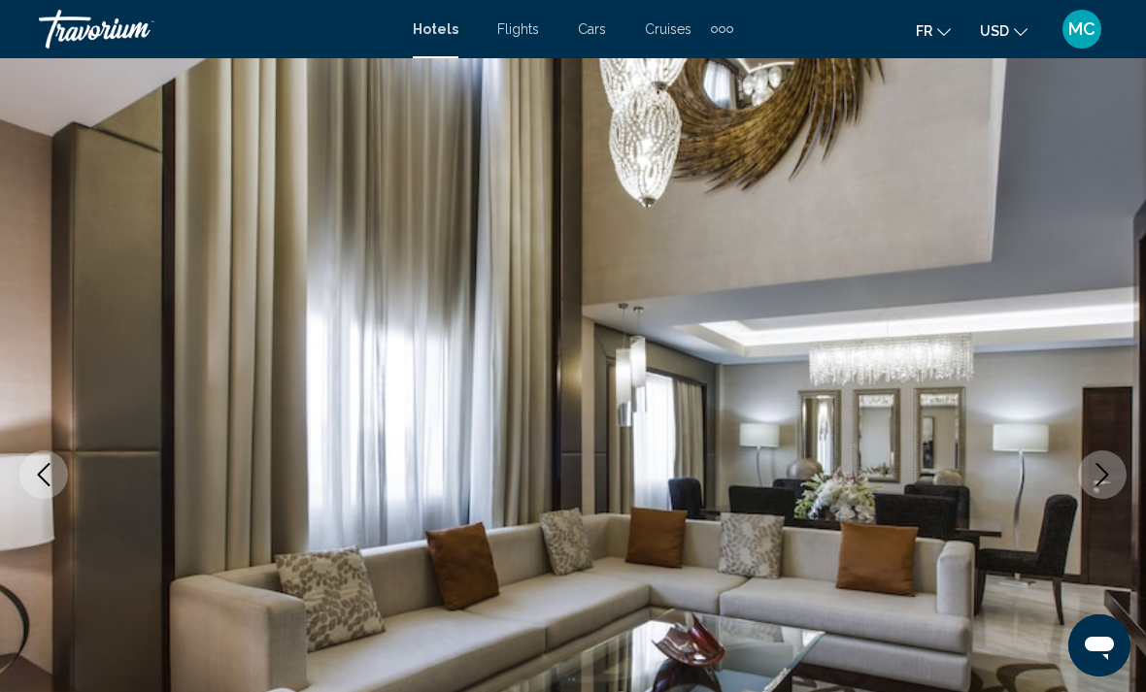
click at [1093, 464] on icon "Next image" at bounding box center [1102, 474] width 23 height 23
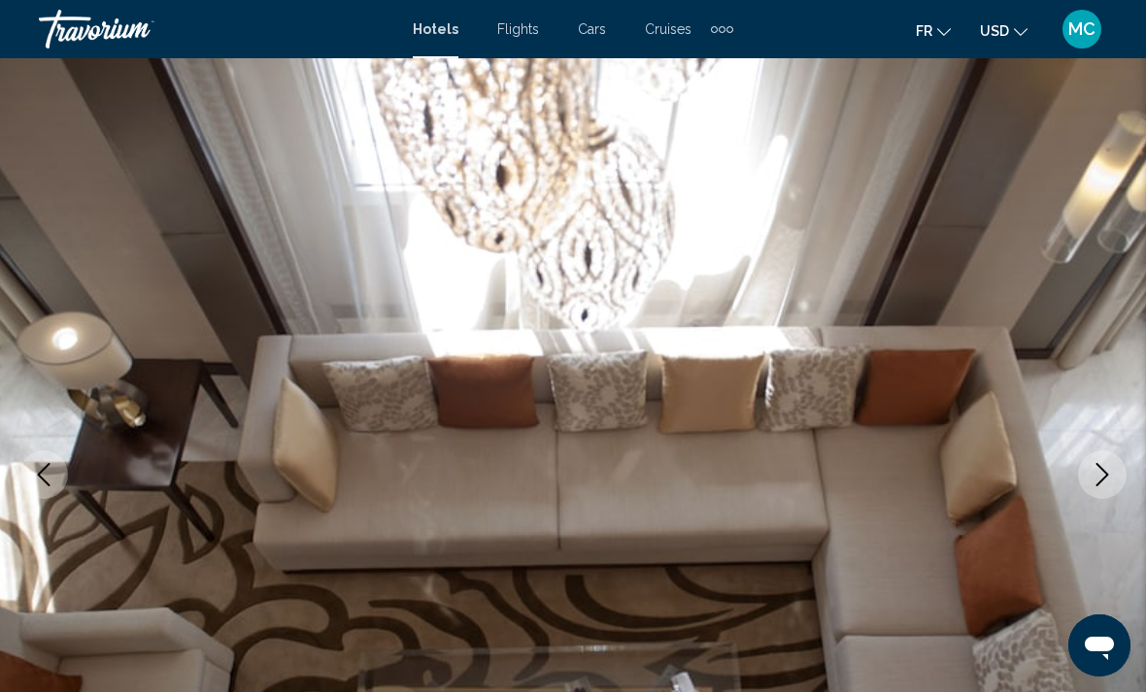
click at [1093, 464] on icon "Next image" at bounding box center [1102, 474] width 23 height 23
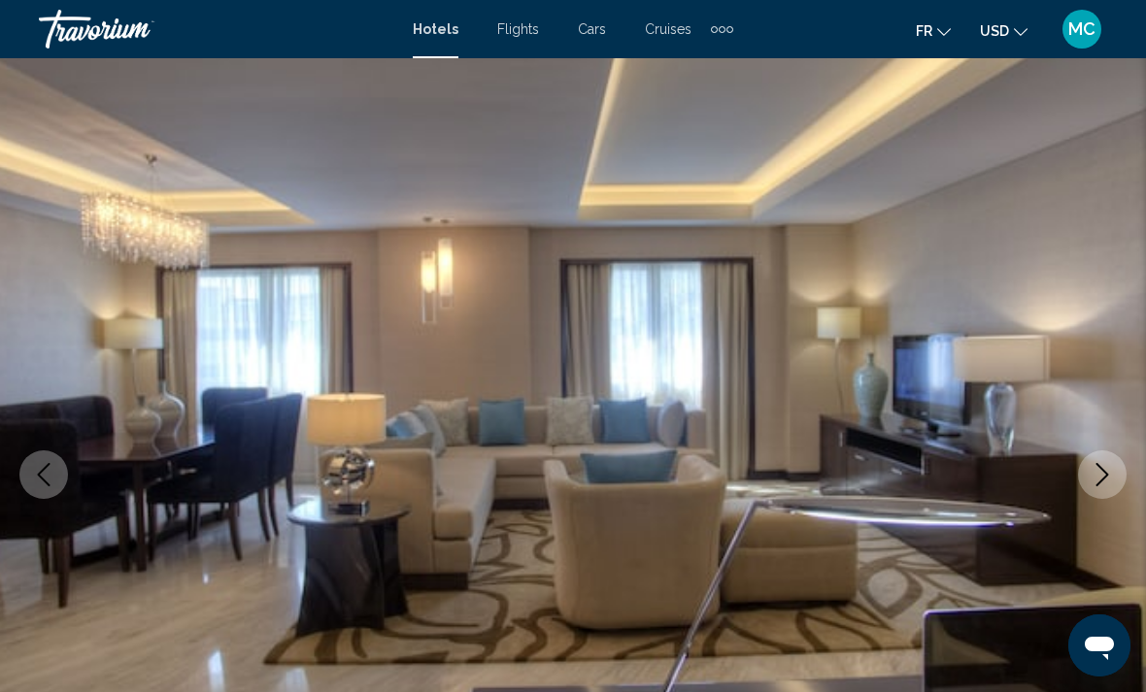
click at [1093, 464] on icon "Next image" at bounding box center [1102, 474] width 23 height 23
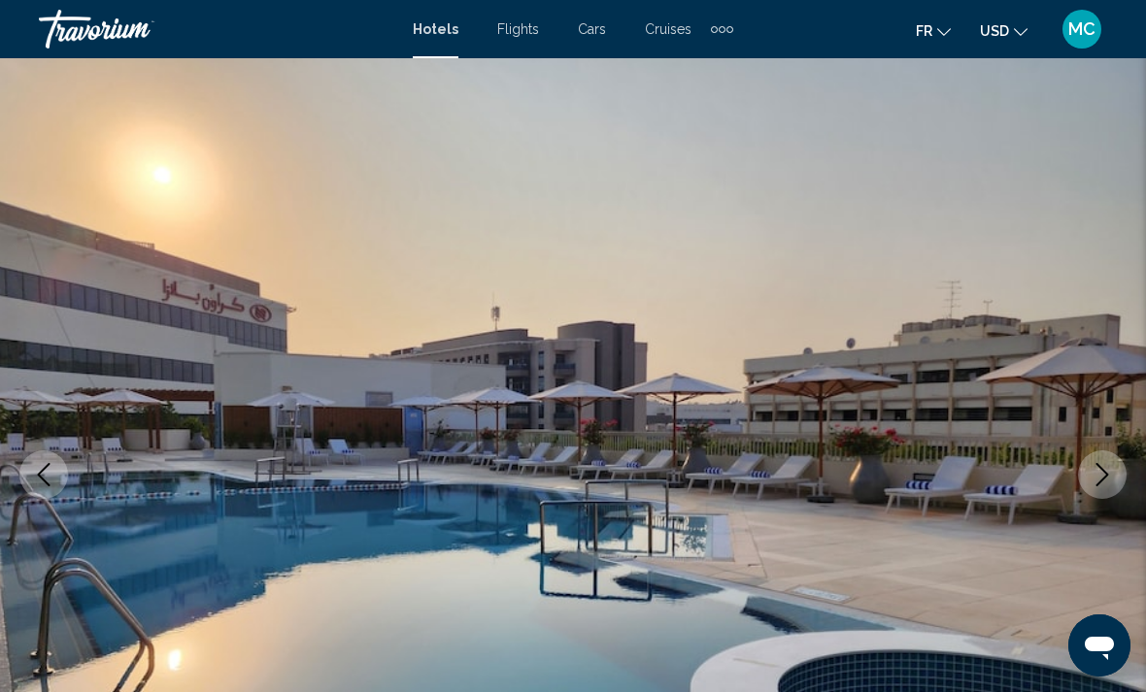
click at [1093, 464] on icon "Next image" at bounding box center [1102, 474] width 23 height 23
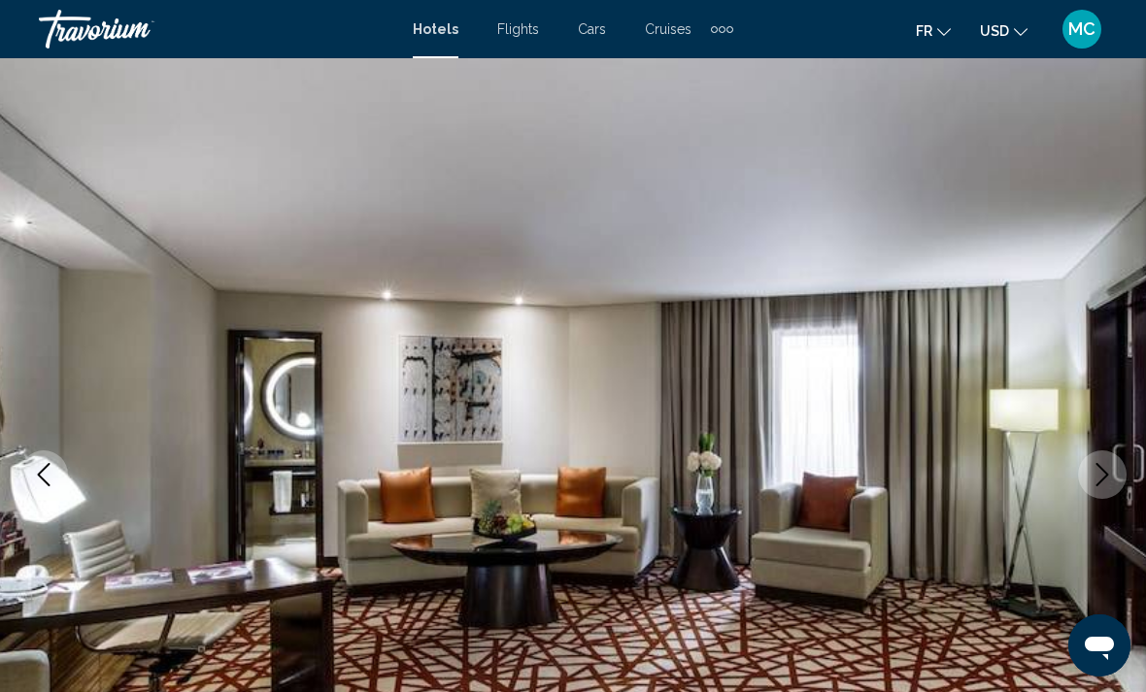
click at [1092, 464] on icon "Next image" at bounding box center [1102, 474] width 23 height 23
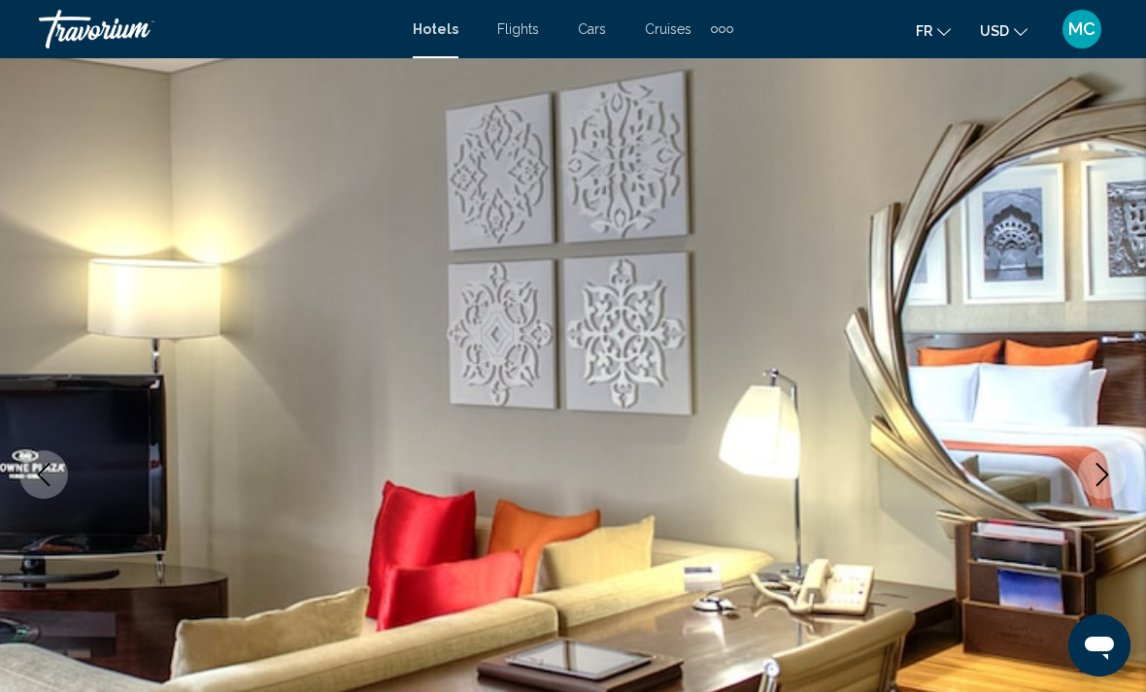
click at [1092, 463] on icon "Next image" at bounding box center [1102, 474] width 23 height 23
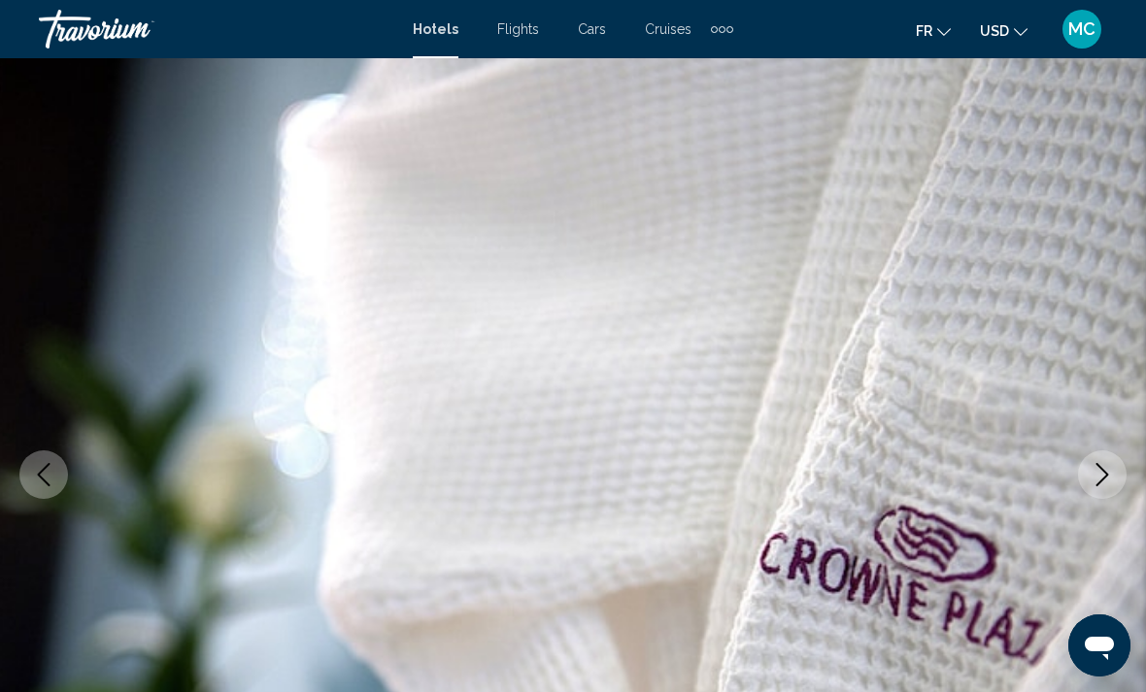
click at [1092, 463] on icon "Next image" at bounding box center [1102, 474] width 23 height 23
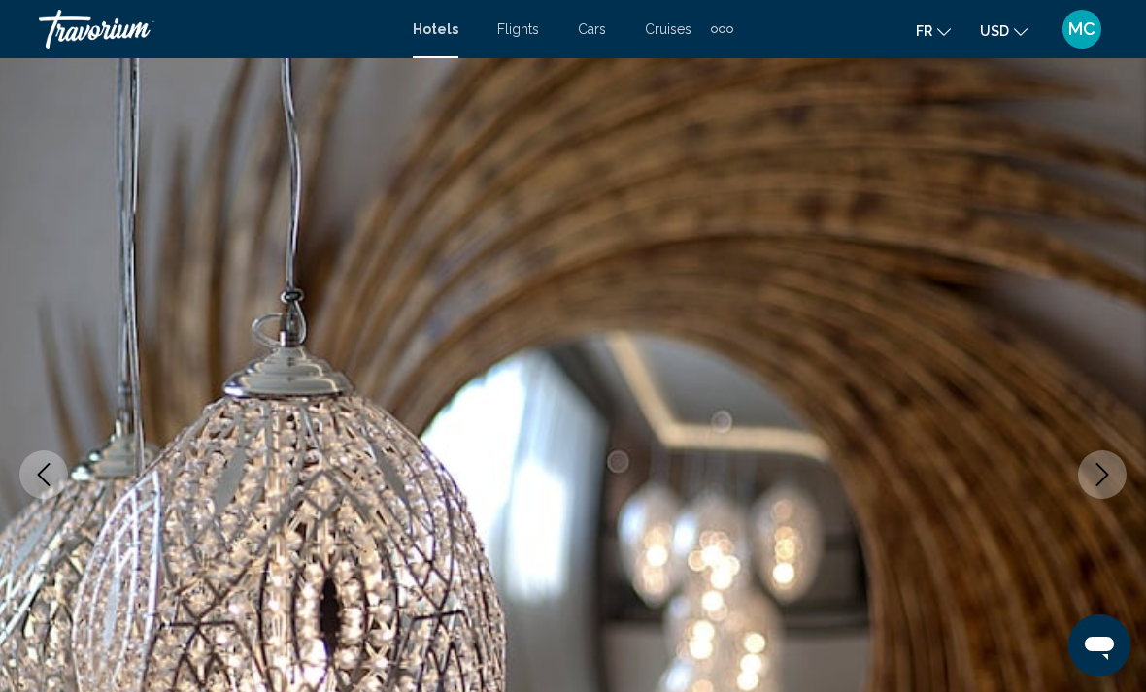
click at [1093, 462] on button "Next image" at bounding box center [1102, 475] width 49 height 49
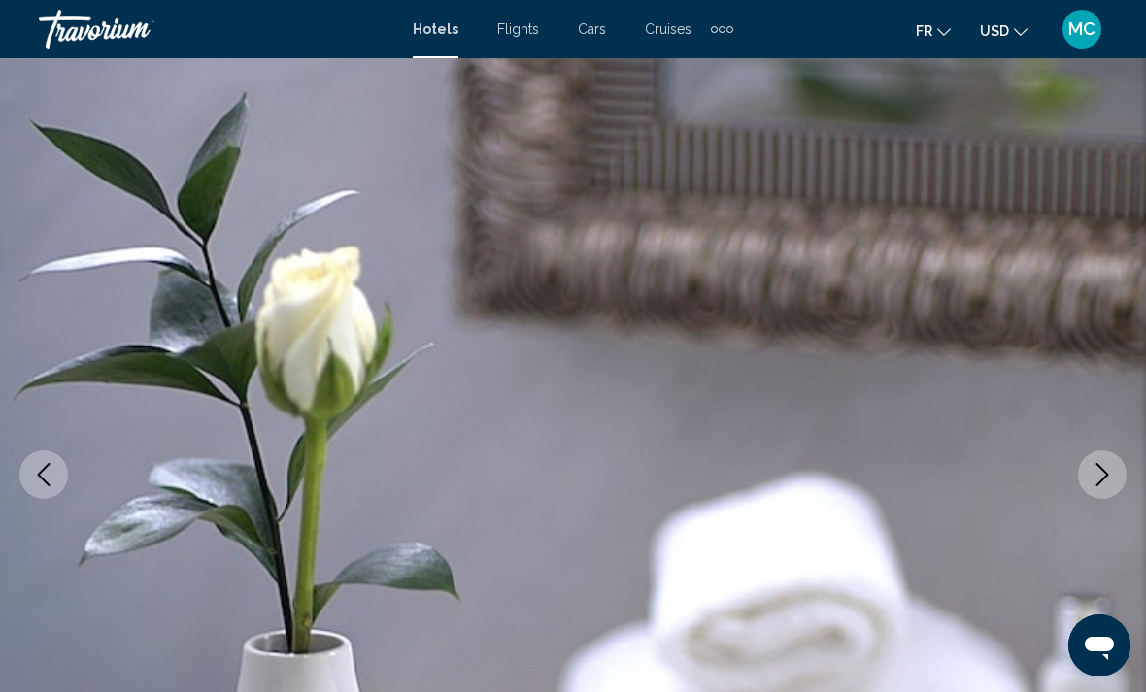
click at [1095, 462] on button "Next image" at bounding box center [1102, 475] width 49 height 49
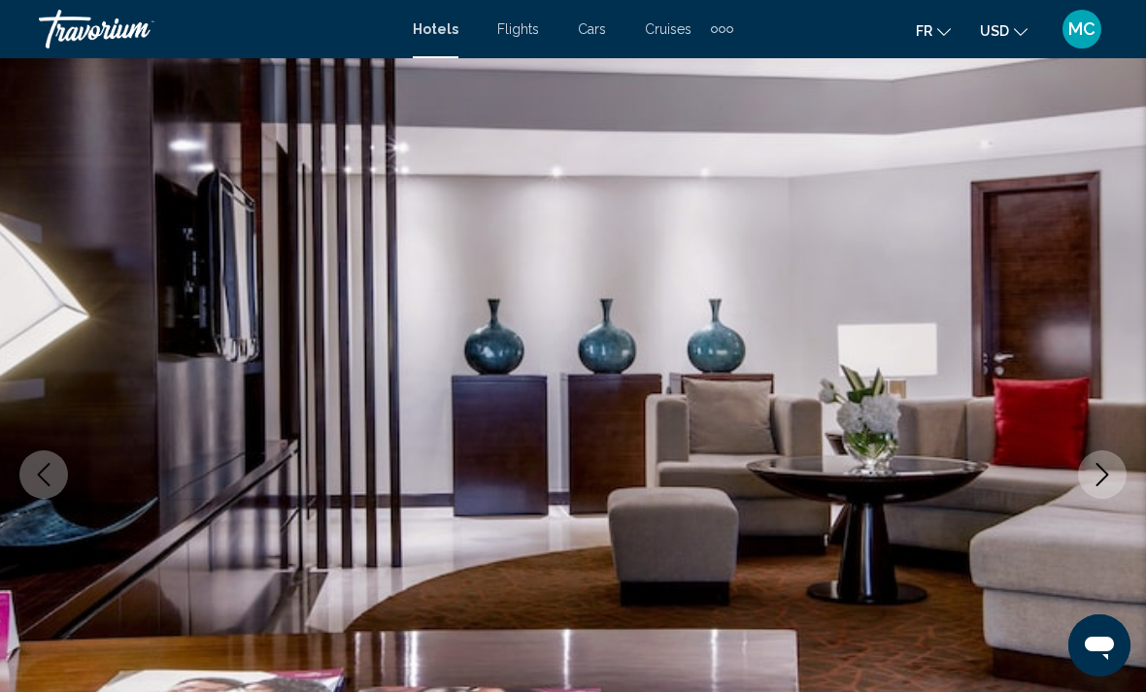
click at [1095, 462] on button "Next image" at bounding box center [1102, 475] width 49 height 49
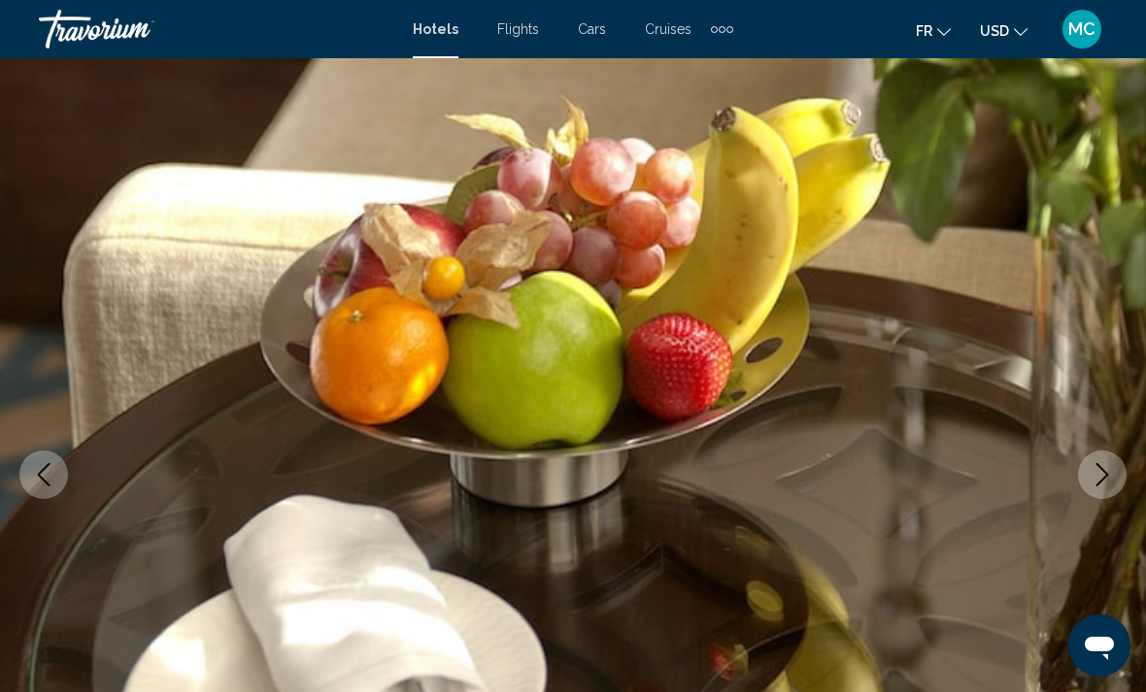
click at [1091, 464] on icon "Next image" at bounding box center [1102, 474] width 23 height 23
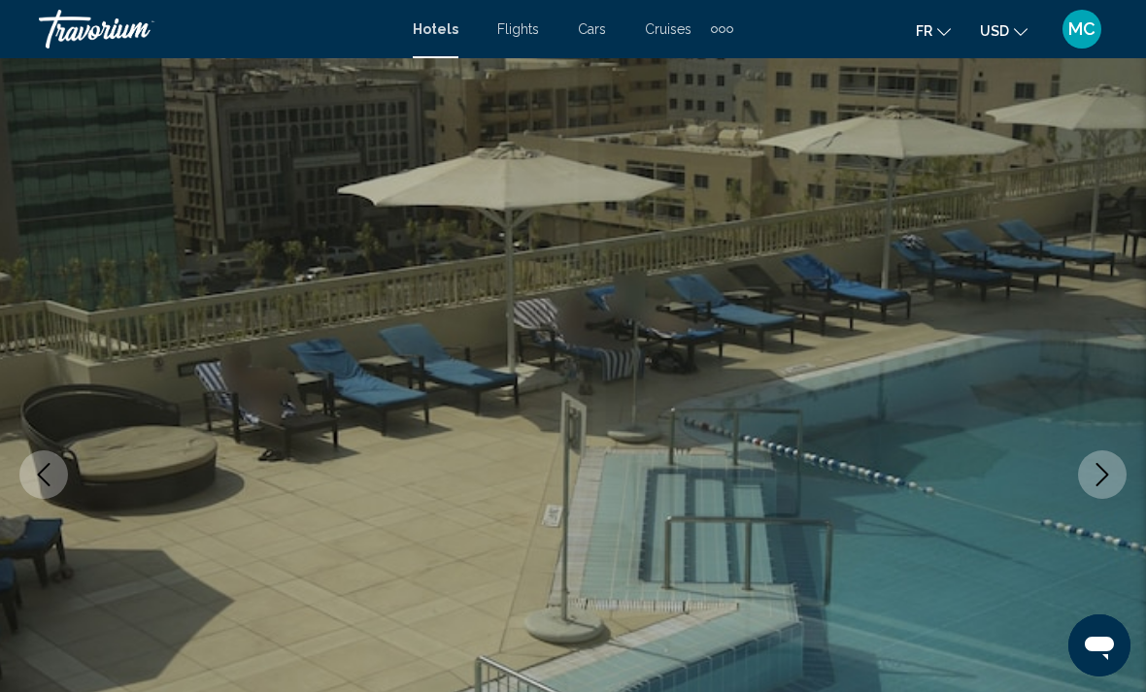
click at [1091, 464] on icon "Next image" at bounding box center [1102, 474] width 23 height 23
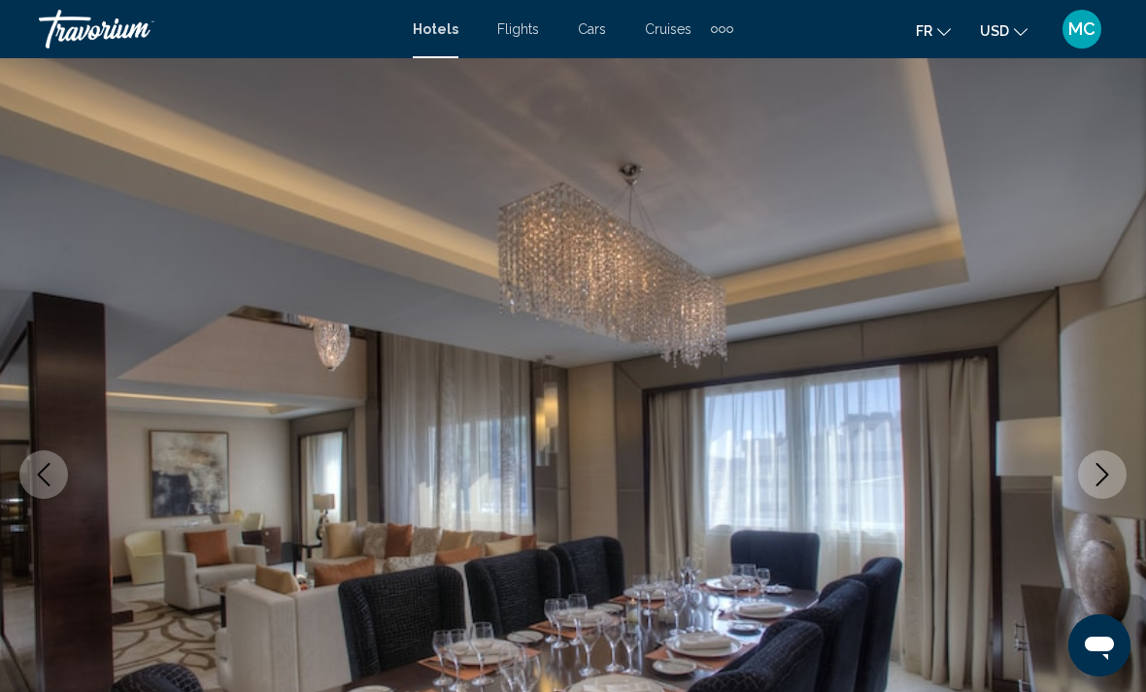
click at [1092, 464] on icon "Next image" at bounding box center [1102, 474] width 23 height 23
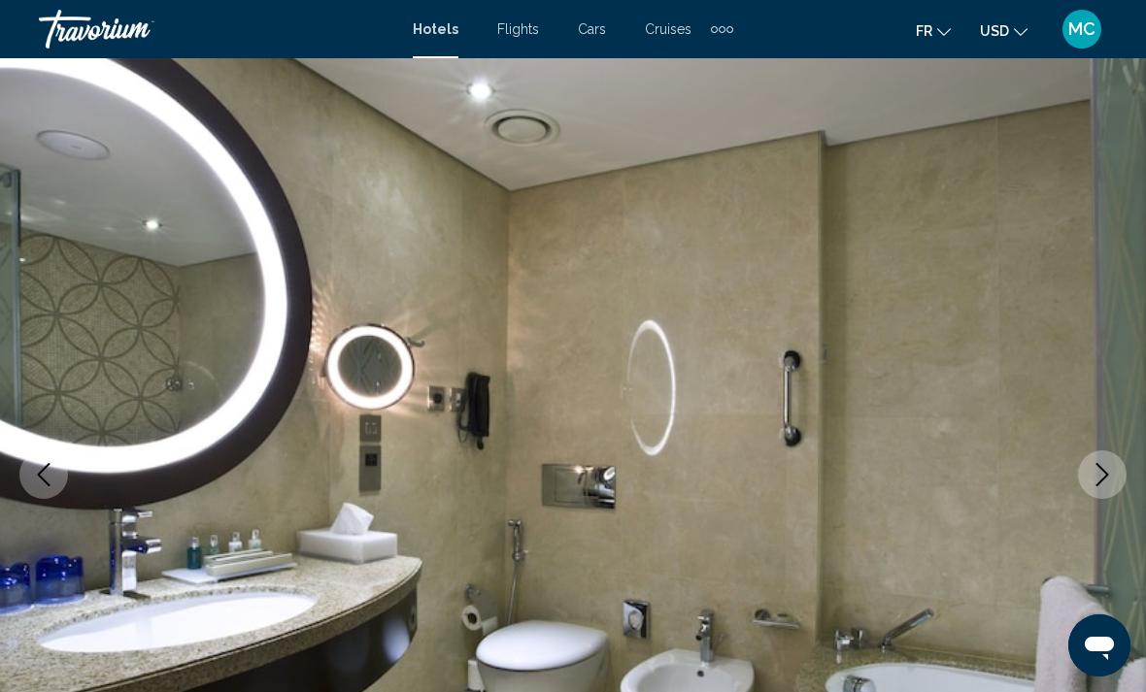
click at [1091, 464] on icon "Next image" at bounding box center [1102, 474] width 23 height 23
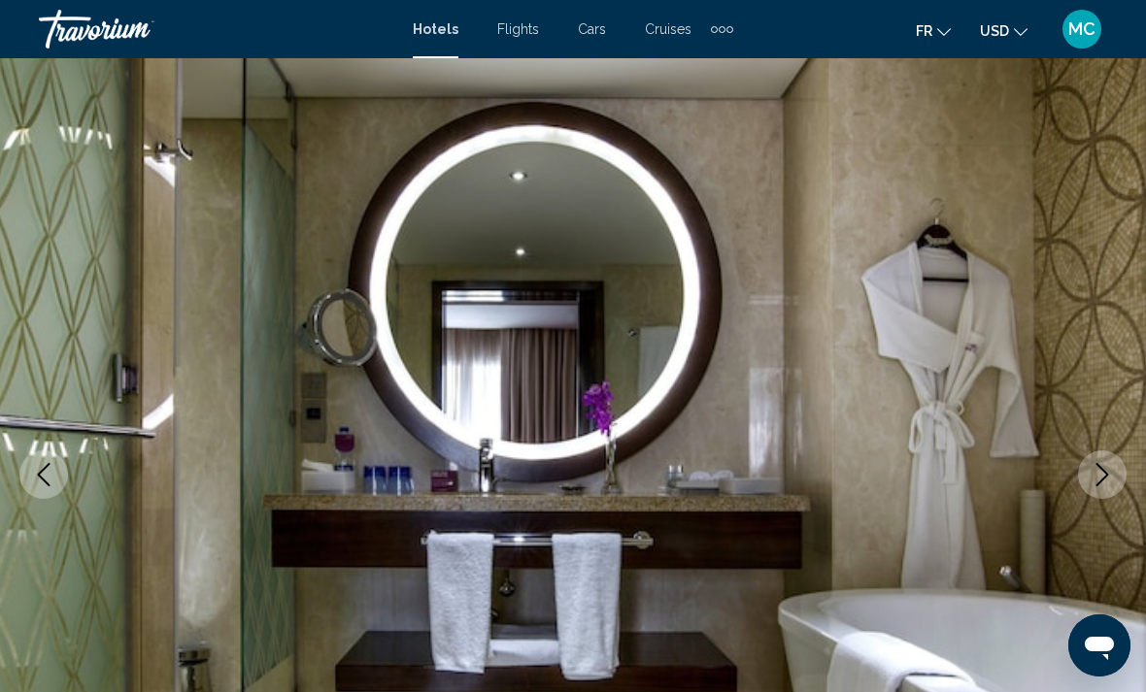
click at [1093, 464] on icon "Next image" at bounding box center [1102, 474] width 23 height 23
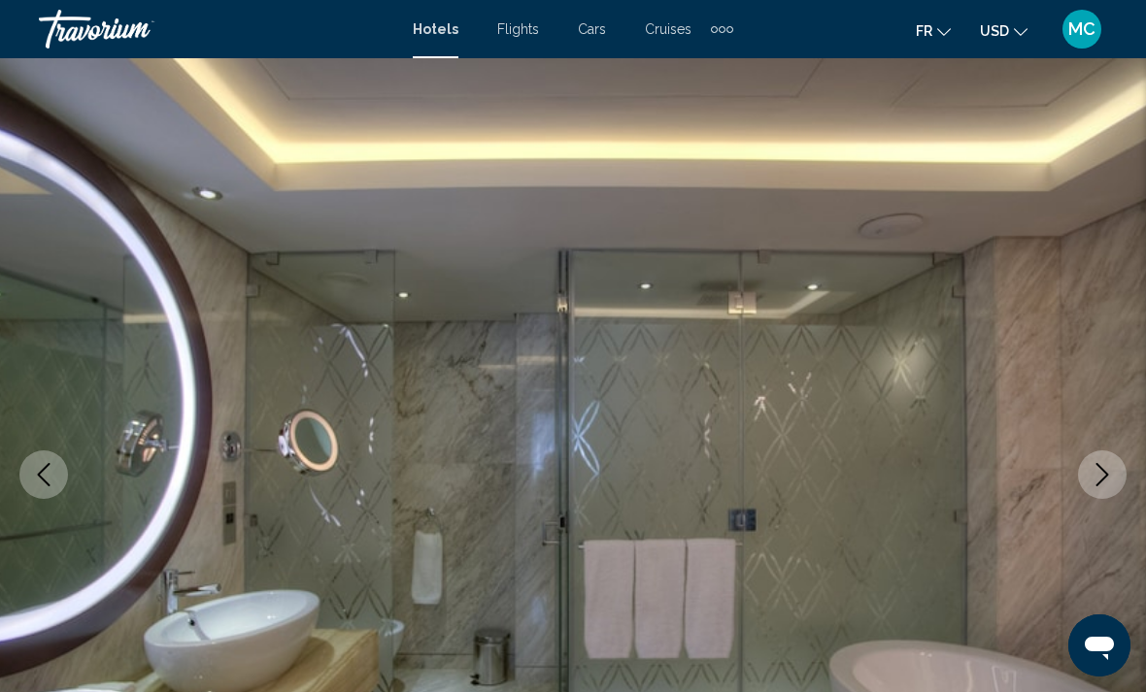
click at [1091, 465] on icon "Next image" at bounding box center [1102, 474] width 23 height 23
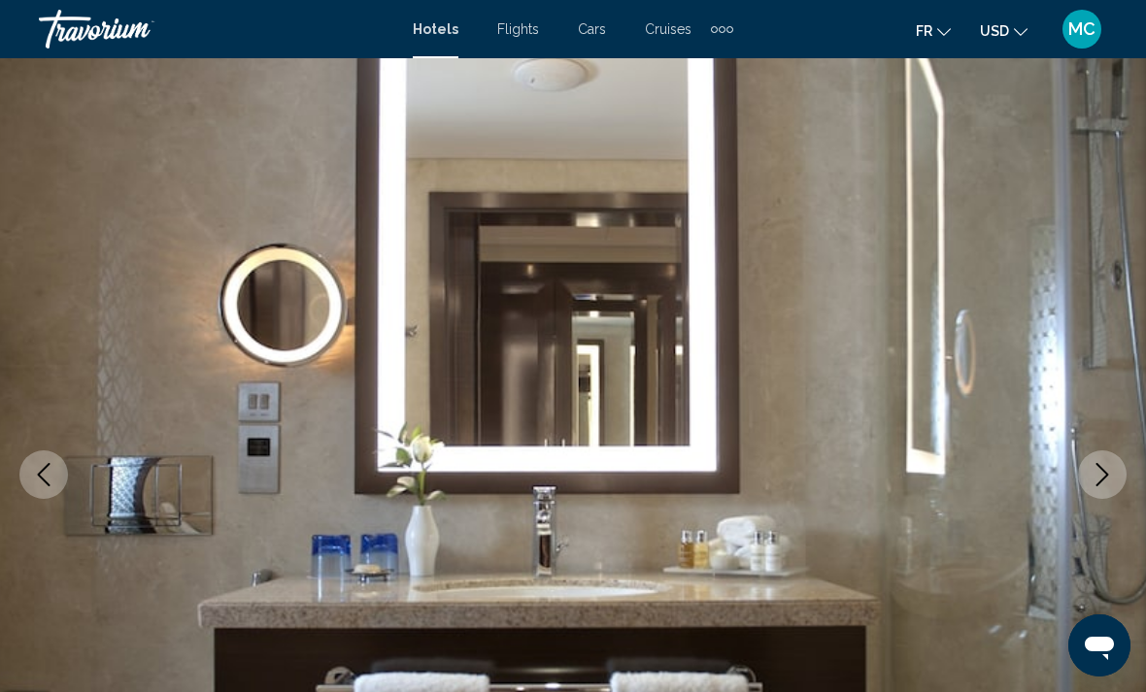
click at [1091, 465] on icon "Next image" at bounding box center [1102, 474] width 23 height 23
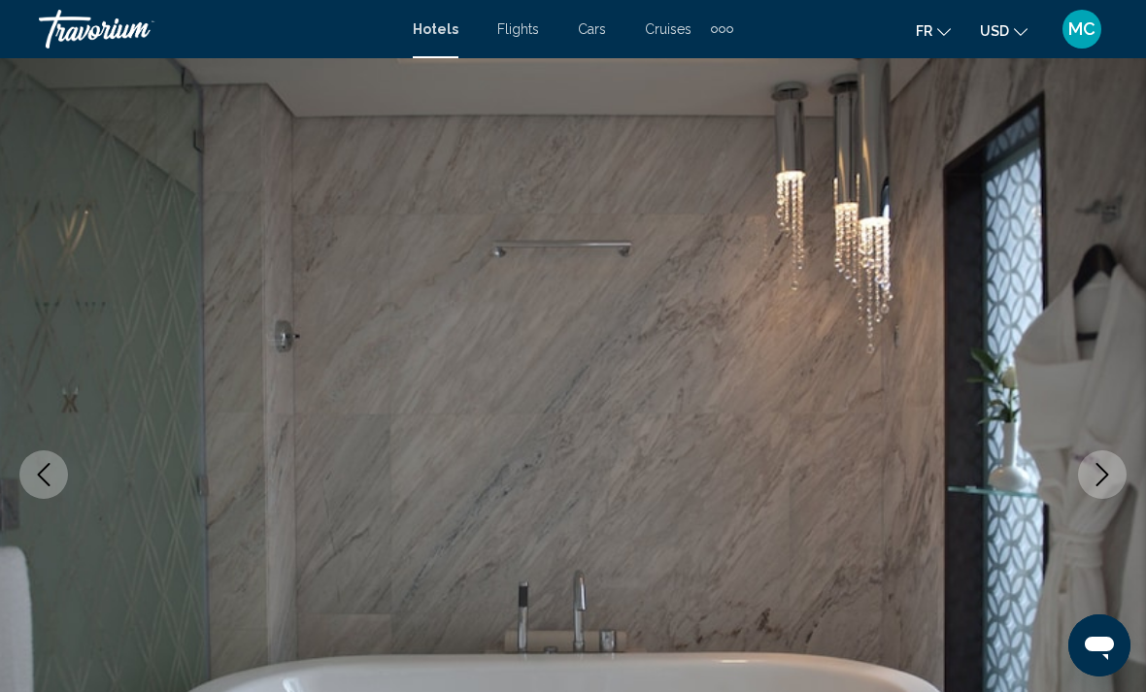
click at [1092, 464] on icon "Next image" at bounding box center [1102, 474] width 23 height 23
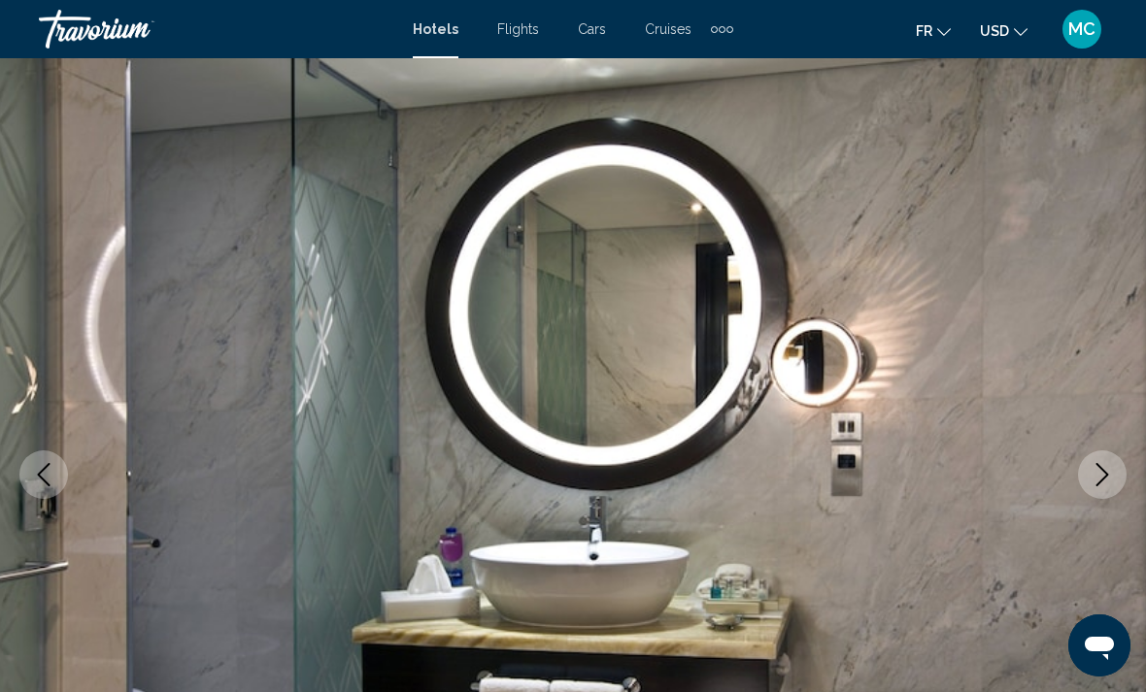
click at [1092, 464] on icon "Next image" at bounding box center [1102, 474] width 23 height 23
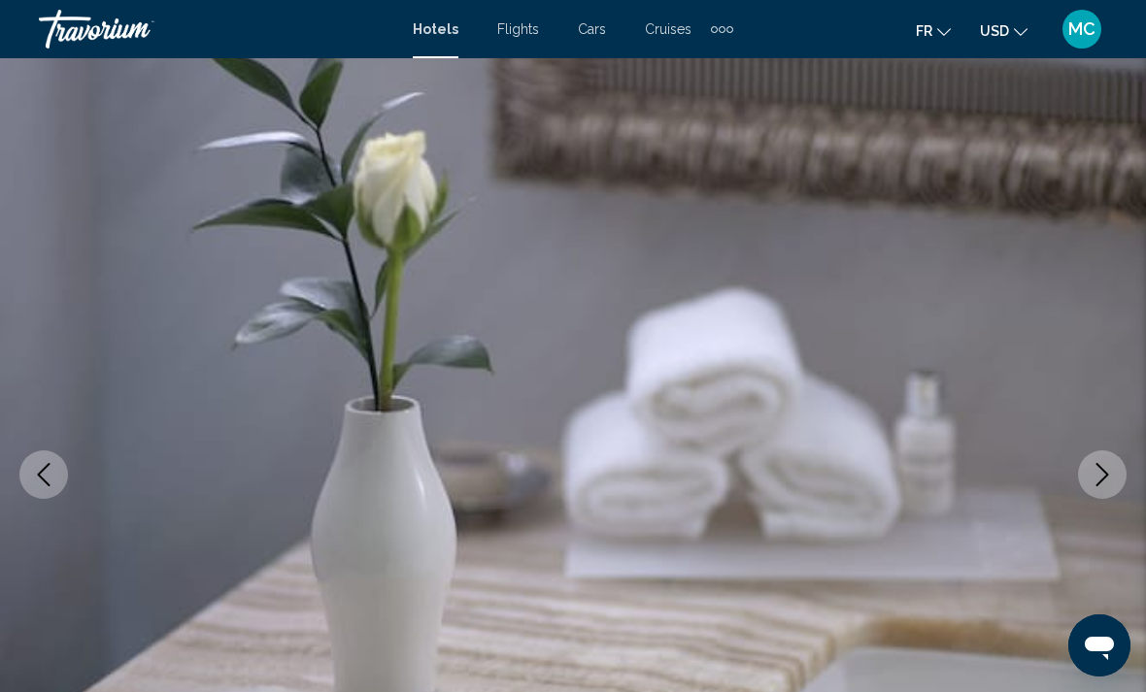
click at [1093, 464] on icon "Next image" at bounding box center [1102, 474] width 23 height 23
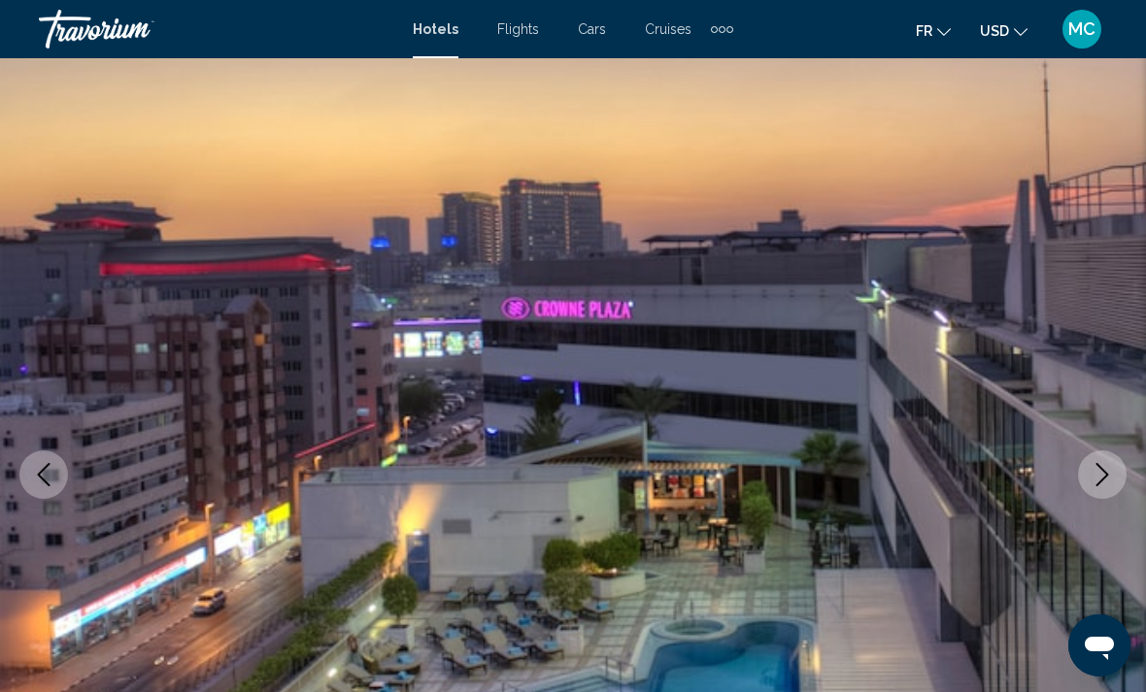
click at [1091, 463] on icon "Next image" at bounding box center [1102, 474] width 23 height 23
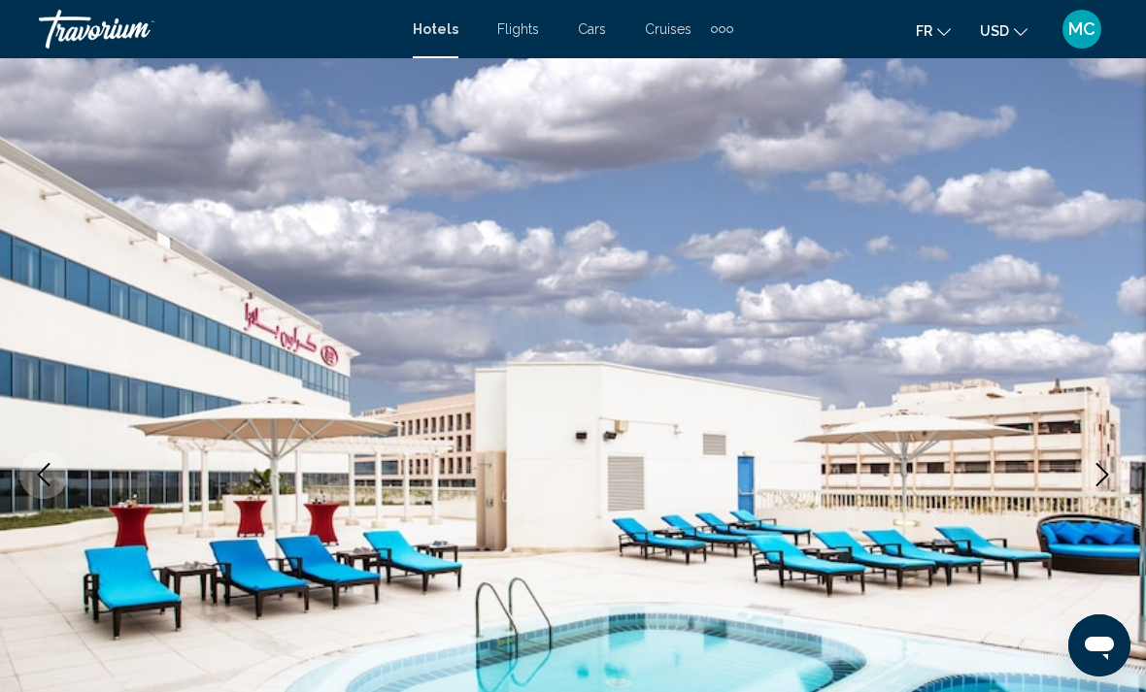
click at [1089, 464] on button "Next image" at bounding box center [1102, 475] width 49 height 49
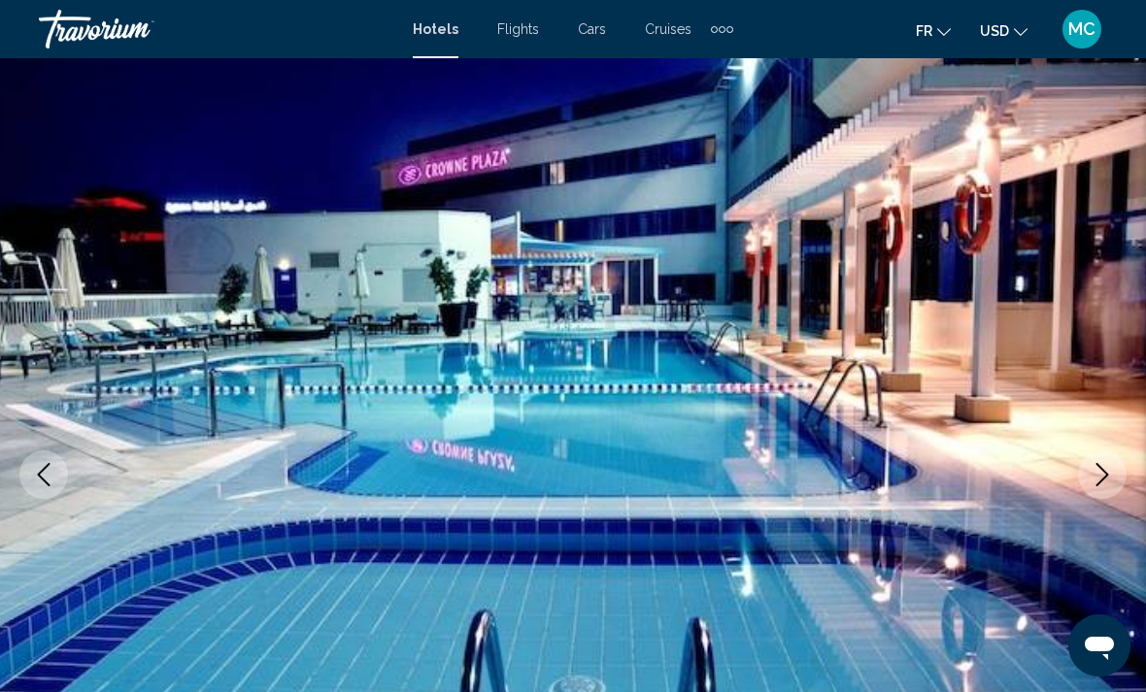
click at [1089, 463] on button "Next image" at bounding box center [1102, 475] width 49 height 49
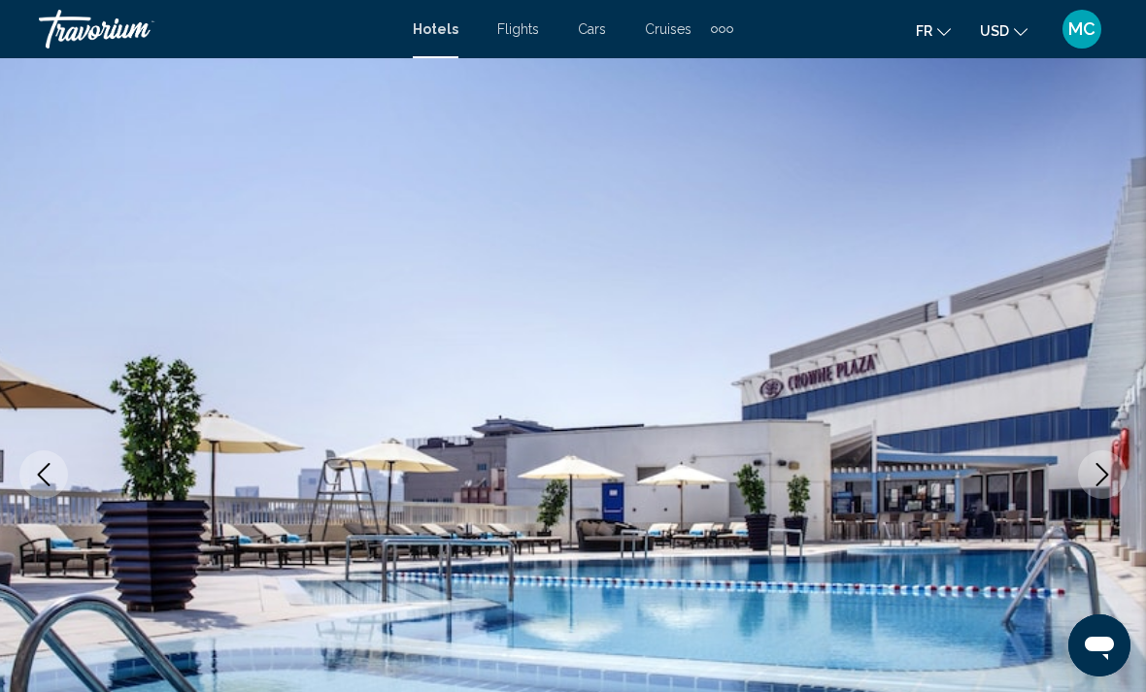
click at [1090, 463] on button "Next image" at bounding box center [1102, 475] width 49 height 49
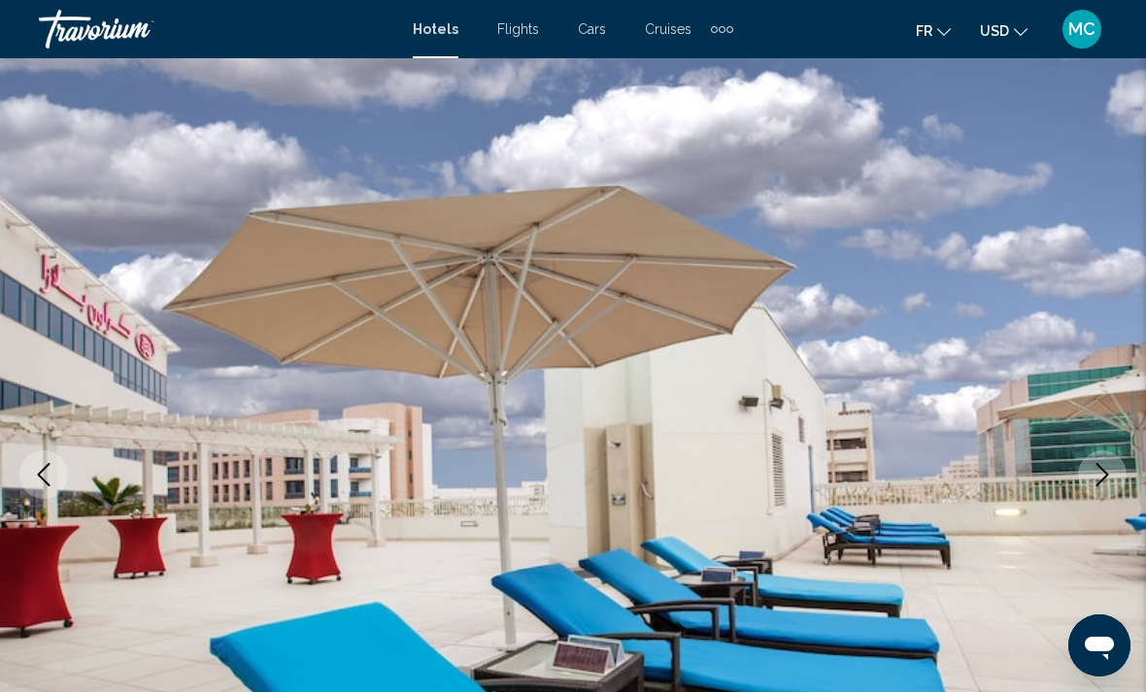
click at [1089, 462] on button "Next image" at bounding box center [1102, 475] width 49 height 49
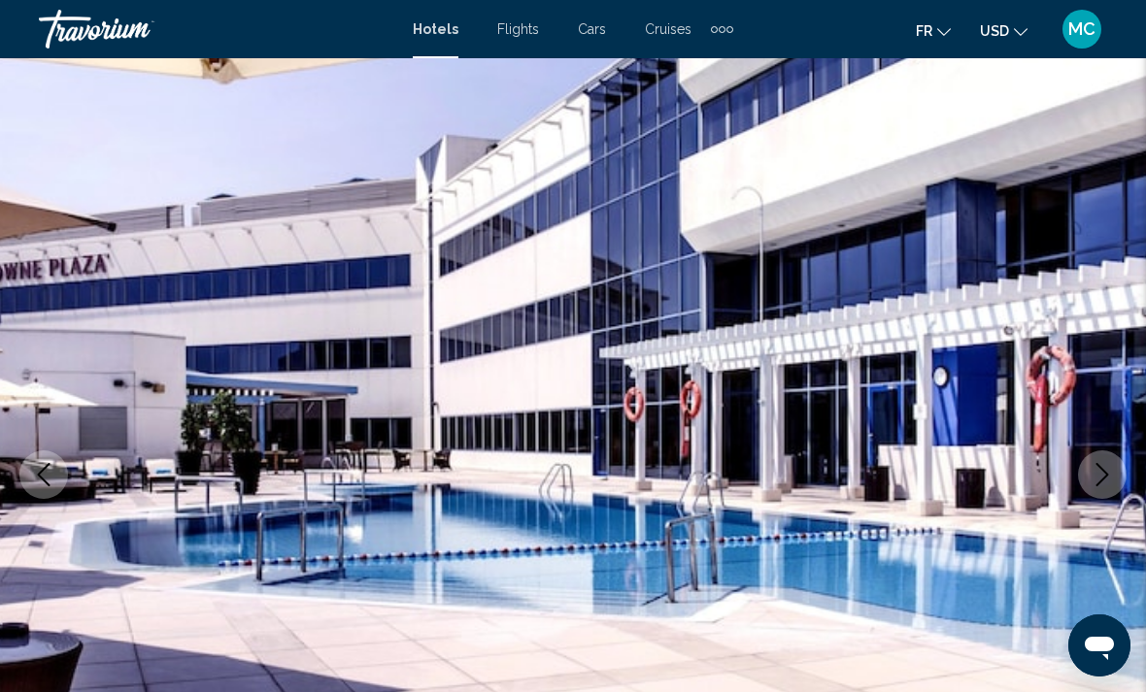
click at [1088, 462] on button "Next image" at bounding box center [1102, 475] width 49 height 49
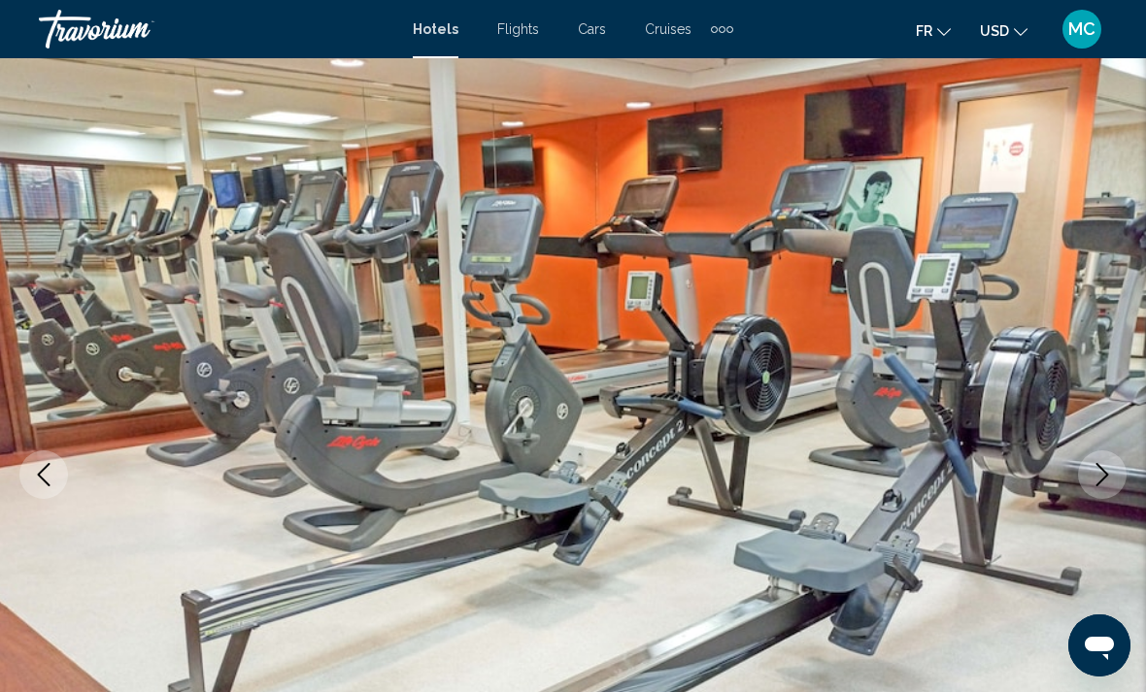
click at [1088, 463] on button "Next image" at bounding box center [1102, 475] width 49 height 49
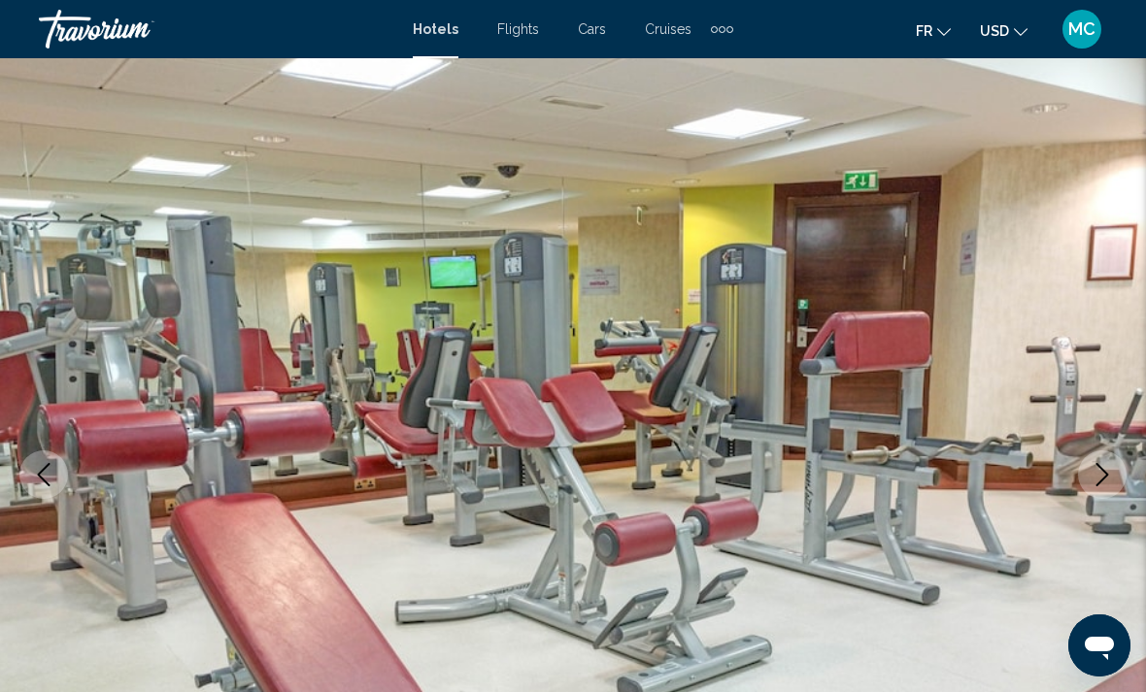
click at [1088, 462] on button "Next image" at bounding box center [1102, 475] width 49 height 49
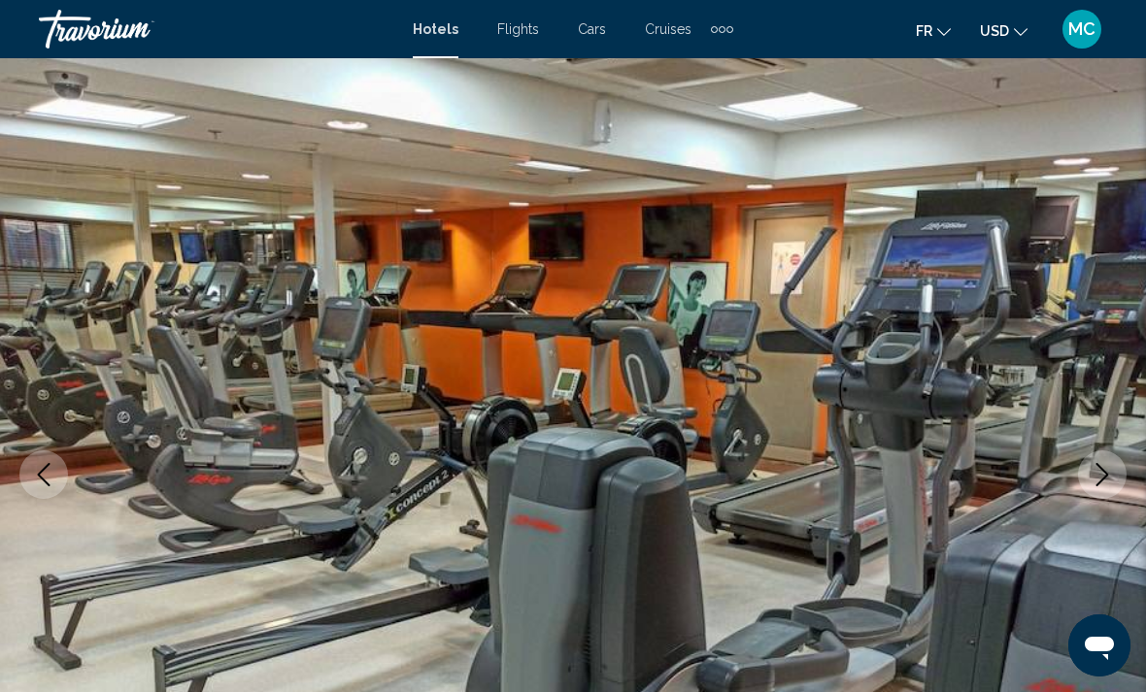
click at [1088, 462] on button "Next image" at bounding box center [1102, 475] width 49 height 49
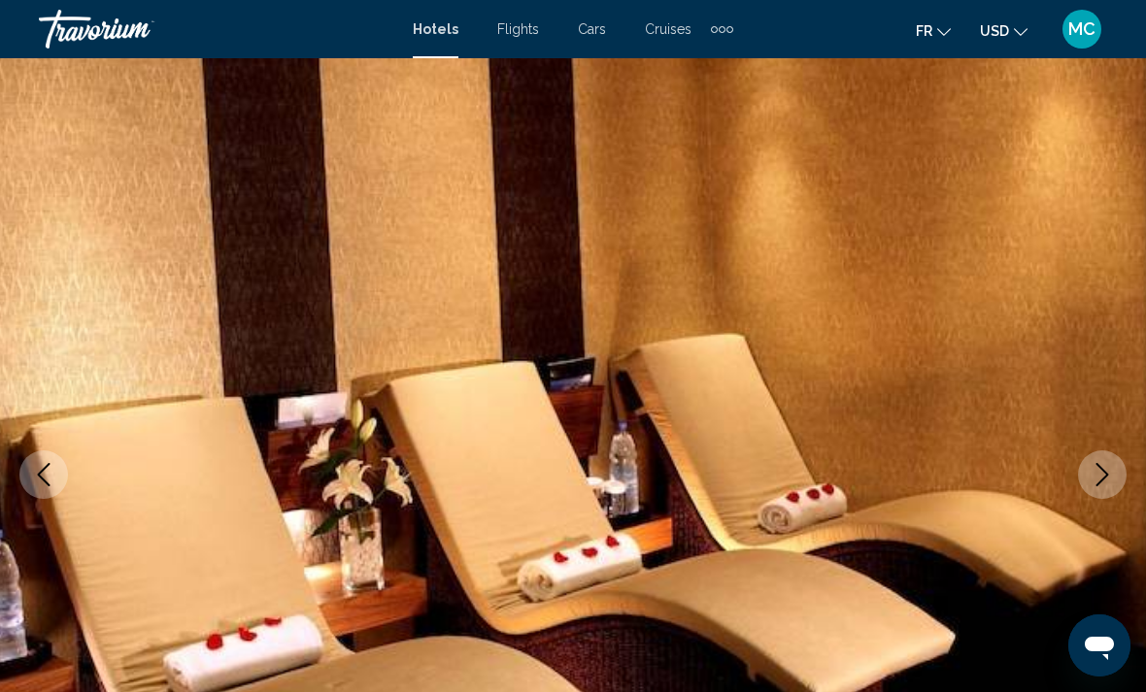
click at [1088, 463] on button "Next image" at bounding box center [1102, 475] width 49 height 49
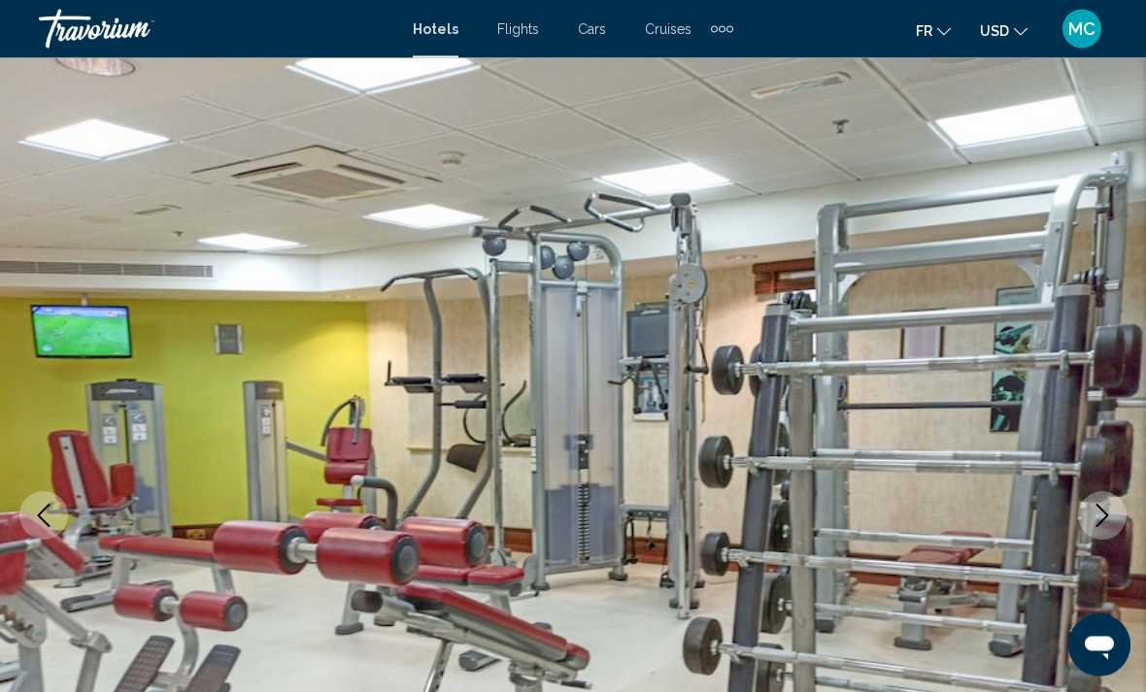
scroll to position [0, 0]
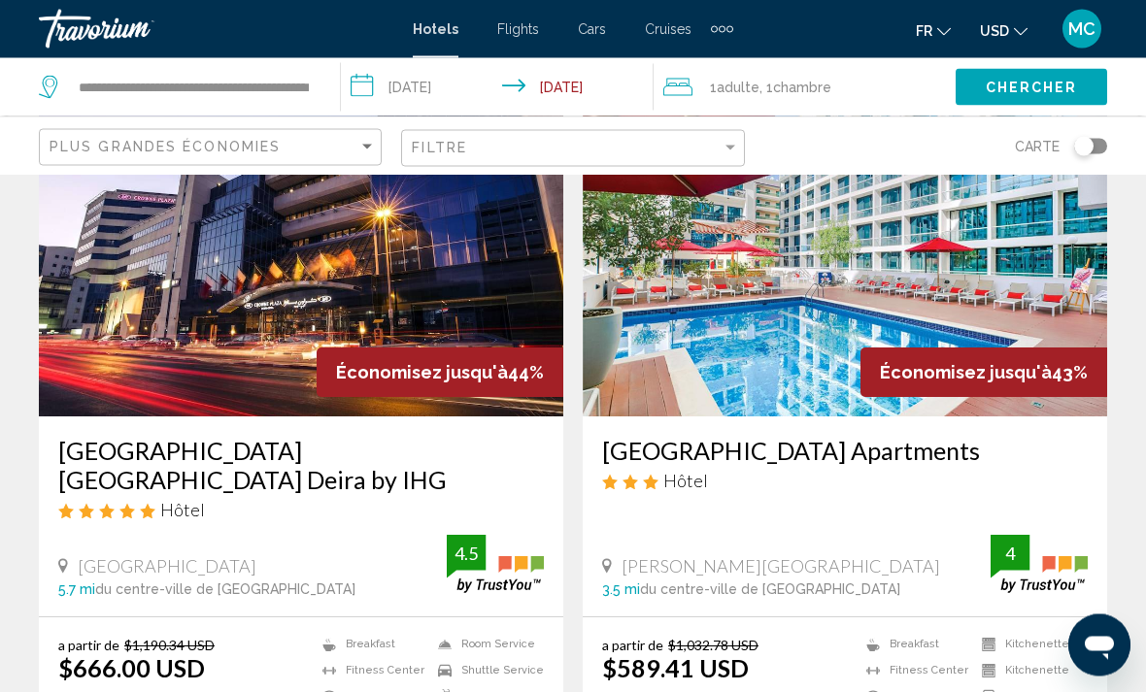
scroll to position [1547, 0]
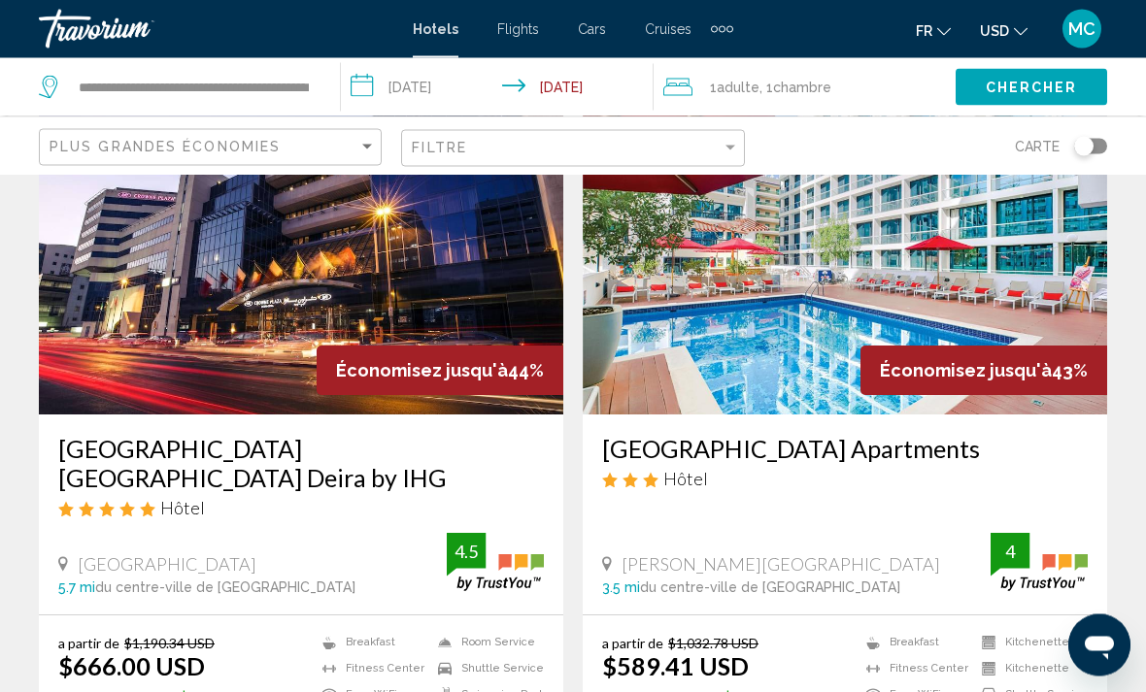
click at [311, 348] on img "Main content" at bounding box center [301, 260] width 524 height 311
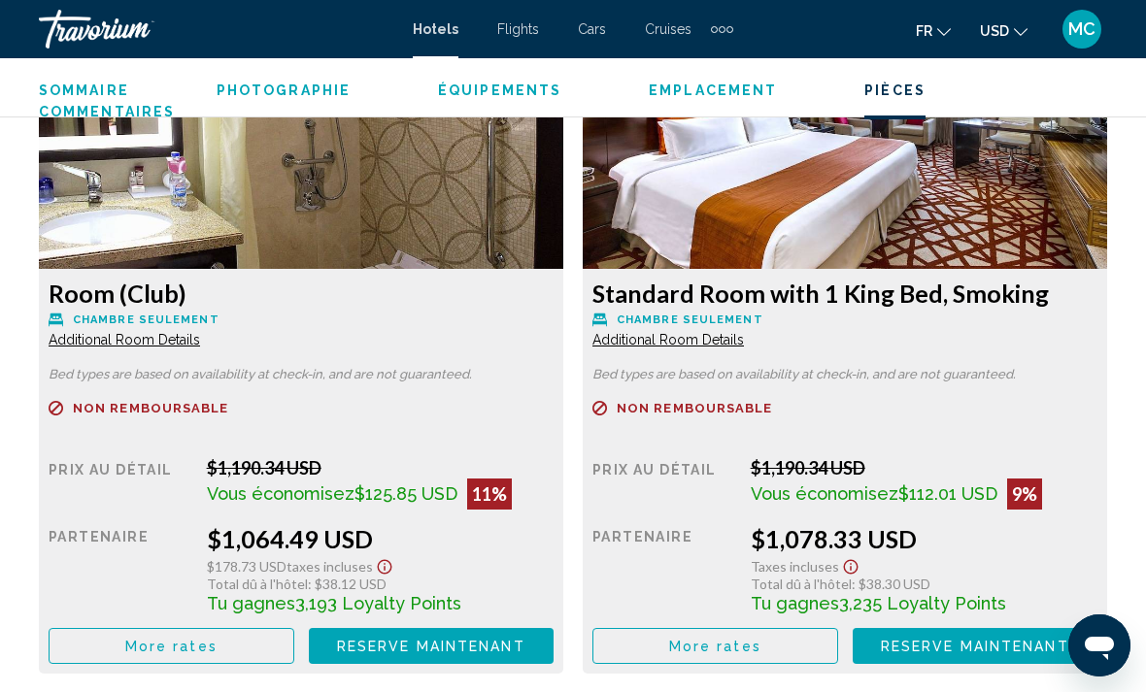
scroll to position [4399, 0]
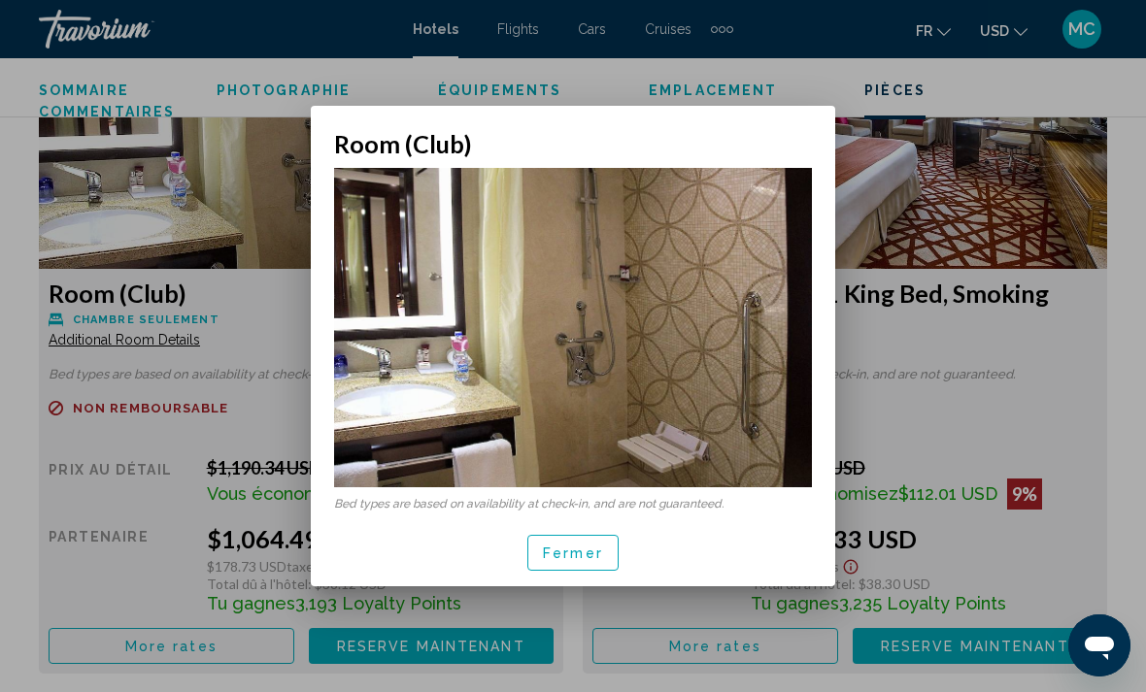
click at [574, 557] on span "Fermer" at bounding box center [573, 554] width 60 height 16
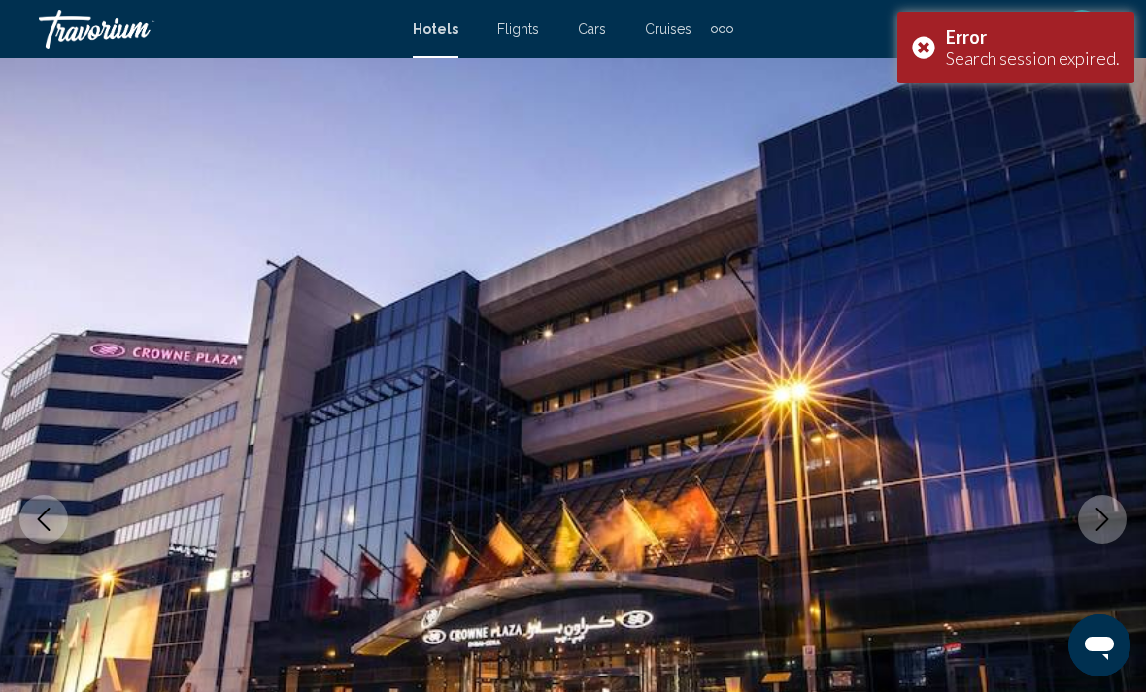
click at [929, 51] on div "Error Search session expired." at bounding box center [1015, 48] width 237 height 72
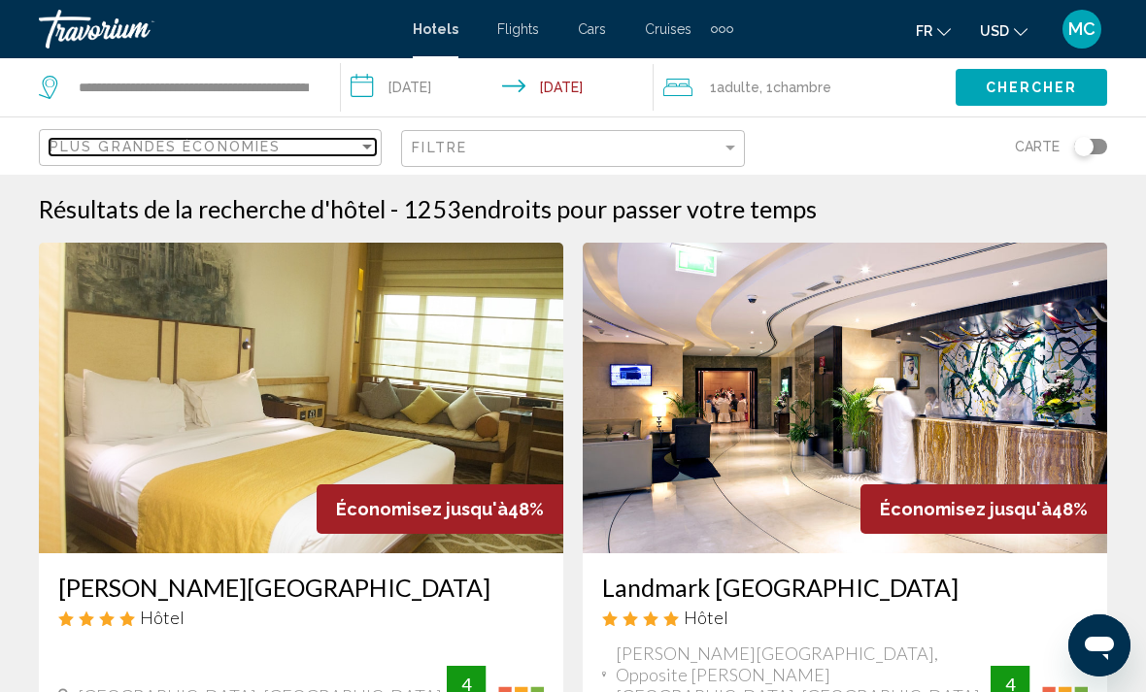
click at [367, 148] on div "Sort by" at bounding box center [367, 147] width 10 height 5
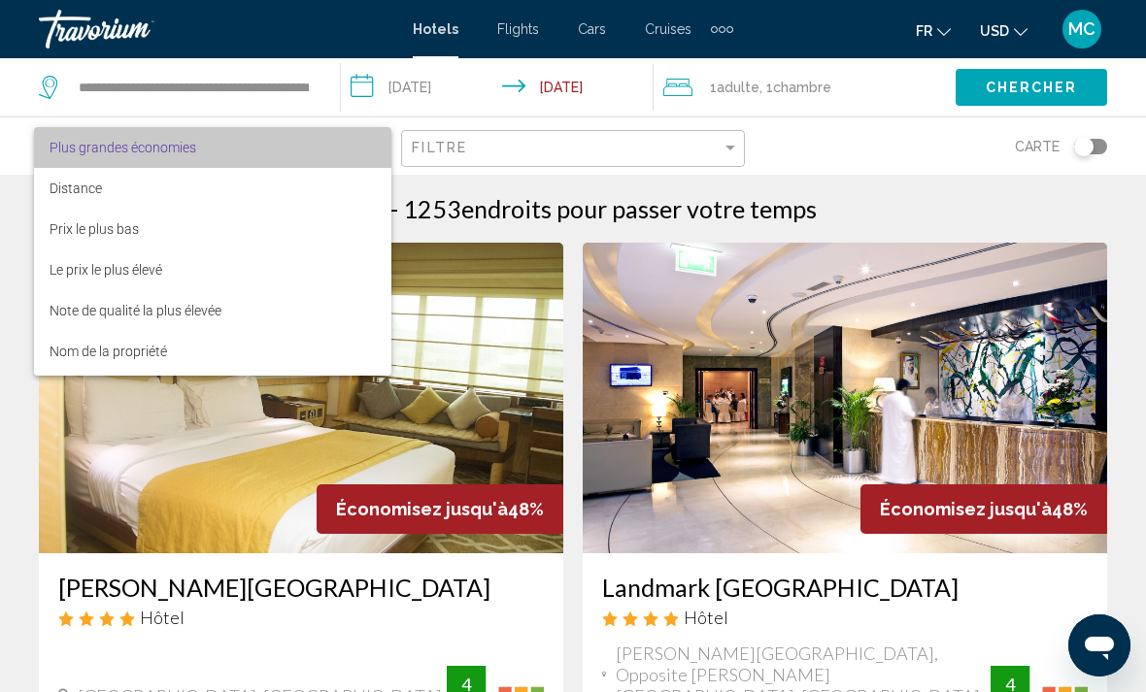
click at [210, 148] on span "Plus grandes économies" at bounding box center [213, 147] width 326 height 41
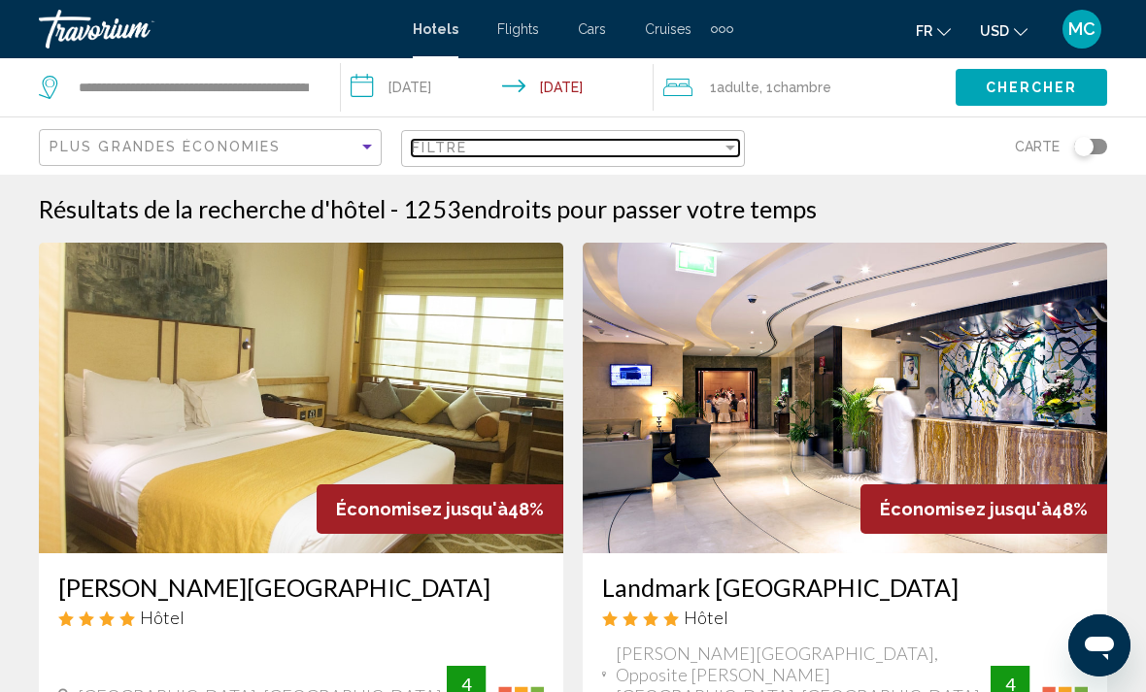
click at [730, 149] on div "Filter" at bounding box center [731, 148] width 10 height 5
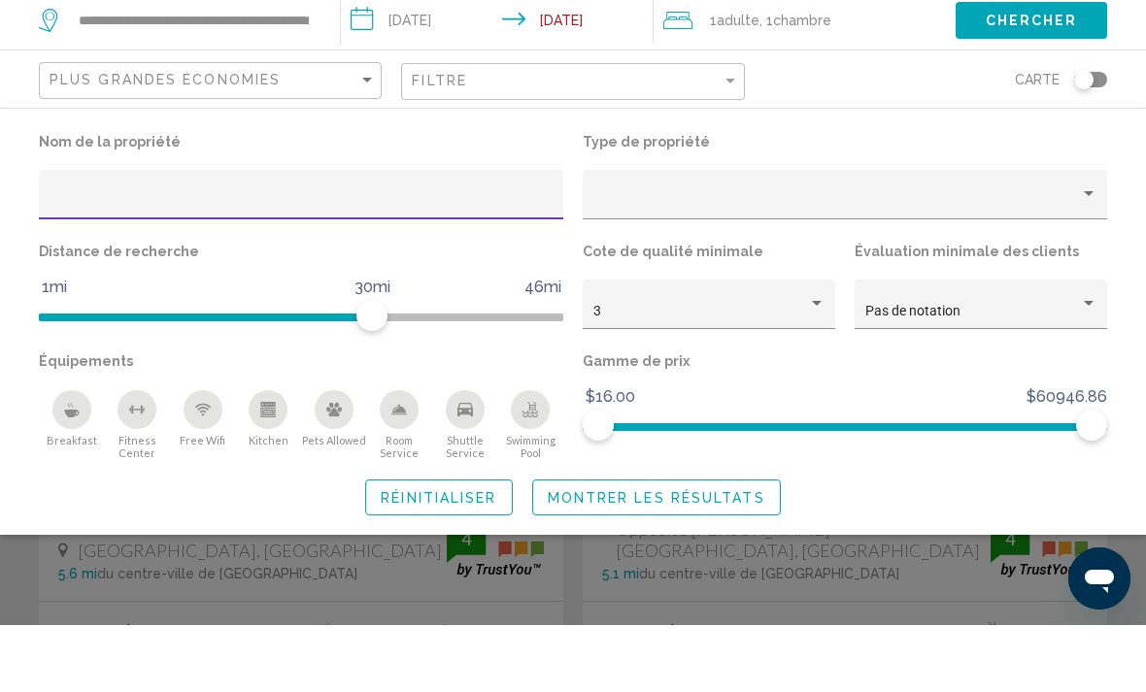
scroll to position [80, 0]
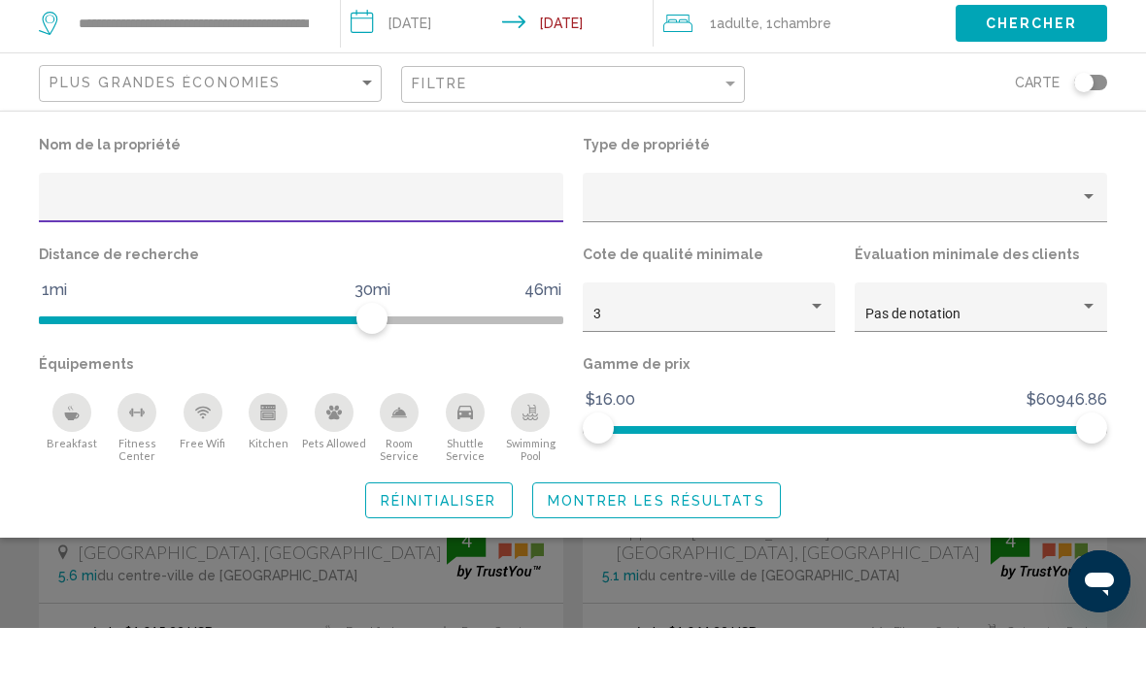
click at [733, 557] on span "Montrer les résultats" at bounding box center [657, 565] width 218 height 16
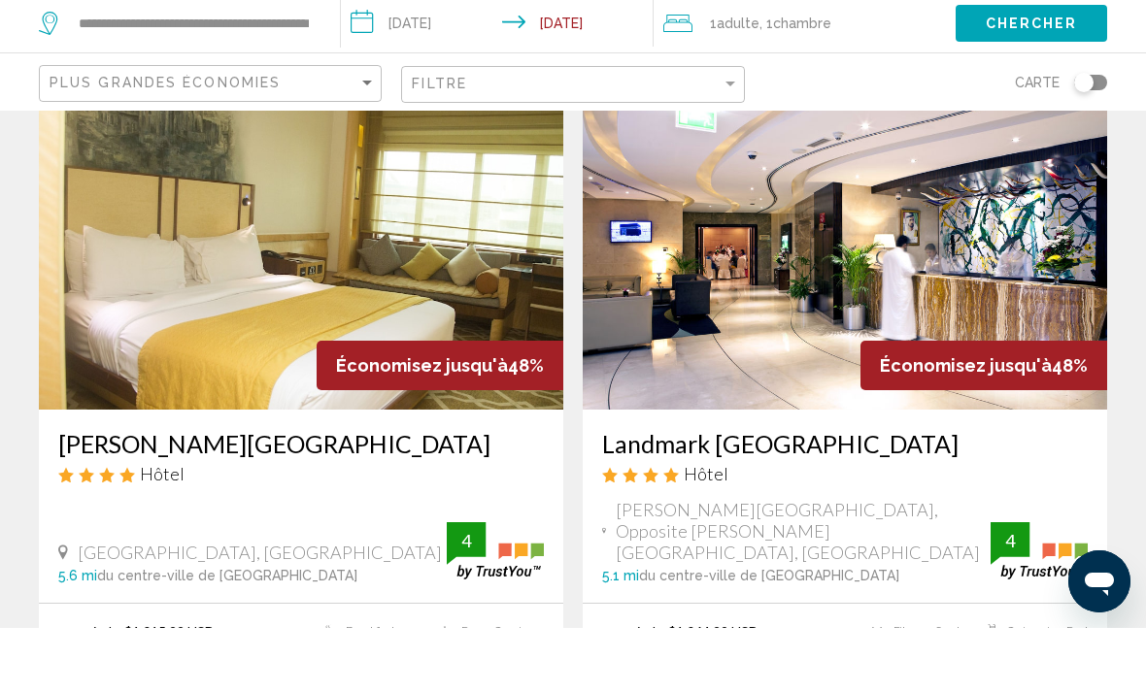
scroll to position [144, 0]
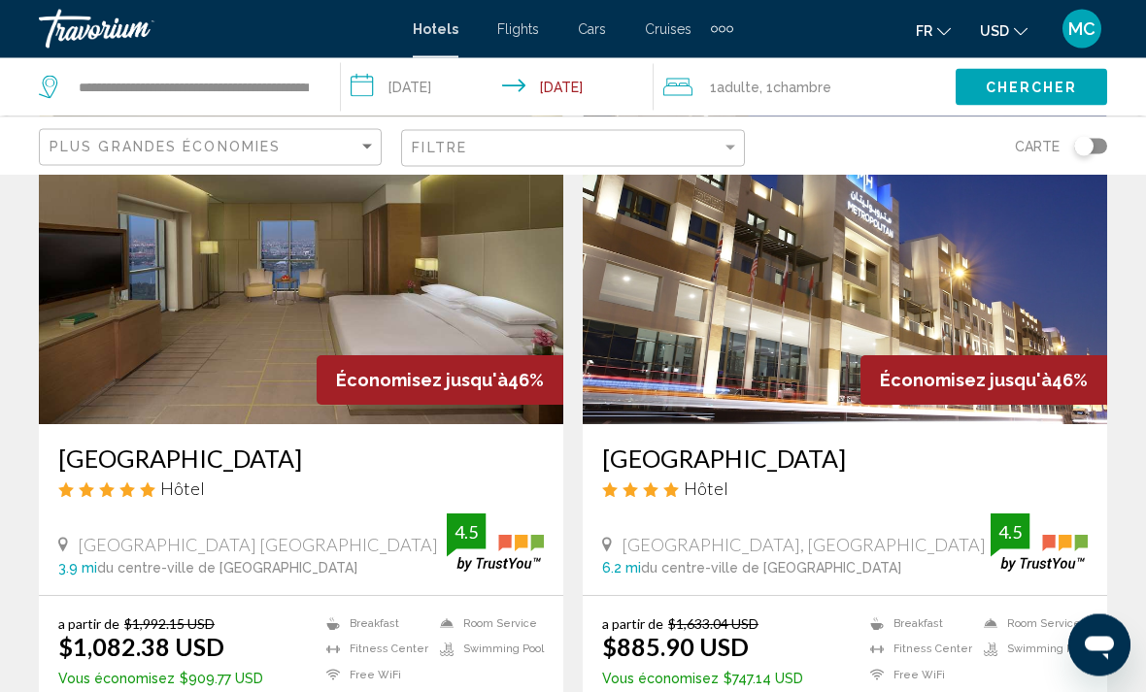
scroll to position [845, 0]
click at [524, 34] on span "Flights" at bounding box center [518, 29] width 42 height 16
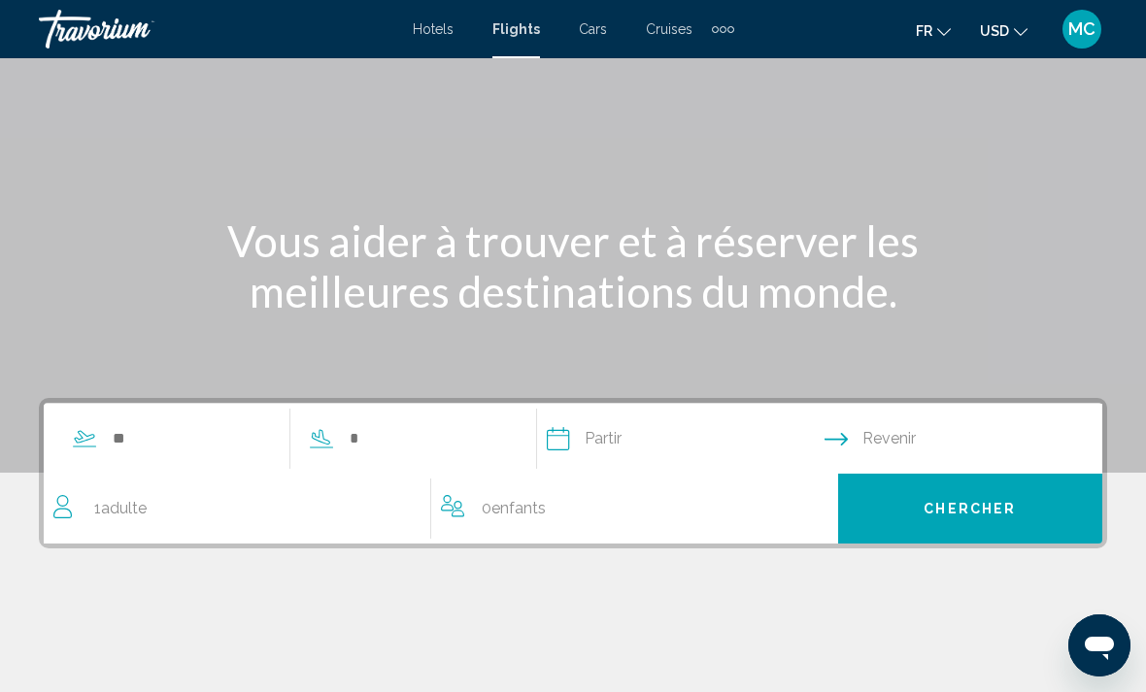
scroll to position [114, 0]
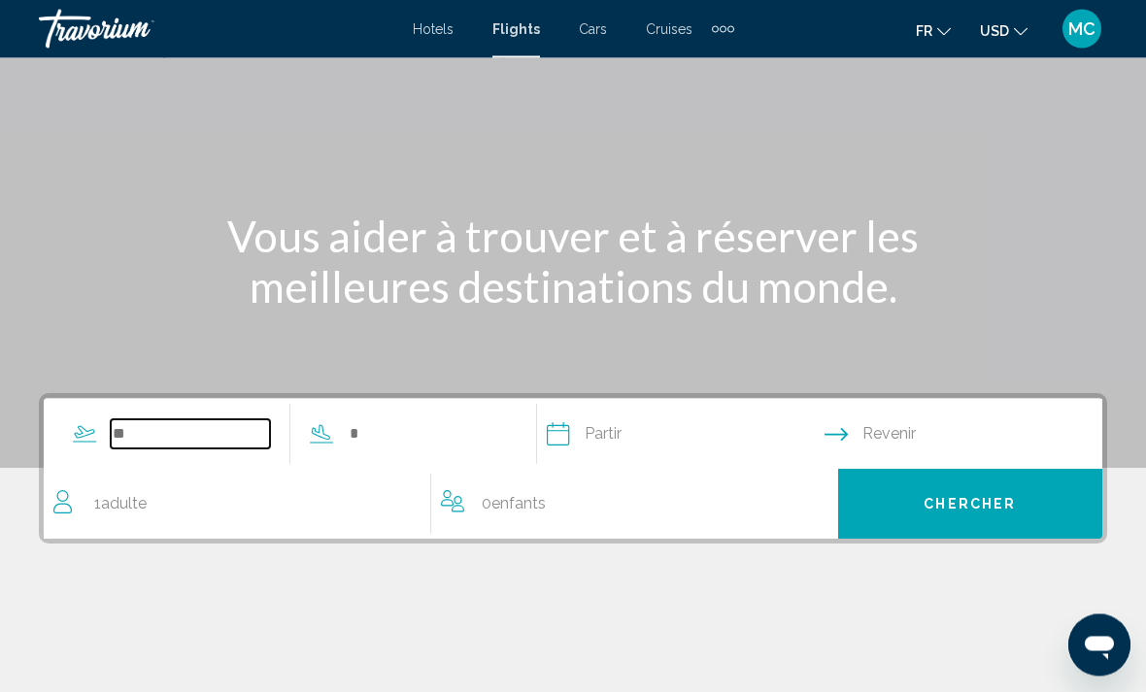
click at [180, 430] on input "Search widget" at bounding box center [190, 435] width 159 height 29
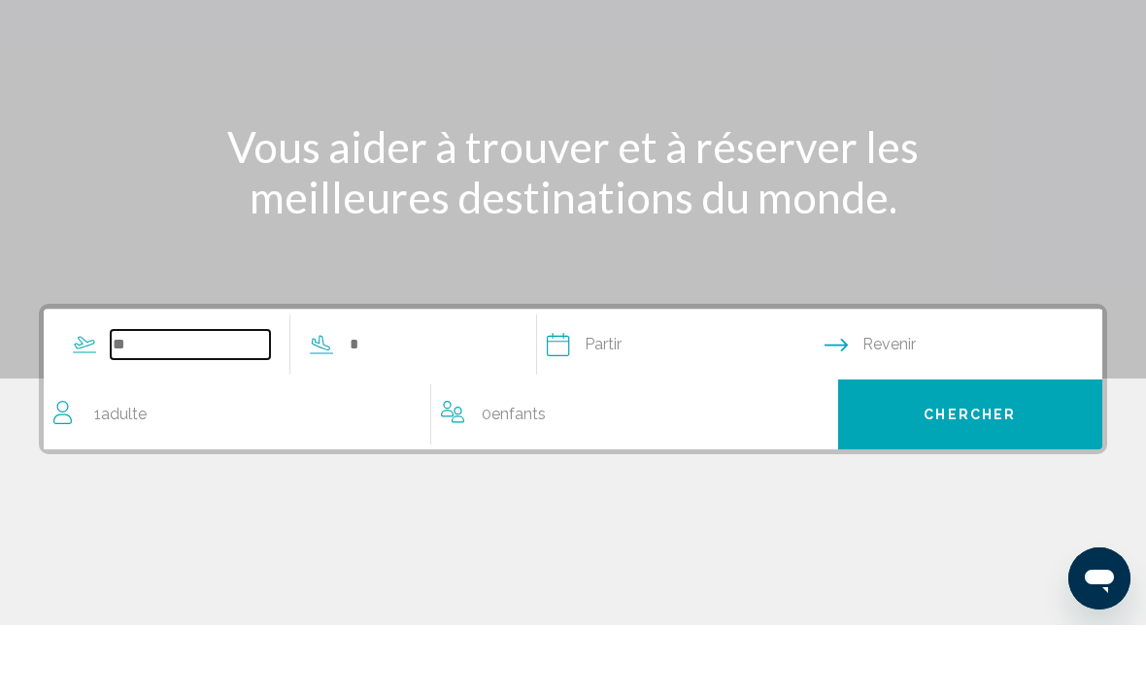
scroll to position [269, 0]
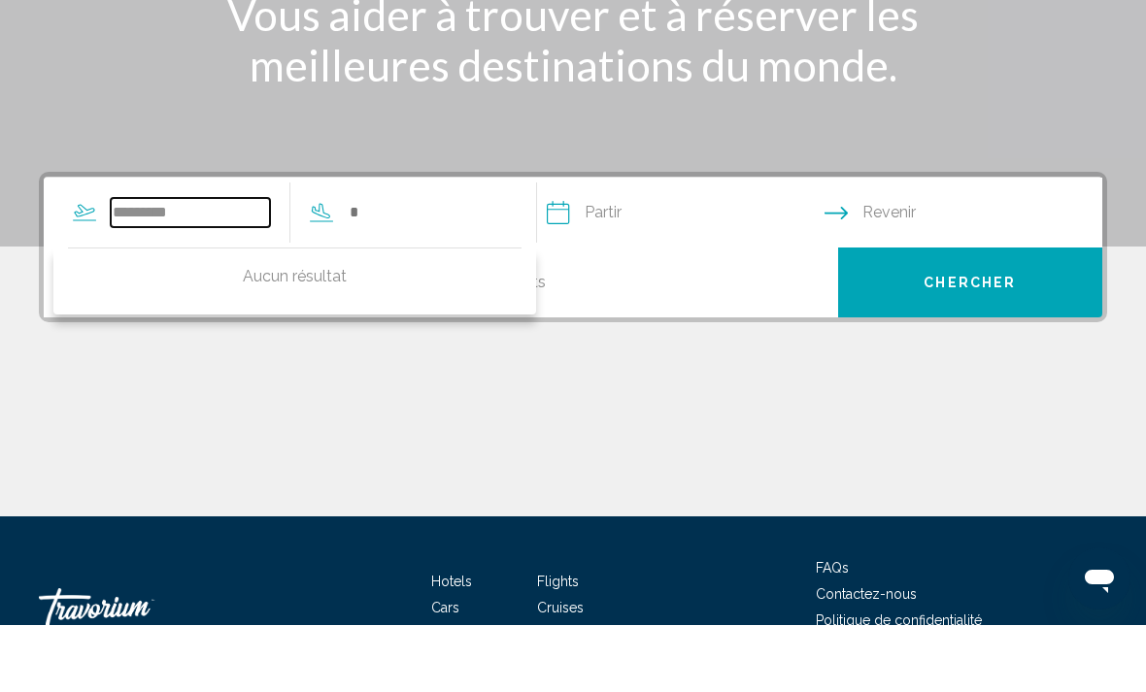
type input "*********"
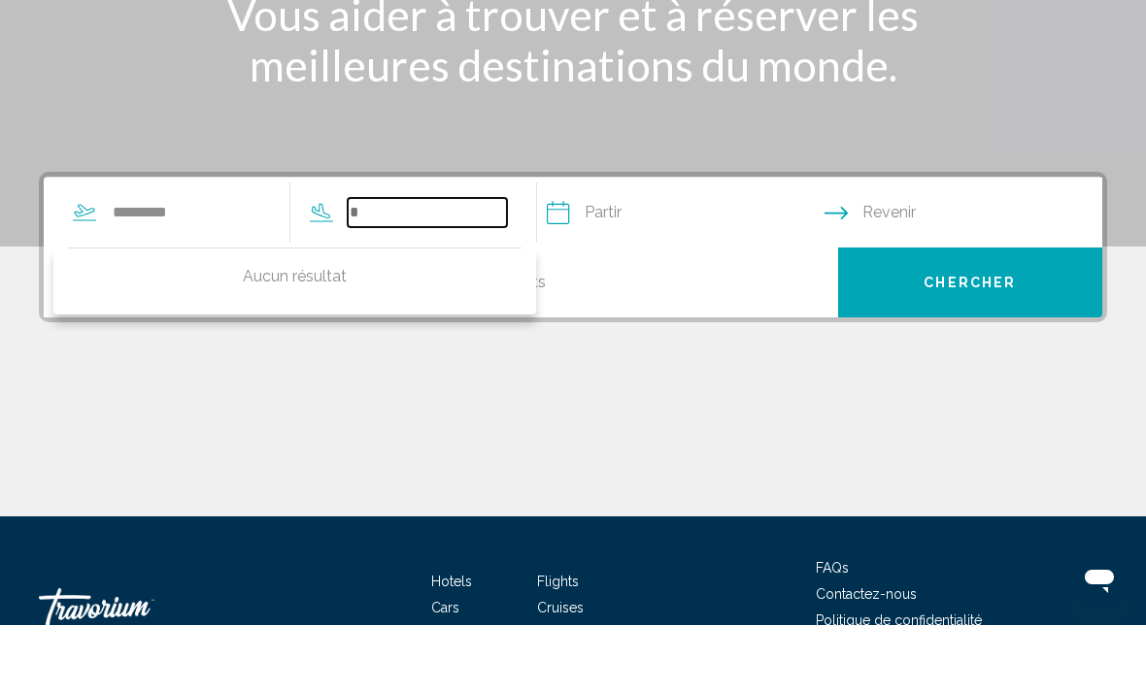
click at [451, 265] on input "Search widget" at bounding box center [427, 279] width 159 height 29
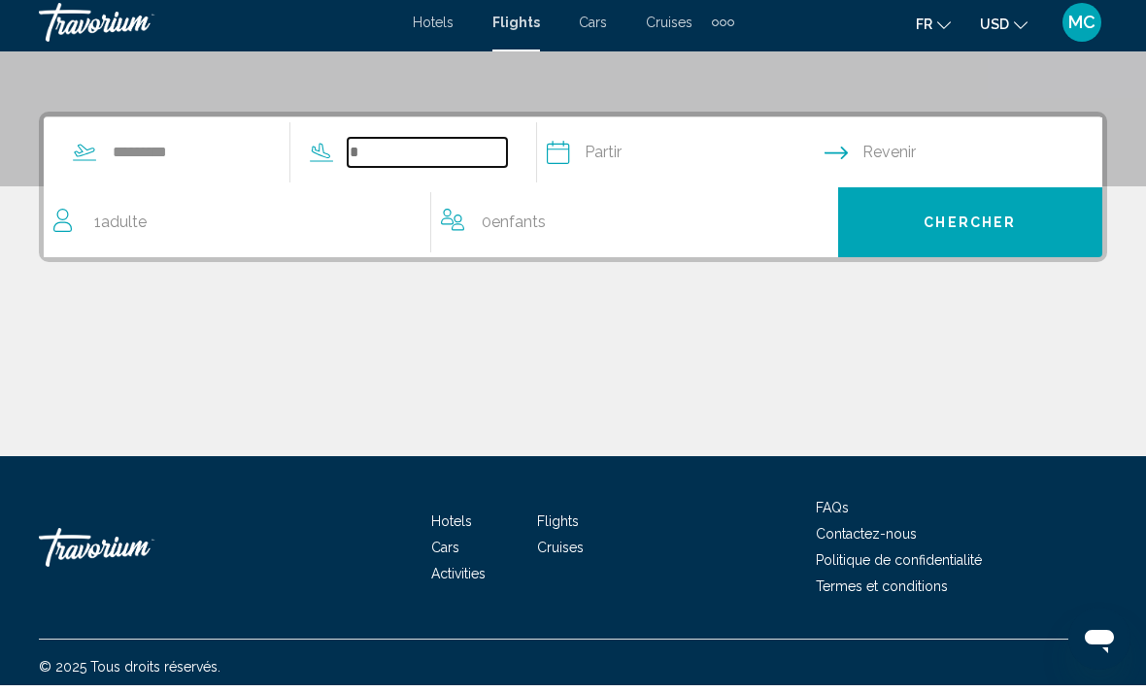
scroll to position [398, 0]
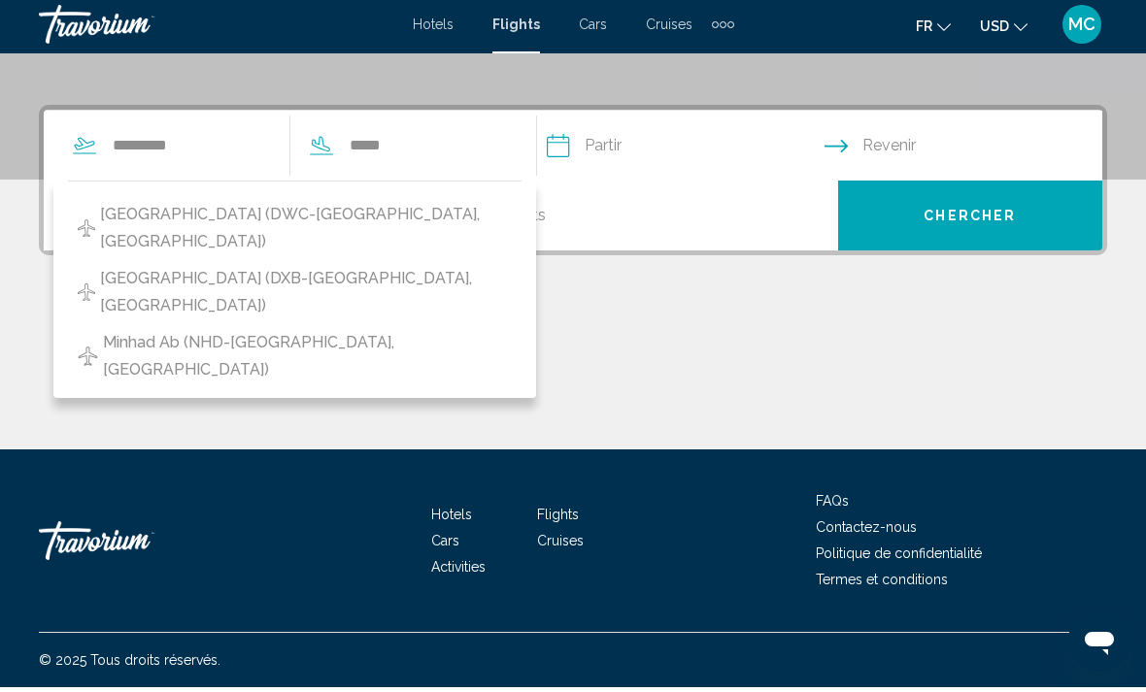
click at [333, 278] on span "[GEOGRAPHIC_DATA] (DXB-[GEOGRAPHIC_DATA], [GEOGRAPHIC_DATA])" at bounding box center [306, 297] width 412 height 54
type input "**********"
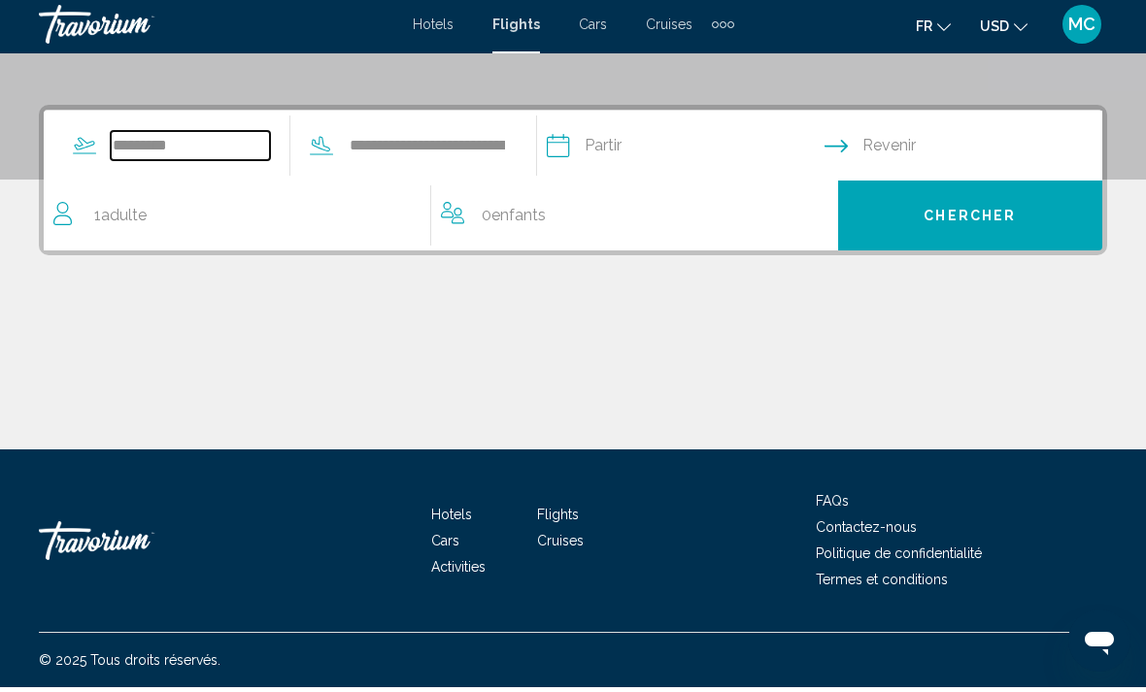
click at [180, 151] on input "*********" at bounding box center [190, 150] width 159 height 29
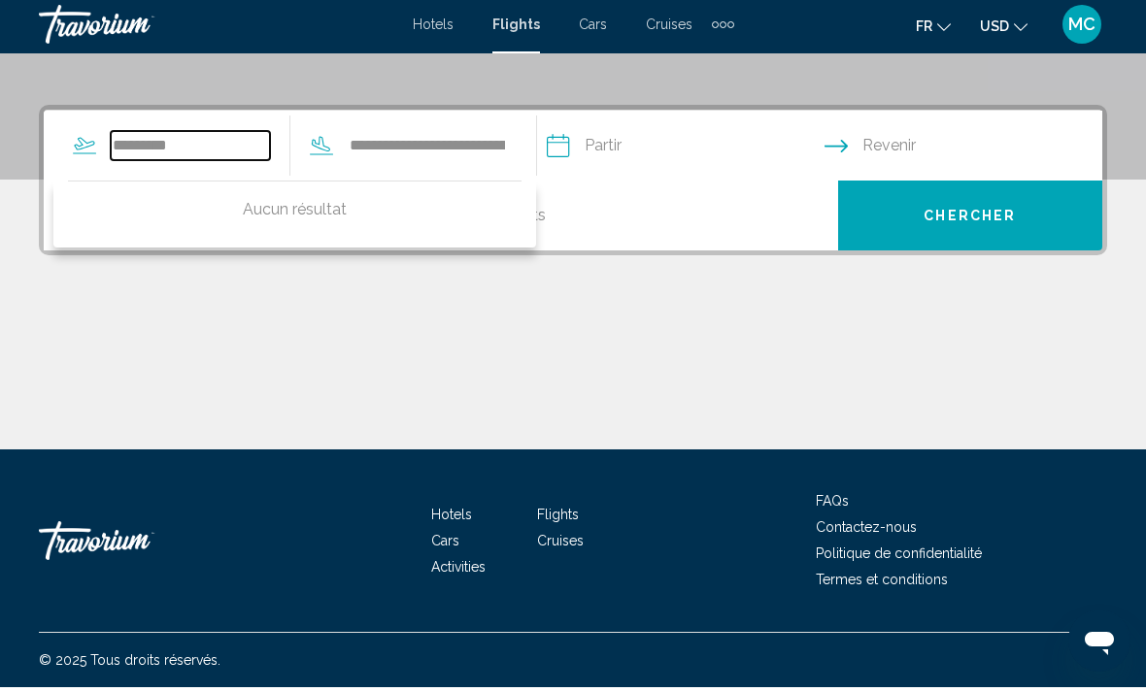
click at [229, 150] on input "*********" at bounding box center [190, 150] width 159 height 29
click at [567, 333] on div "Main content" at bounding box center [573, 382] width 1068 height 146
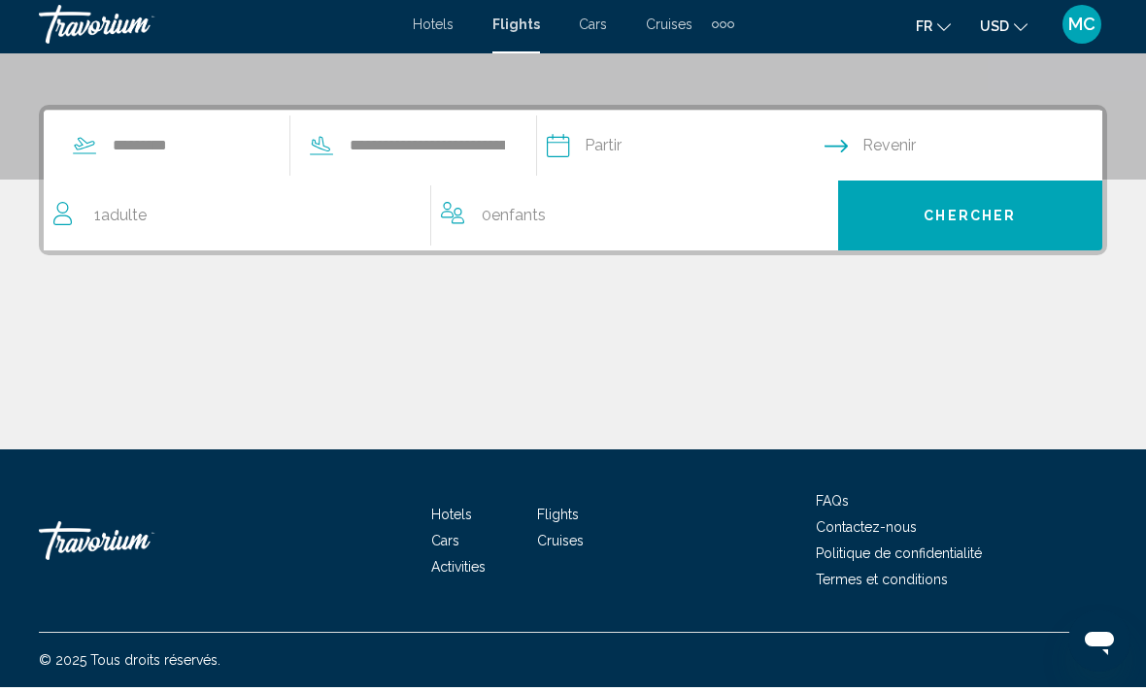
scroll to position [336, 0]
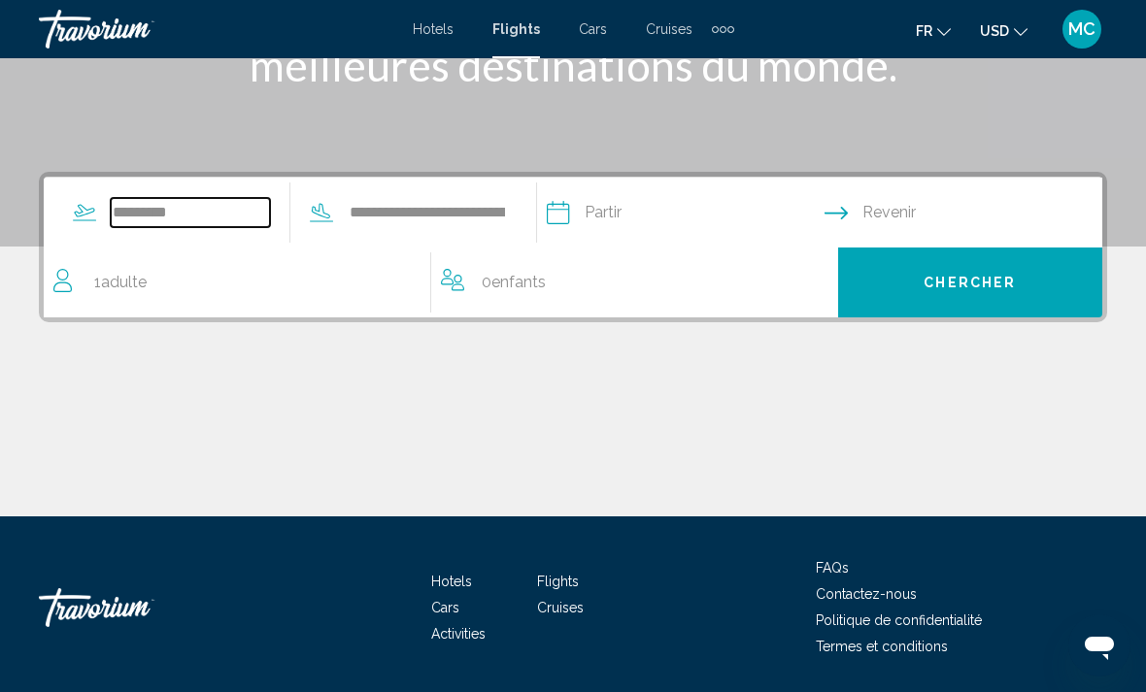
click at [181, 211] on input "*********" at bounding box center [190, 212] width 159 height 29
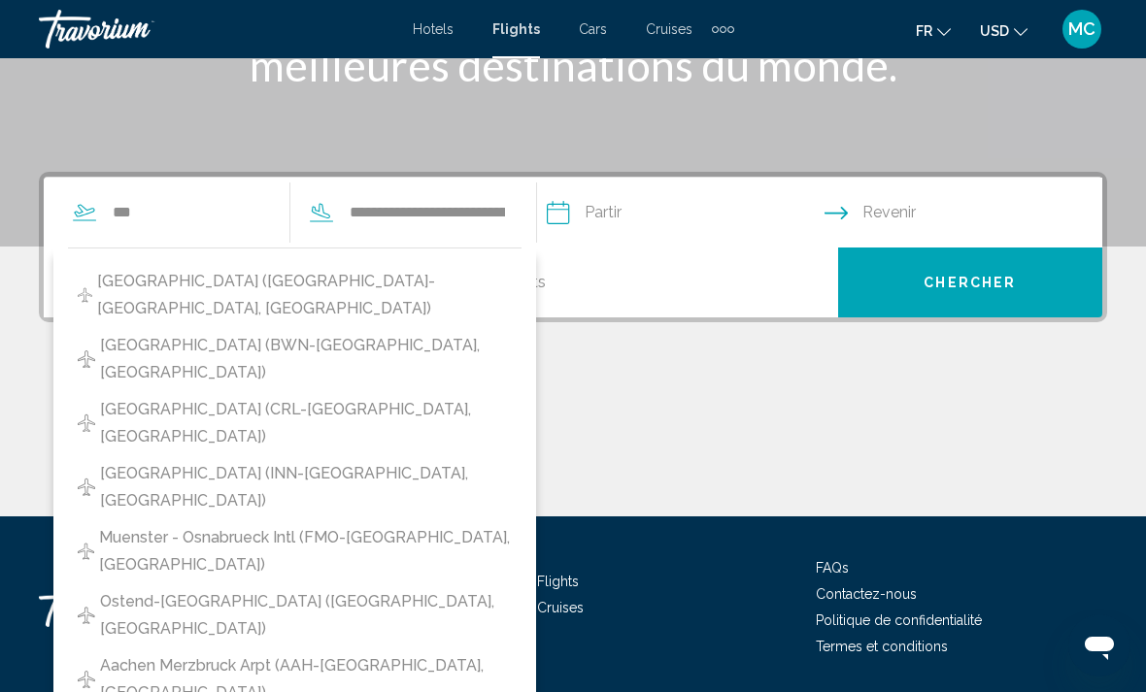
click at [302, 281] on span "[GEOGRAPHIC_DATA] ([GEOGRAPHIC_DATA]-[GEOGRAPHIC_DATA], [GEOGRAPHIC_DATA])" at bounding box center [304, 295] width 415 height 54
type input "**********"
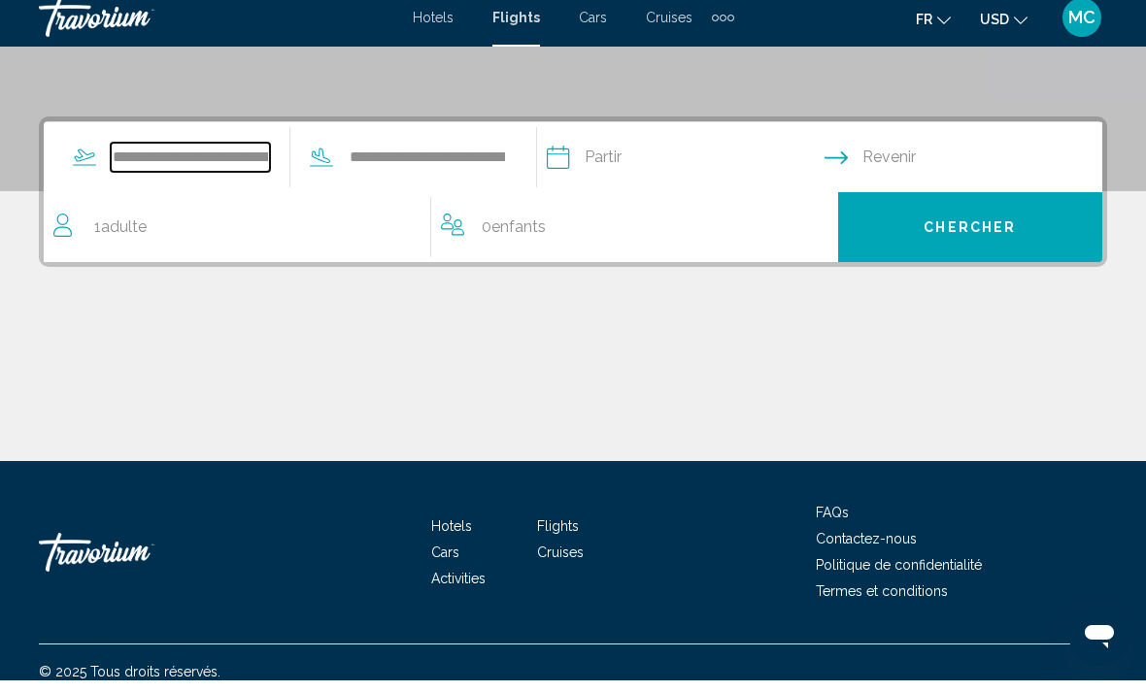
scroll to position [398, 0]
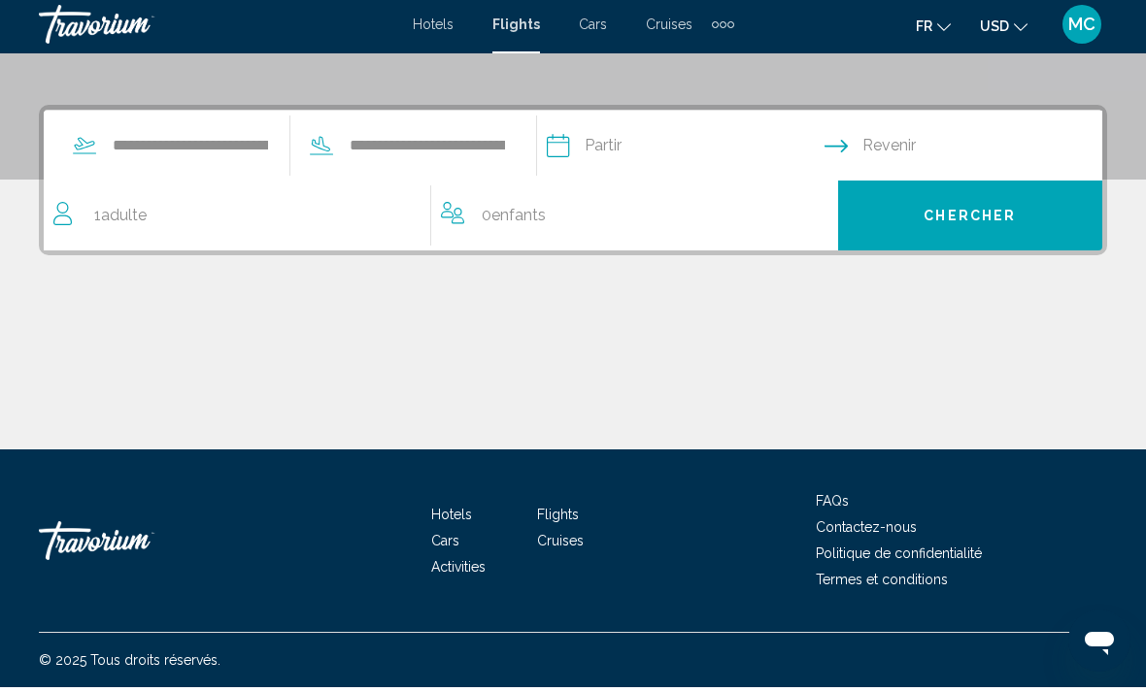
click at [656, 136] on input "Depart date" at bounding box center [685, 154] width 286 height 76
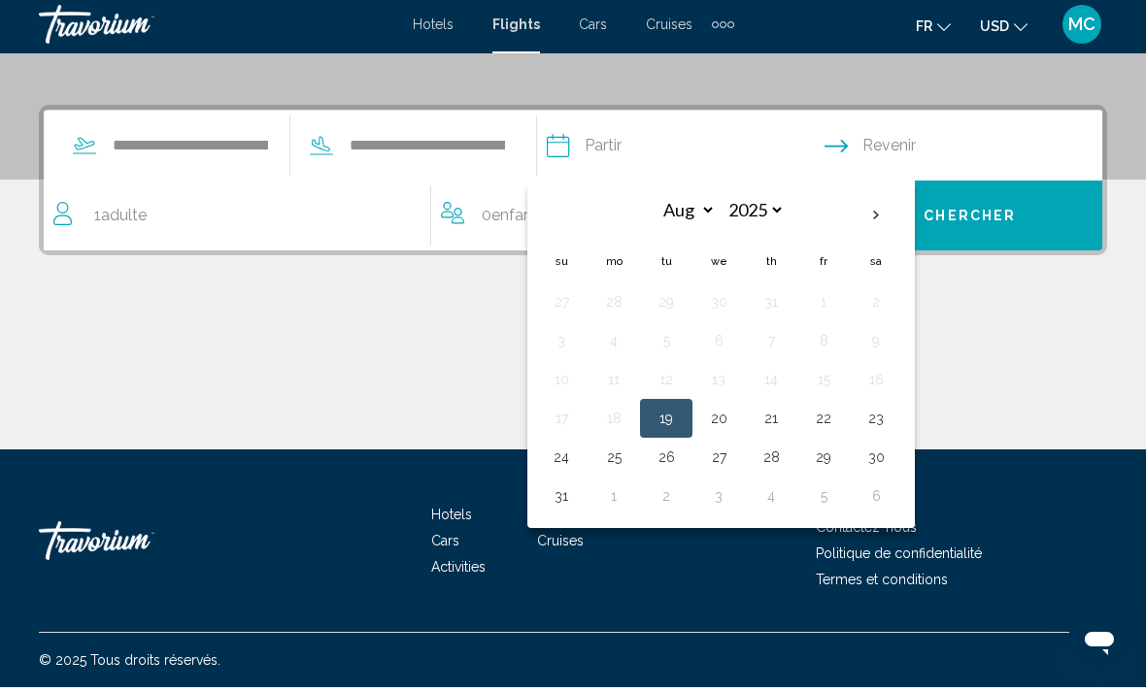
scroll to position [336, 0]
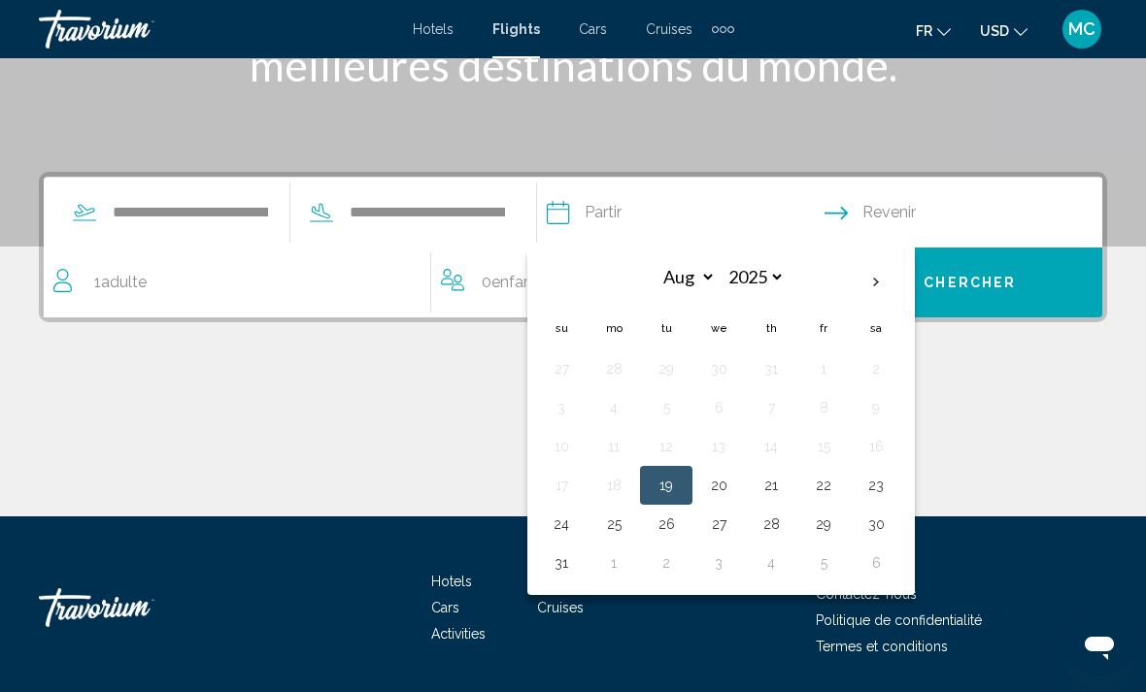
click at [902, 284] on th "Next month" at bounding box center [876, 282] width 52 height 43
click at [902, 278] on th "Next month" at bounding box center [876, 282] width 52 height 43
click at [902, 277] on th "Next month" at bounding box center [876, 282] width 52 height 43
select select "**"
click at [892, 364] on button "1" at bounding box center [876, 368] width 31 height 27
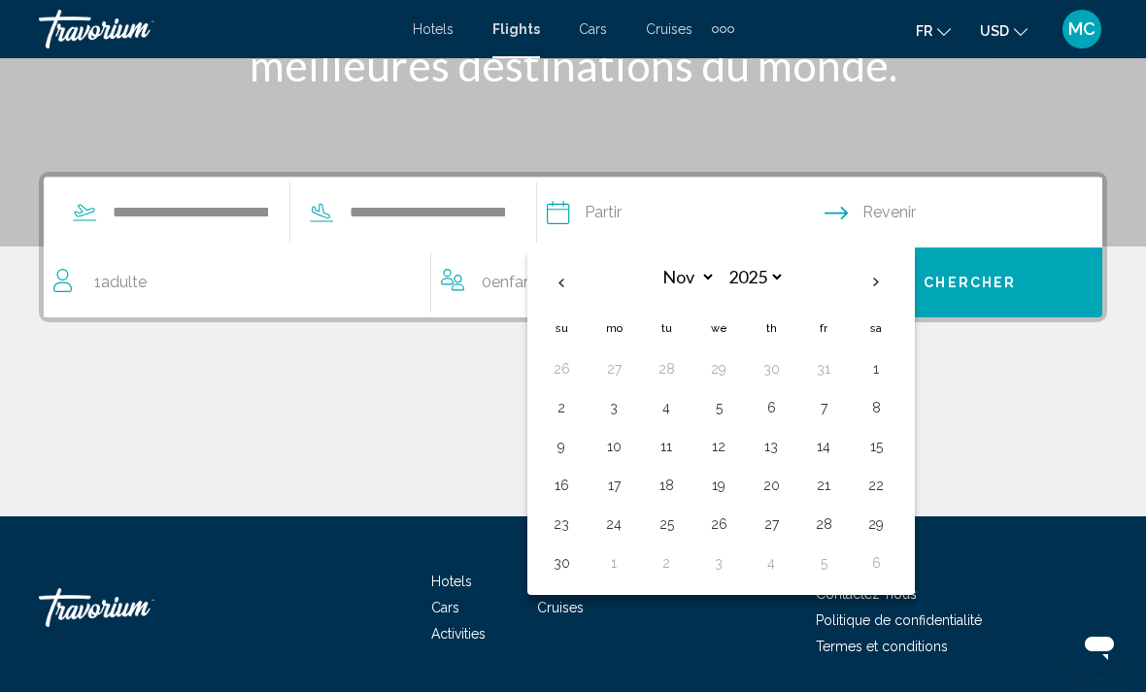
type input "**********"
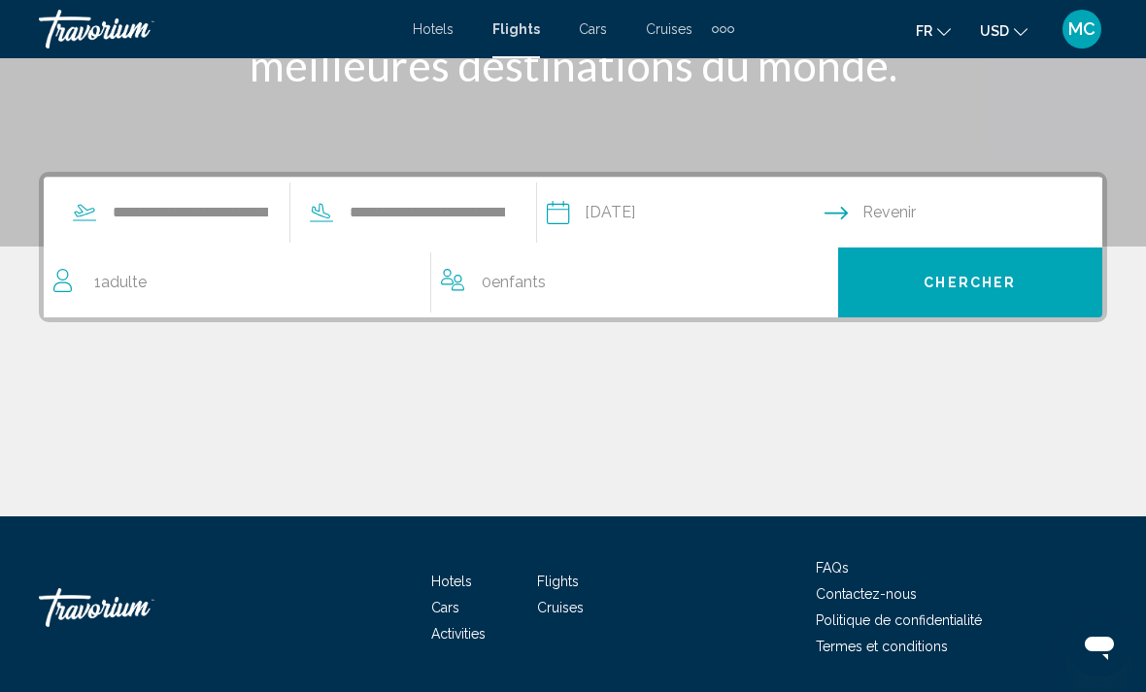
click at [929, 203] on input "Return date" at bounding box center [968, 216] width 286 height 76
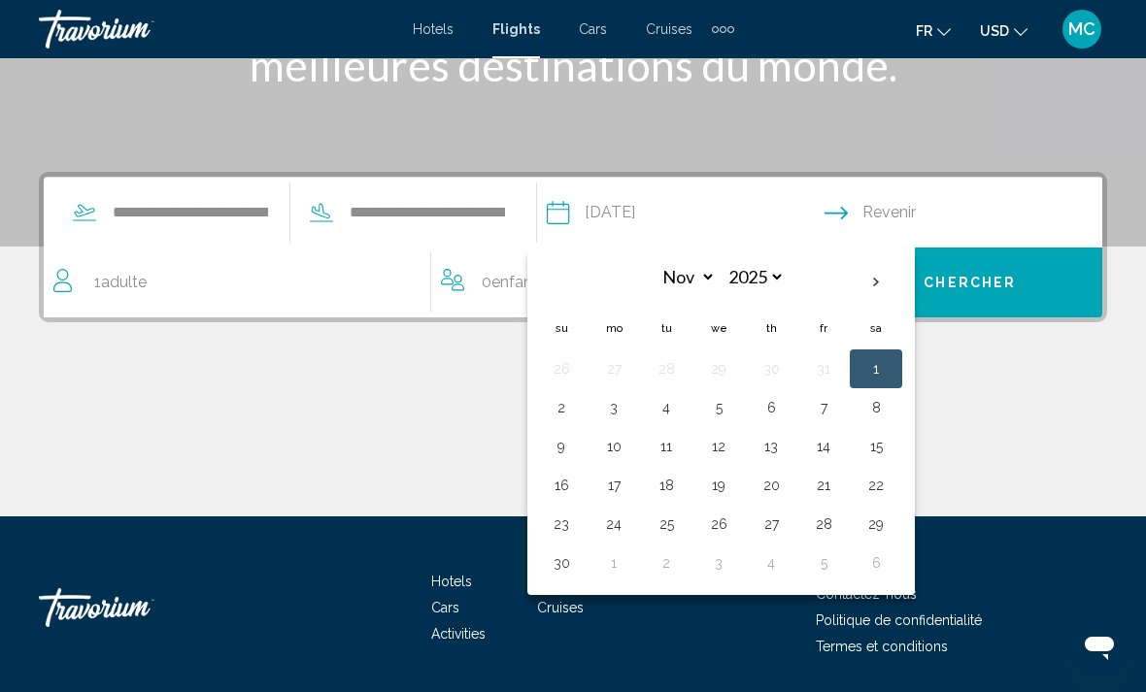
click at [892, 404] on button "8" at bounding box center [876, 407] width 31 height 27
type input "**********"
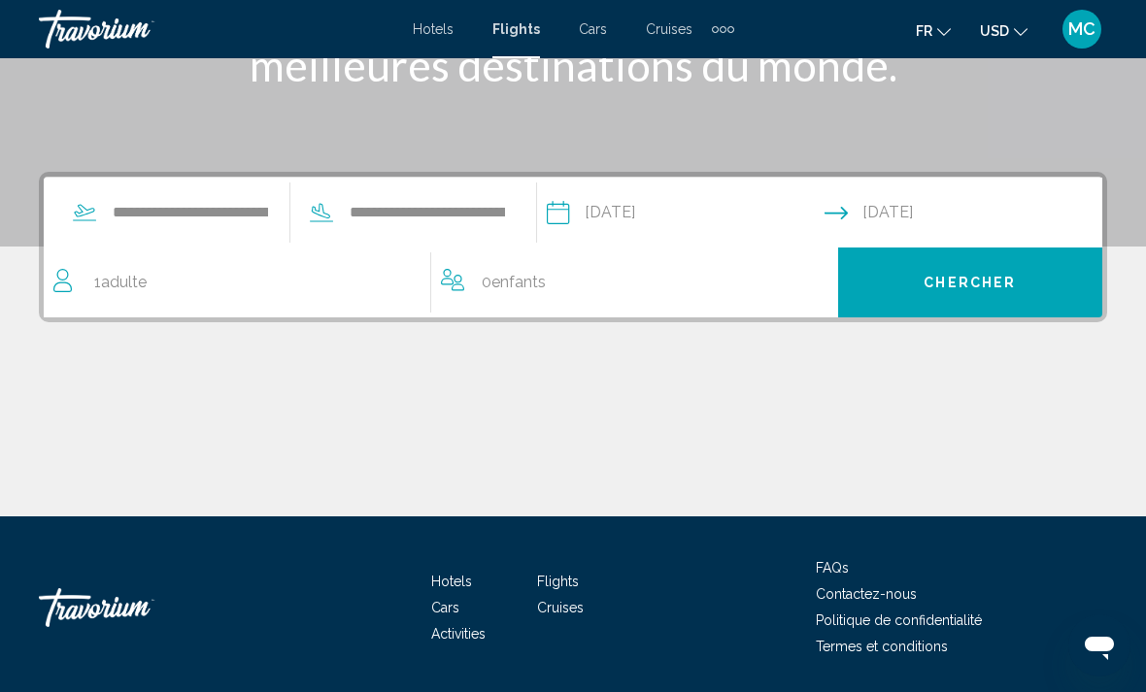
click at [995, 283] on span "Chercher" at bounding box center [970, 284] width 92 height 16
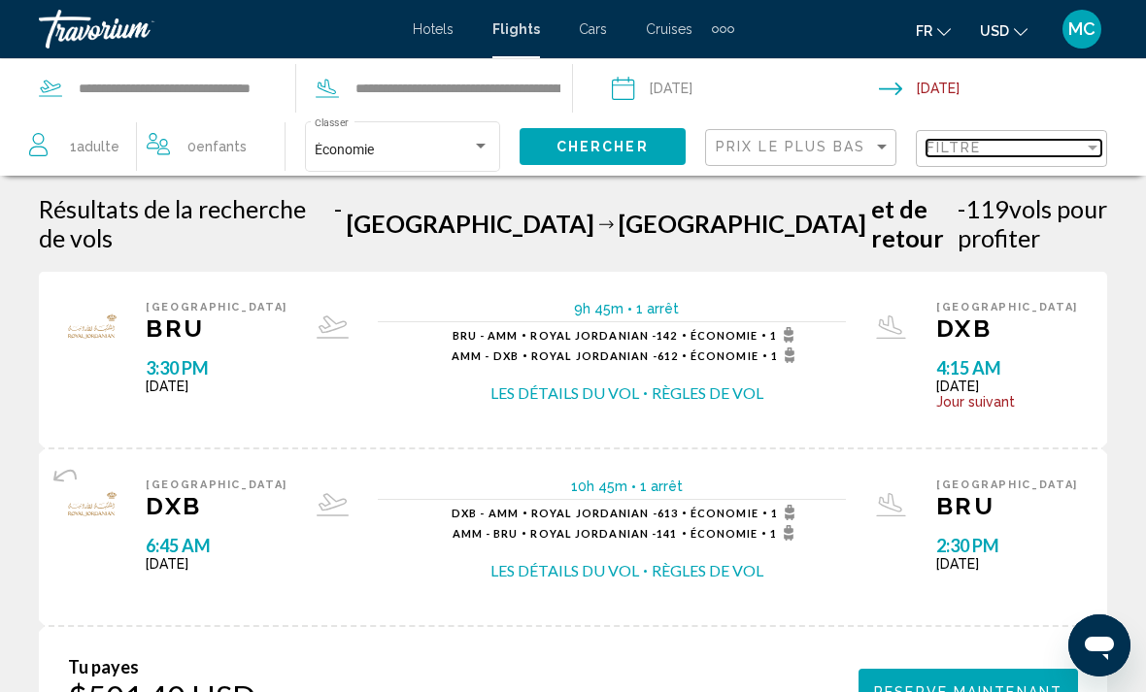
click at [1029, 142] on div "Filtre" at bounding box center [1005, 148] width 157 height 16
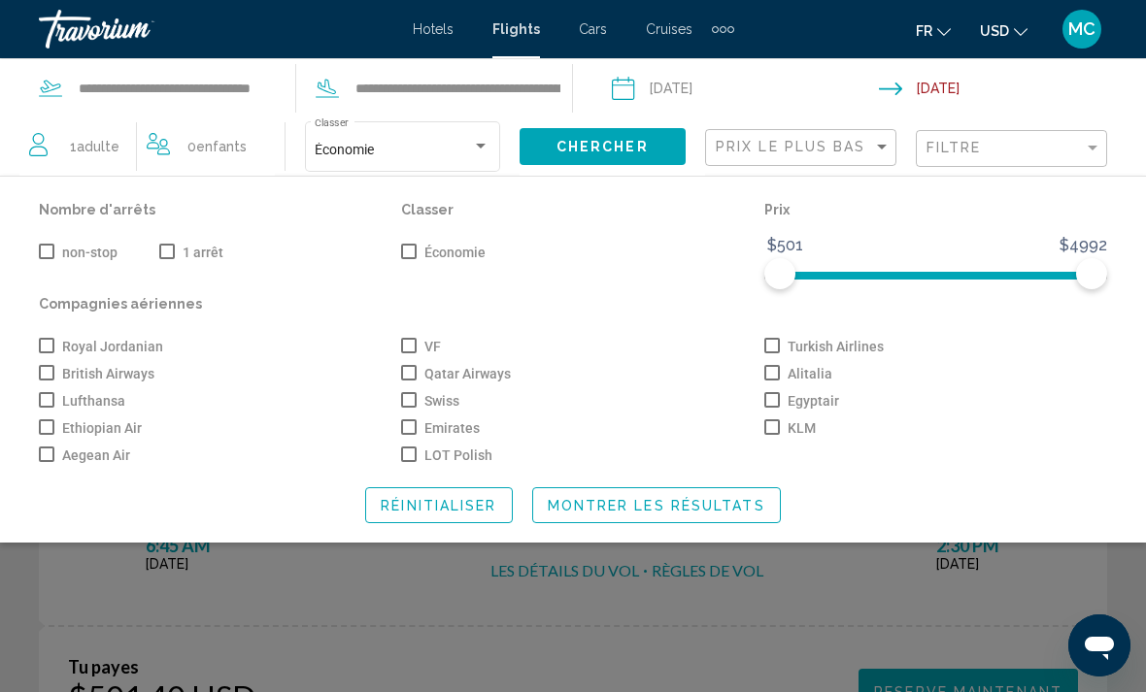
click at [52, 241] on label "non-stop" at bounding box center [78, 252] width 79 height 23
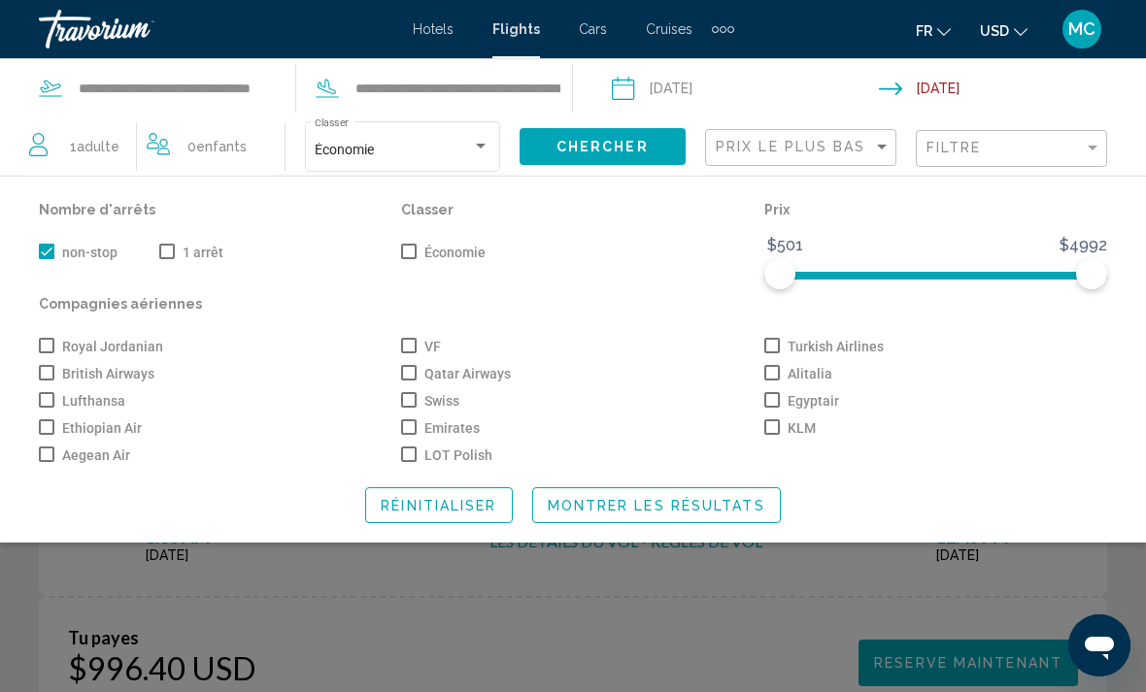
click at [669, 511] on span "Montrer les résultats" at bounding box center [657, 506] width 218 height 16
